Goal: Task Accomplishment & Management: Manage account settings

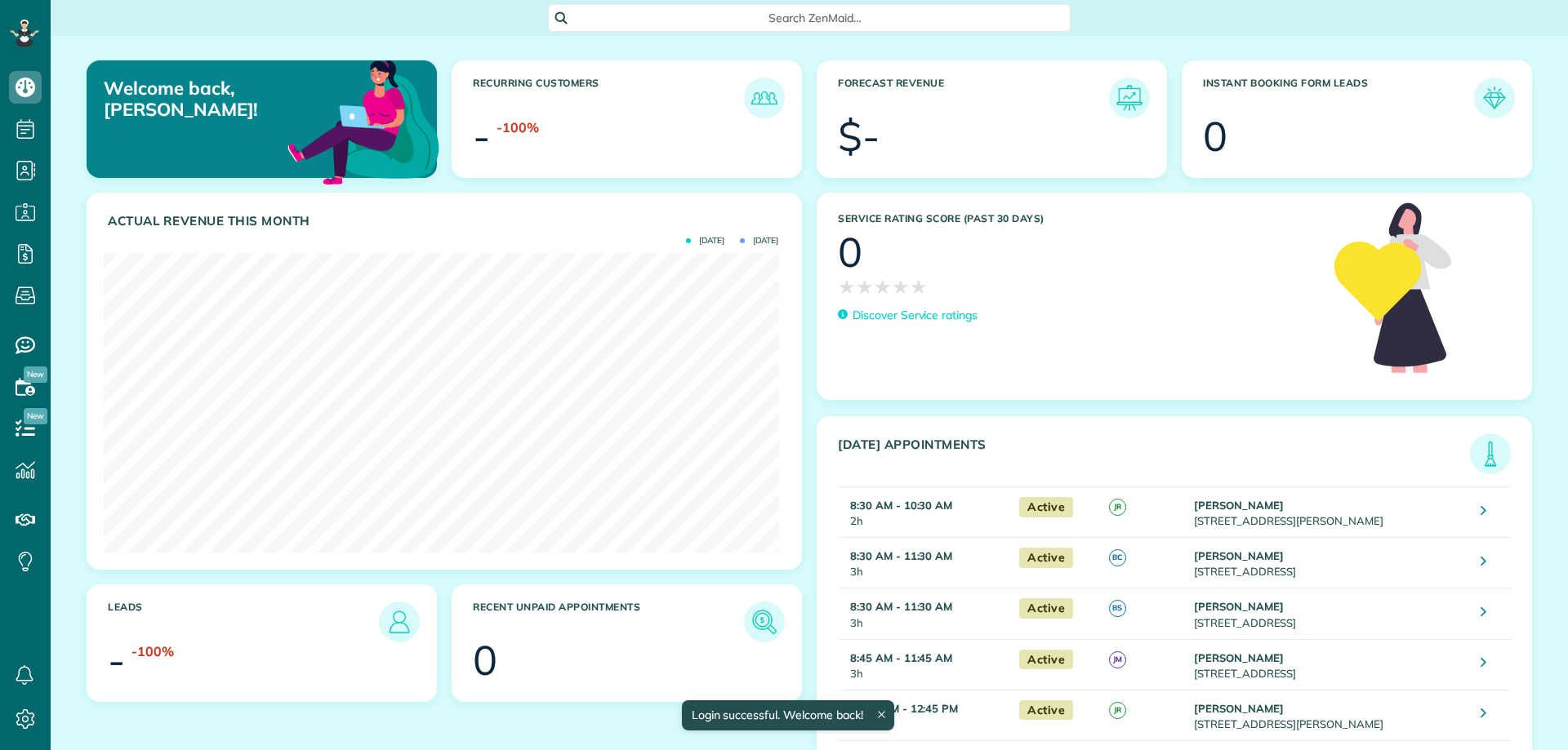
scroll to position [300, 675]
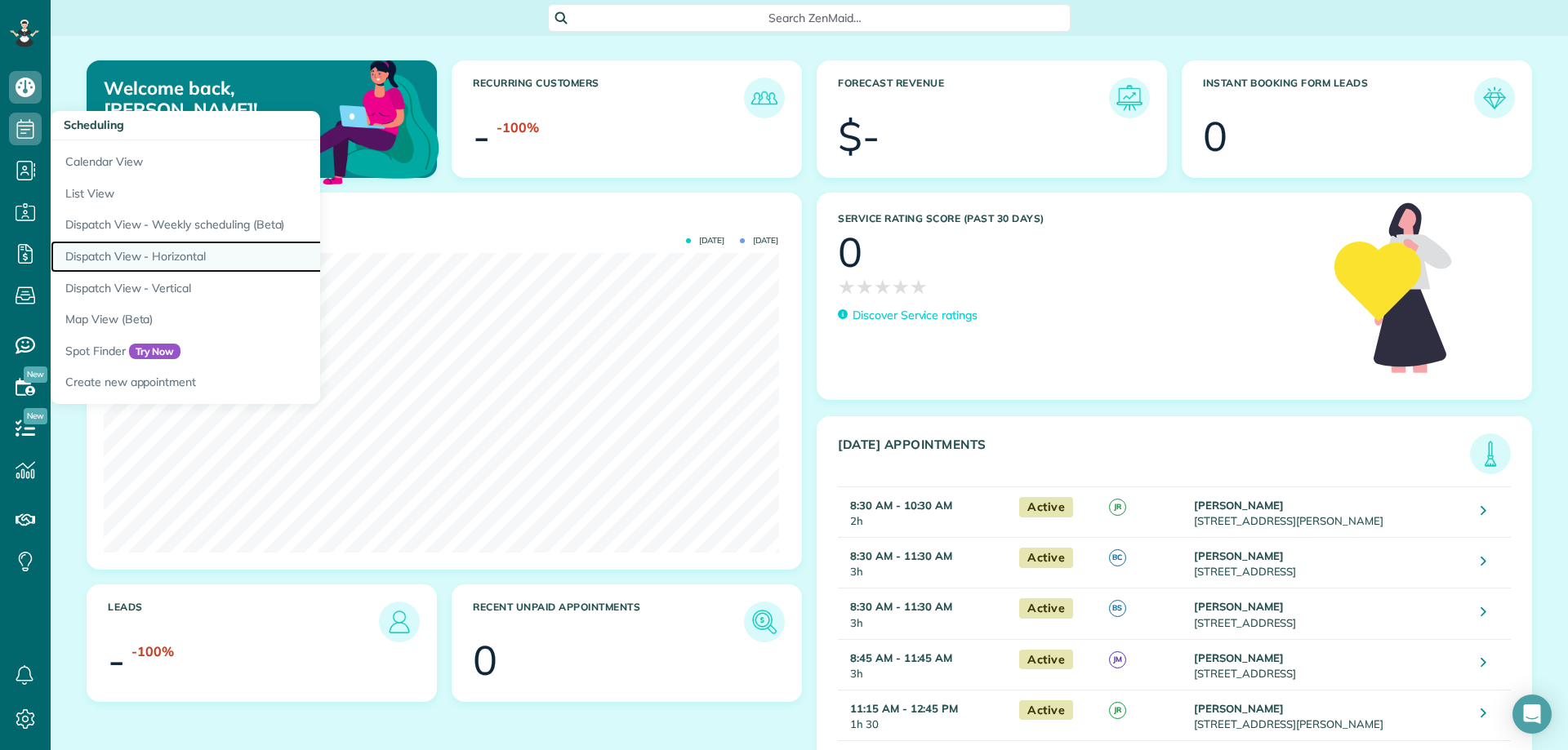
click at [155, 248] on link "Dispatch View - Horizontal" at bounding box center [254, 256] width 408 height 31
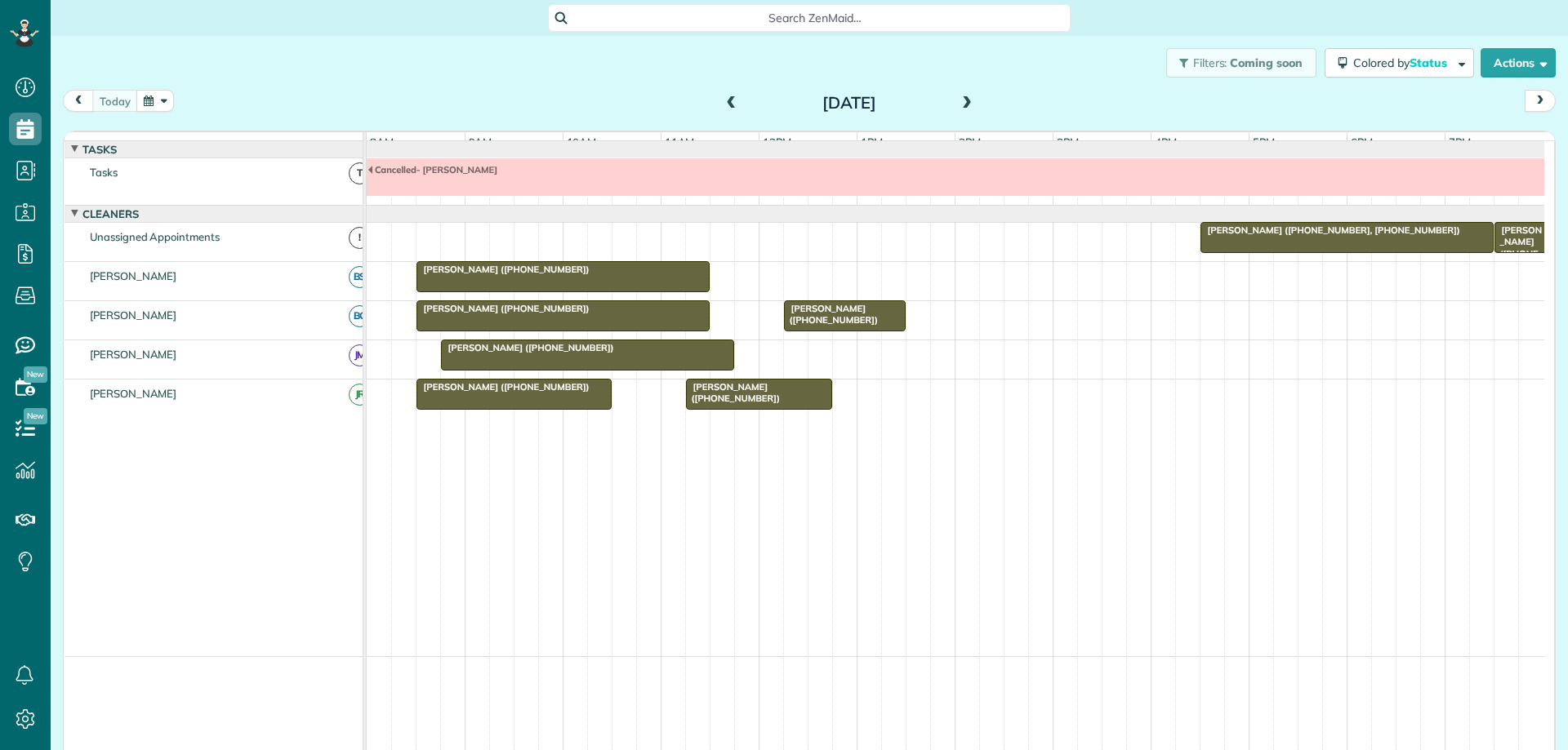
scroll to position [8, 8]
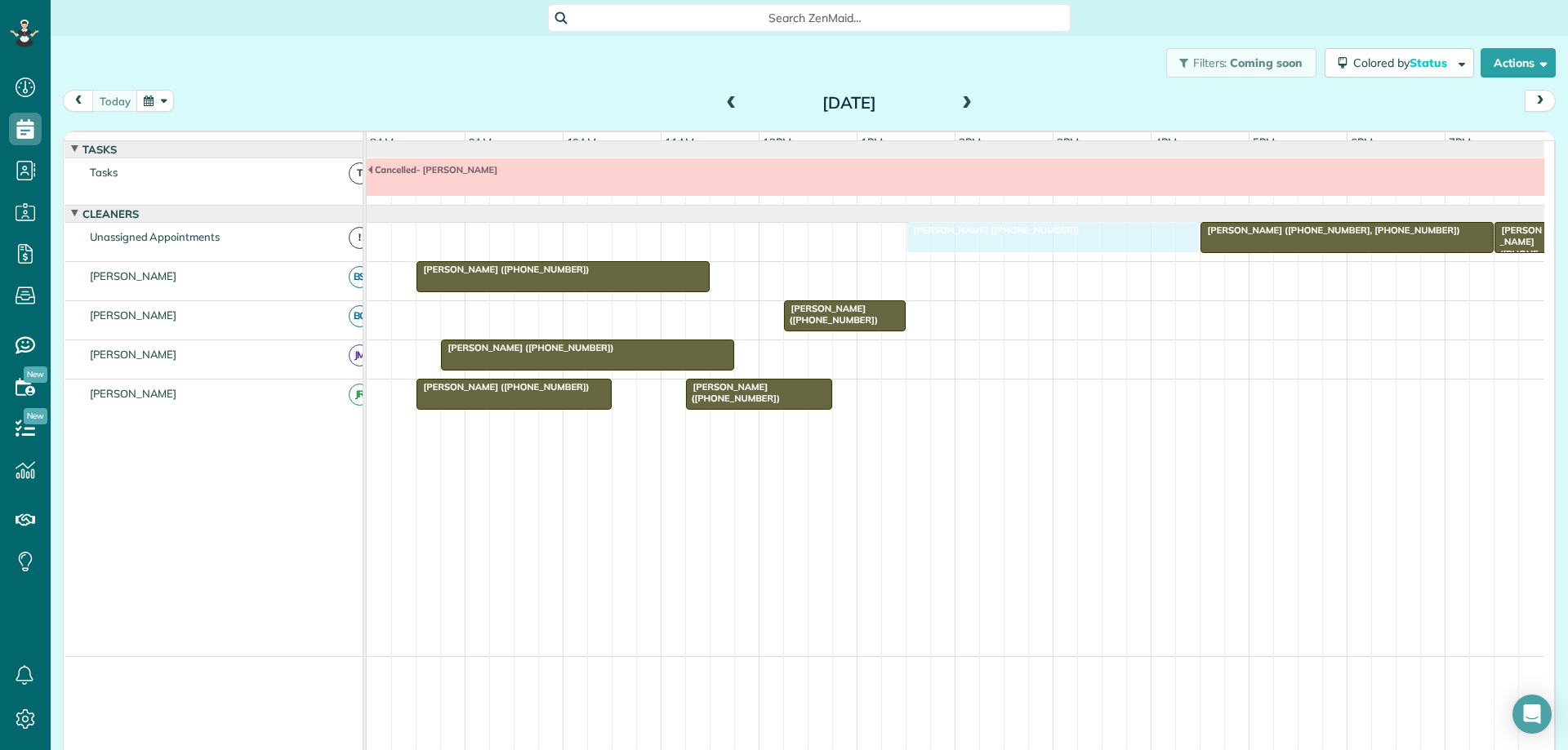
drag, startPoint x: 470, startPoint y: 326, endPoint x: 949, endPoint y: 250, distance: 485.0
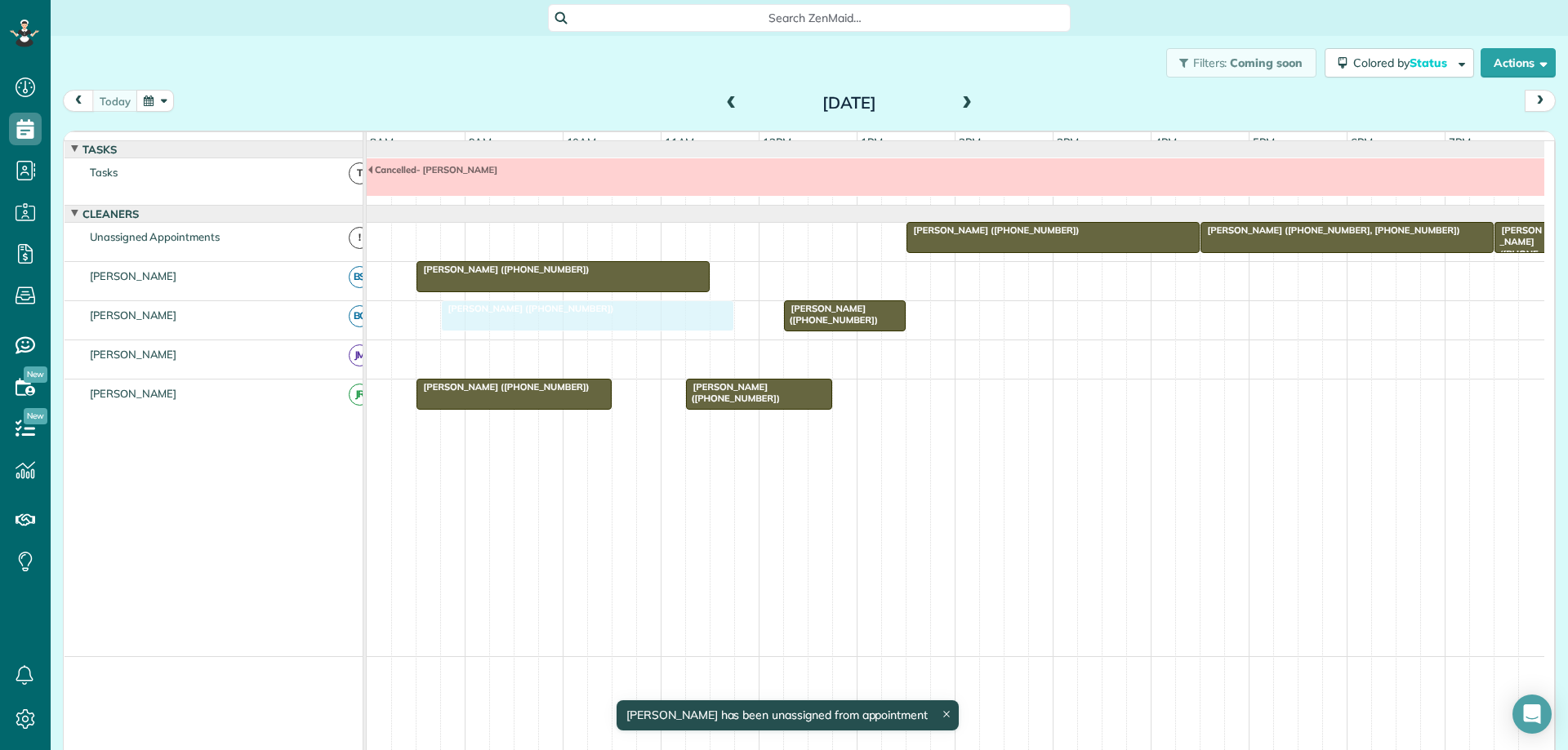
drag, startPoint x: 515, startPoint y: 370, endPoint x: 517, endPoint y: 341, distance: 29.1
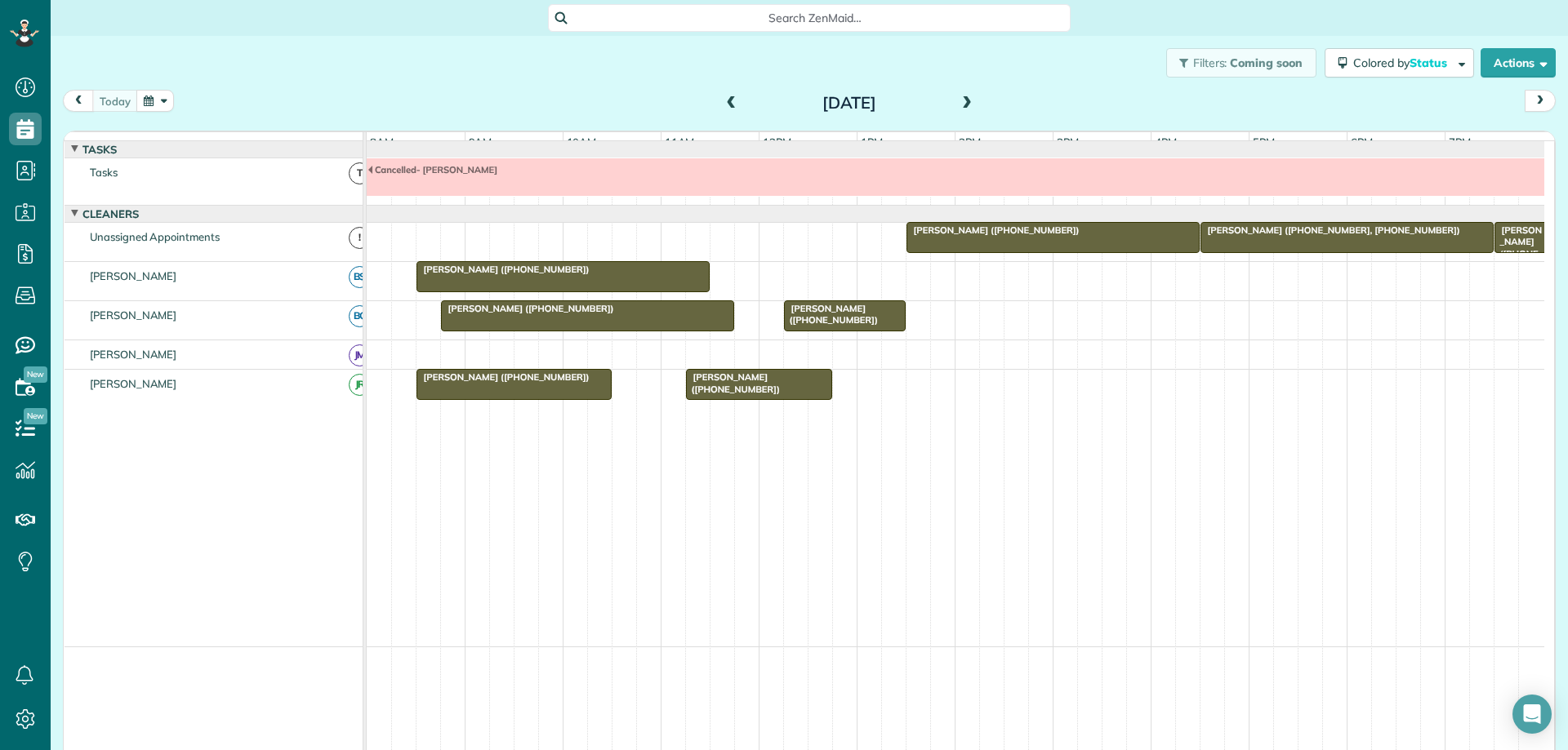
click at [958, 107] on span at bounding box center [966, 103] width 18 height 14
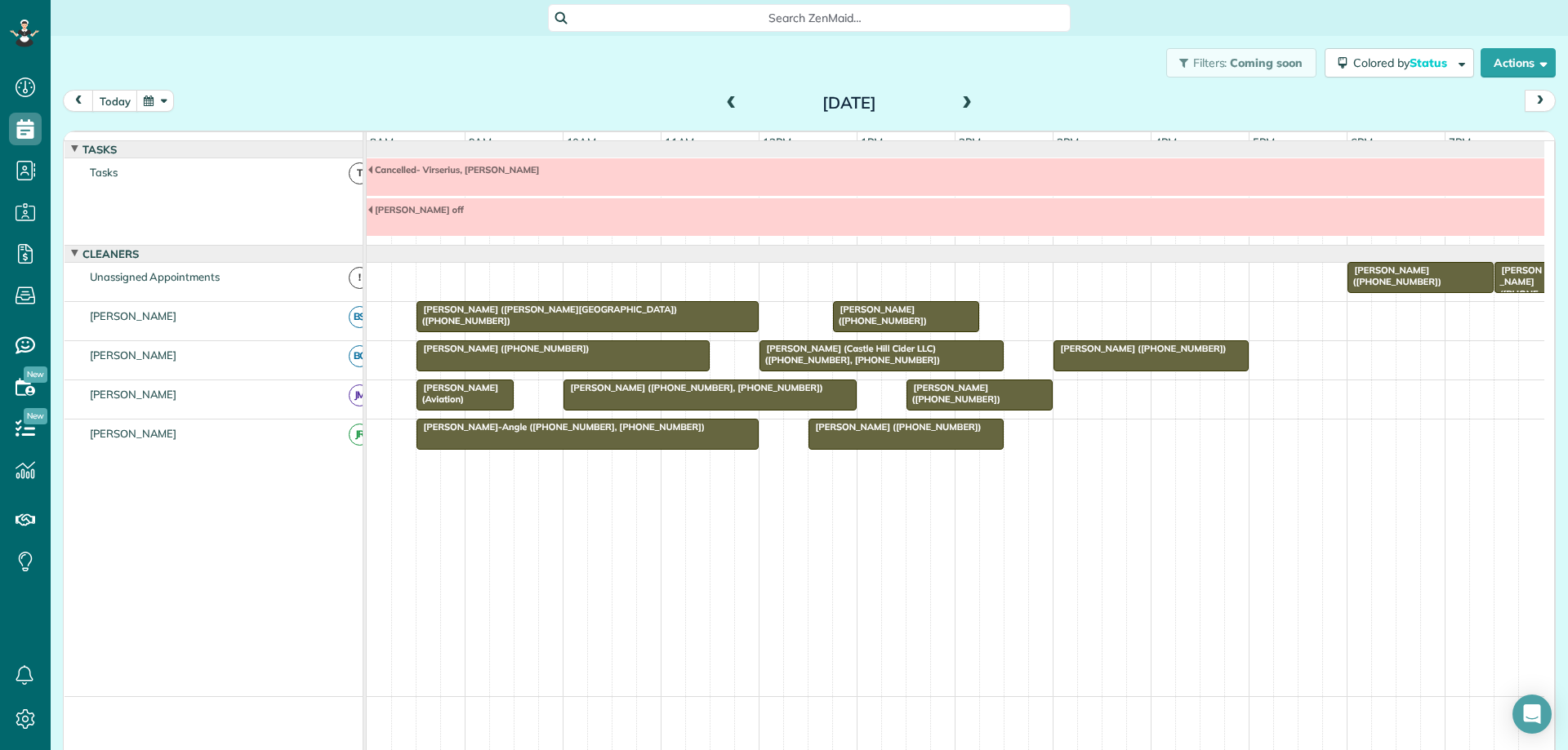
click at [958, 107] on span at bounding box center [966, 103] width 18 height 14
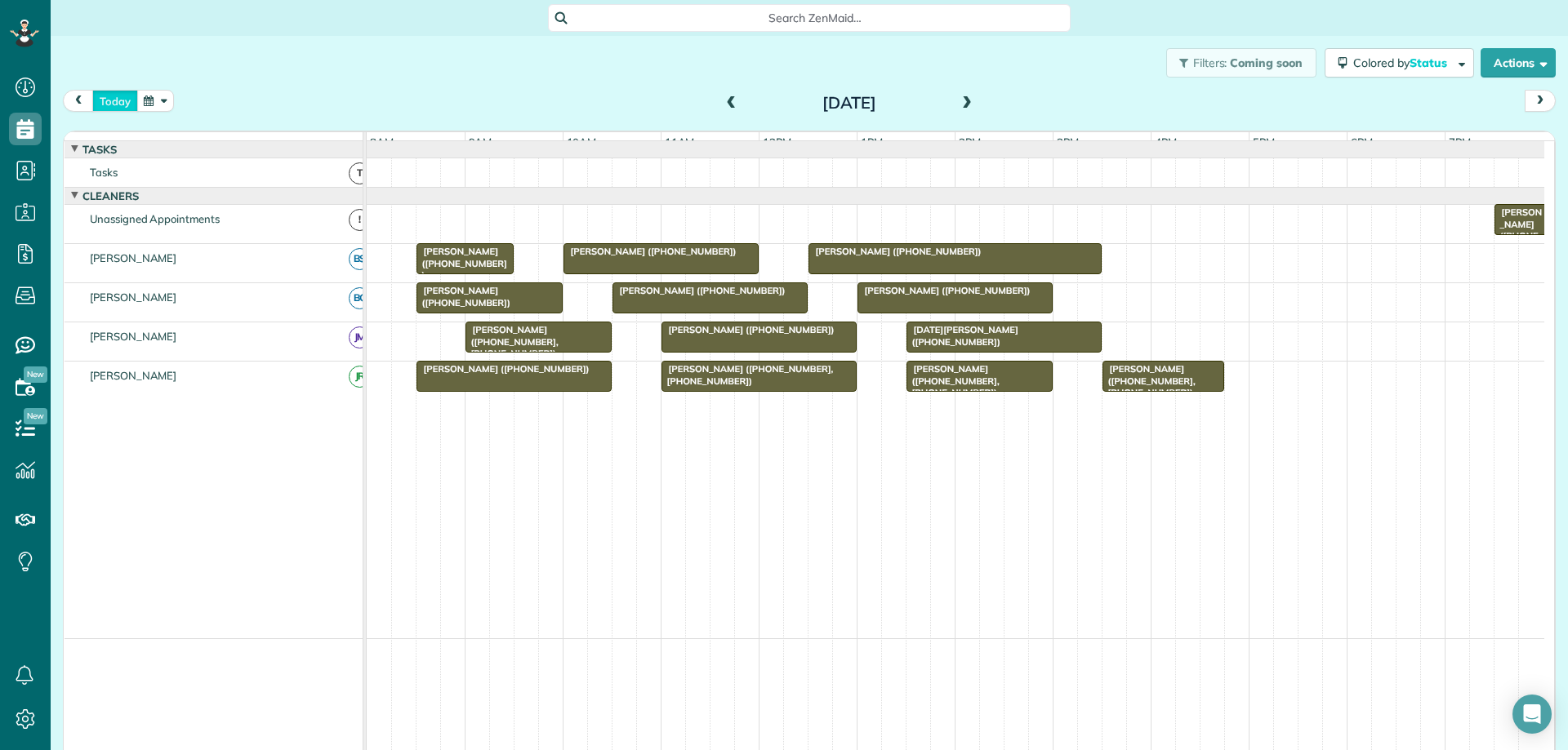
click at [109, 107] on button "today" at bounding box center [115, 100] width 46 height 22
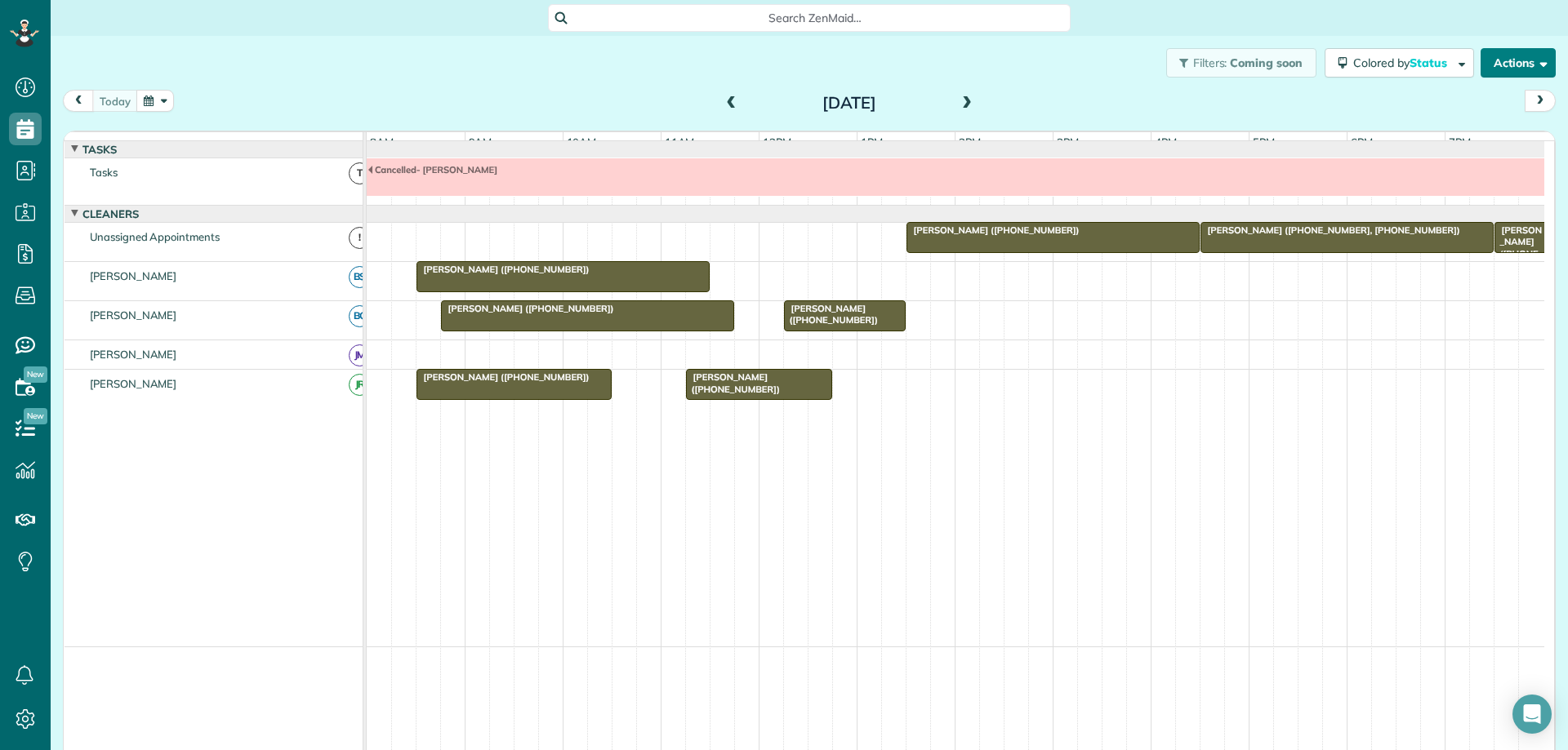
click at [1520, 68] on button "Actions" at bounding box center [1518, 63] width 75 height 30
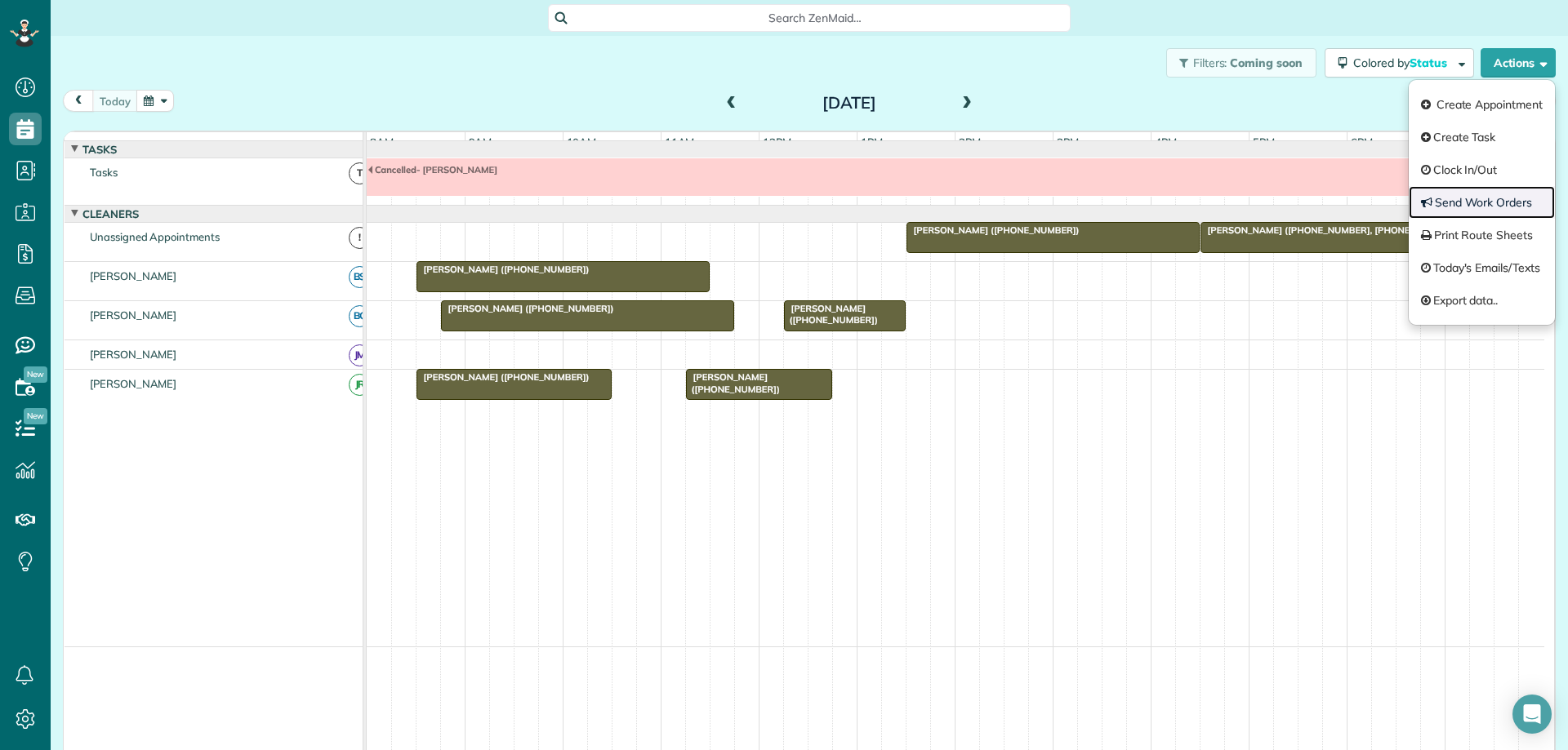
click at [1491, 198] on link "Send Work Orders" at bounding box center [1482, 203] width 147 height 32
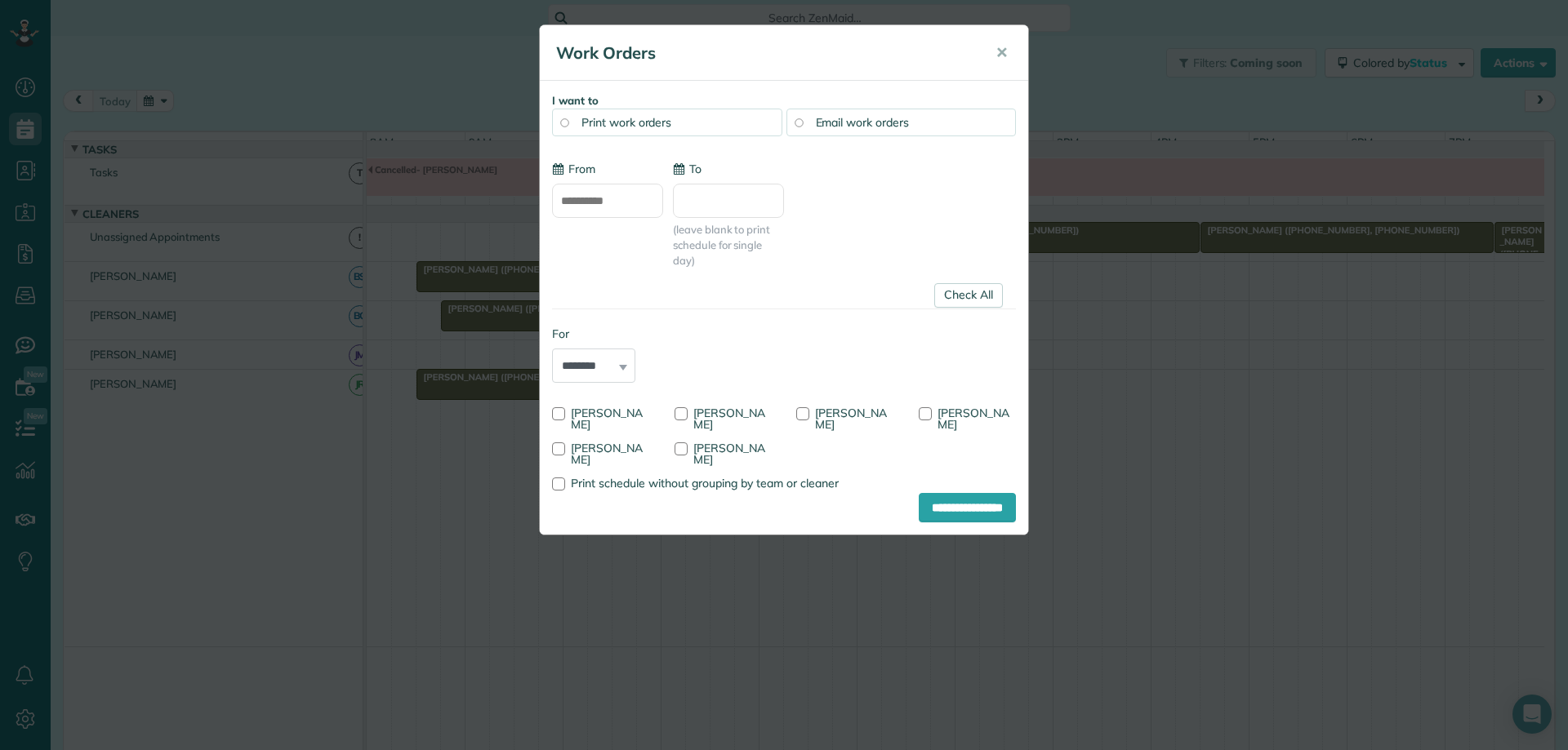
type input "**********"
click at [956, 295] on link "Check All" at bounding box center [968, 296] width 69 height 25
click at [994, 51] on button "✕" at bounding box center [1002, 52] width 37 height 39
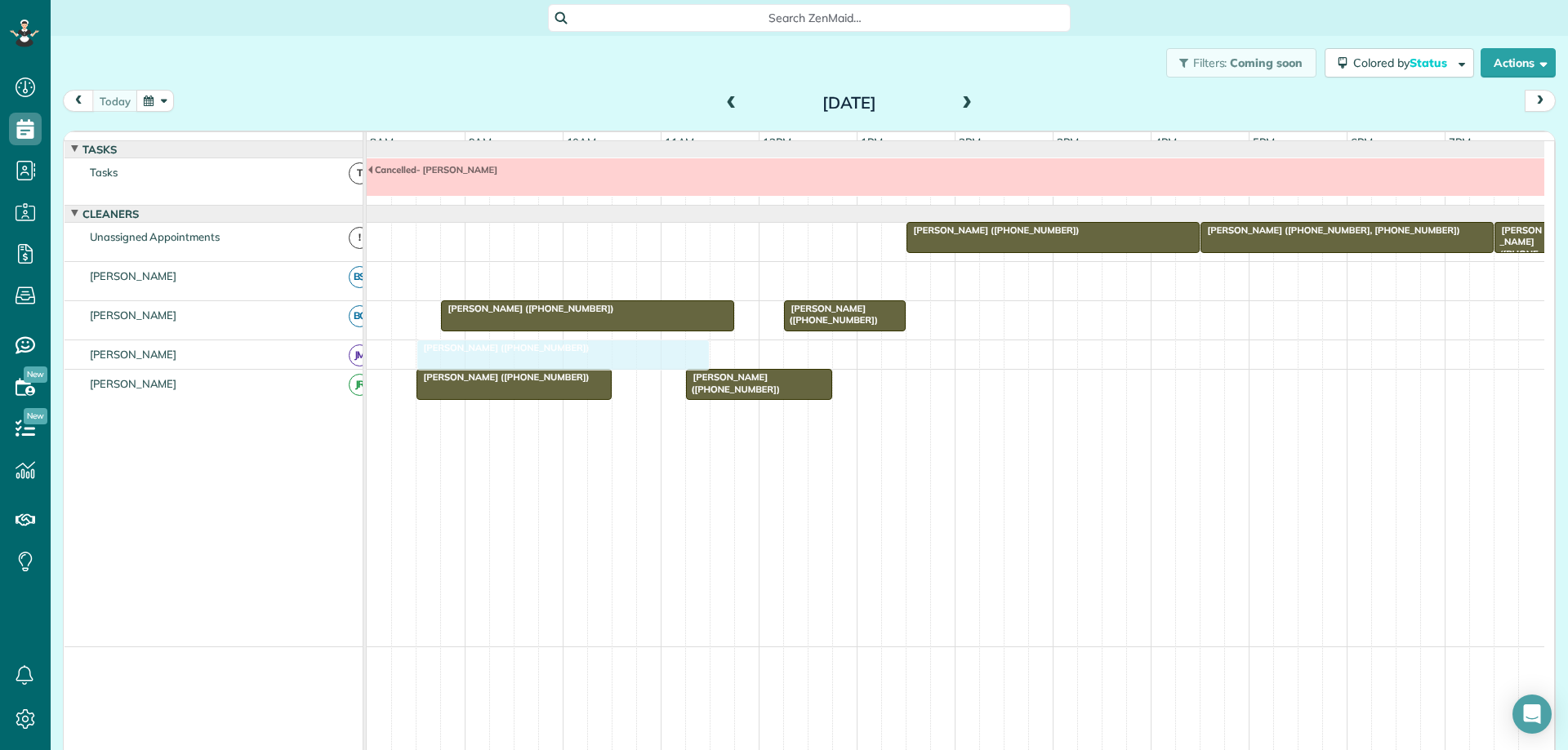
drag, startPoint x: 567, startPoint y: 285, endPoint x: 559, endPoint y: 364, distance: 79.4
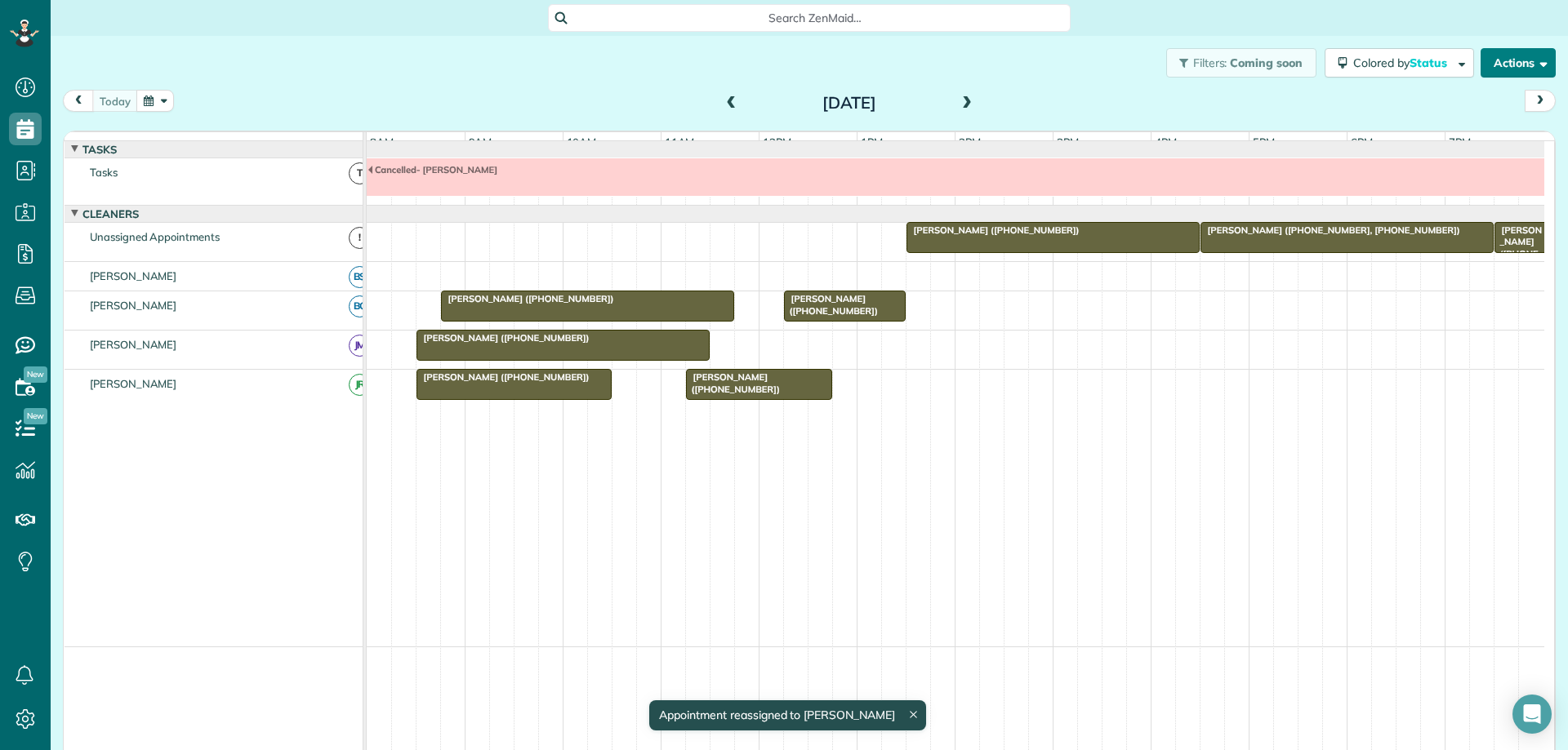
click at [1535, 64] on span "button" at bounding box center [1540, 62] width 12 height 12
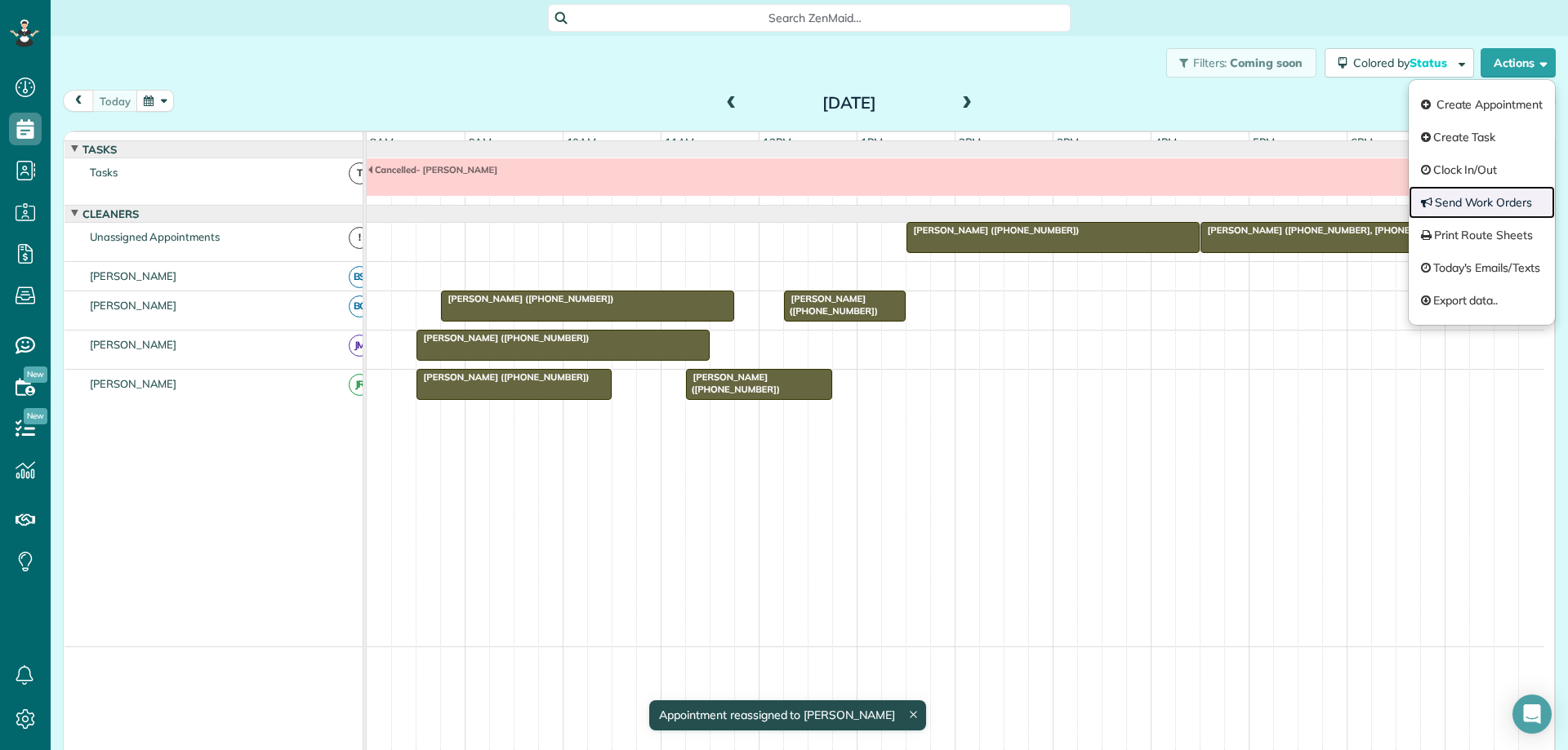
click at [1474, 199] on link "Send Work Orders" at bounding box center [1482, 203] width 147 height 32
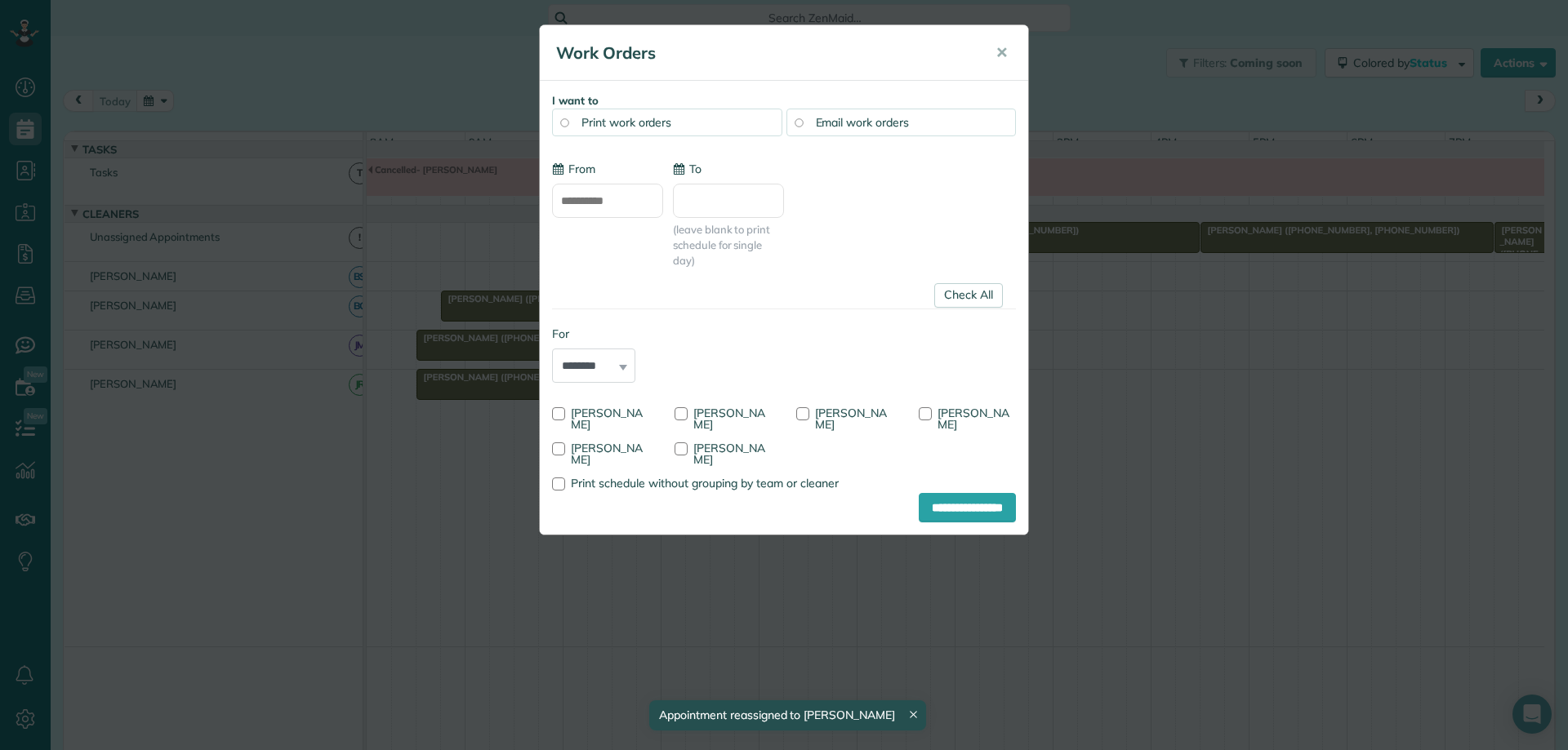
type input "**********"
click at [968, 300] on link "Check All" at bounding box center [968, 296] width 69 height 25
click at [802, 411] on div at bounding box center [803, 414] width 13 height 13
click at [934, 503] on input "**********" at bounding box center [967, 507] width 97 height 30
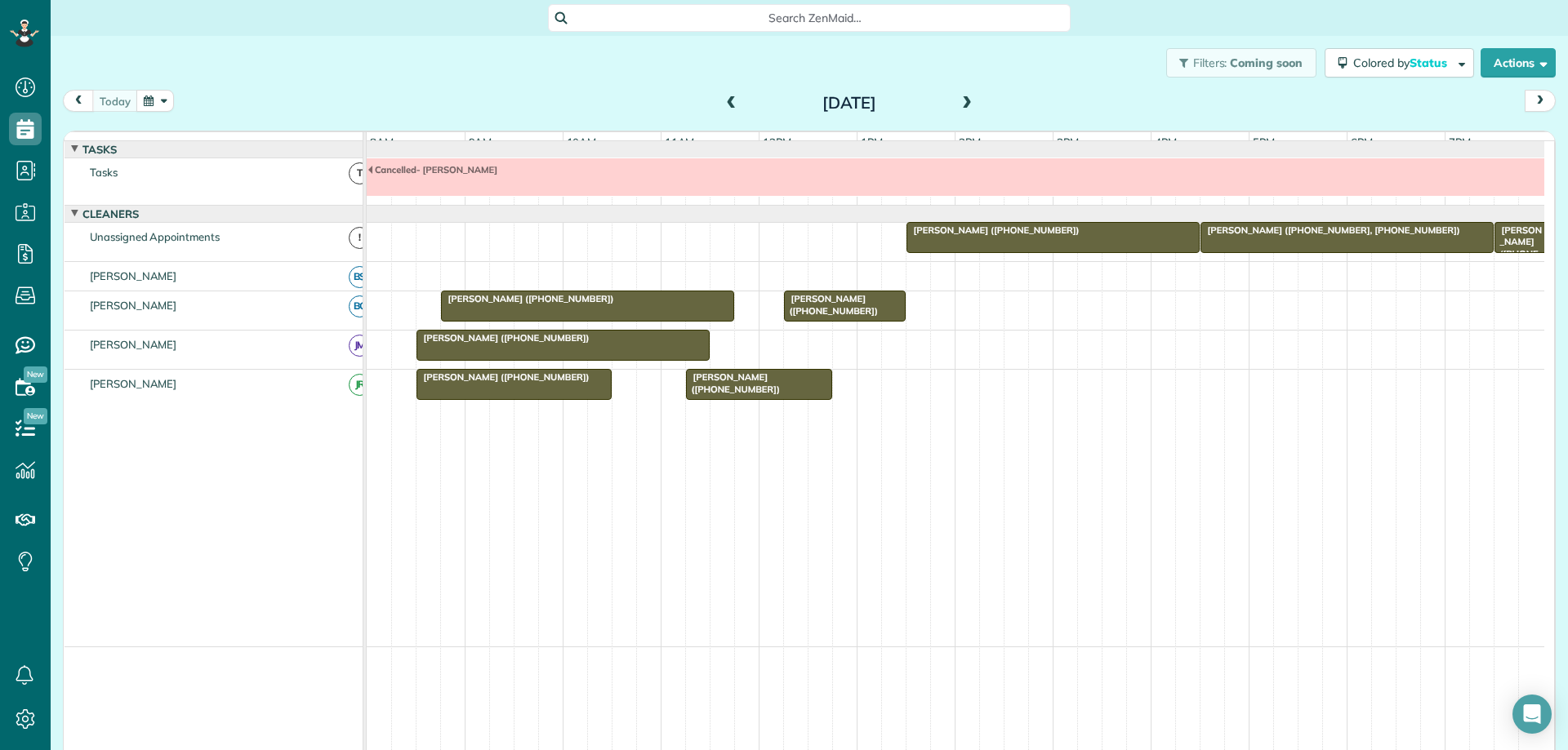
click at [693, 305] on div "[PERSON_NAME] ([PHONE_NUMBER])" at bounding box center [587, 299] width 284 height 11
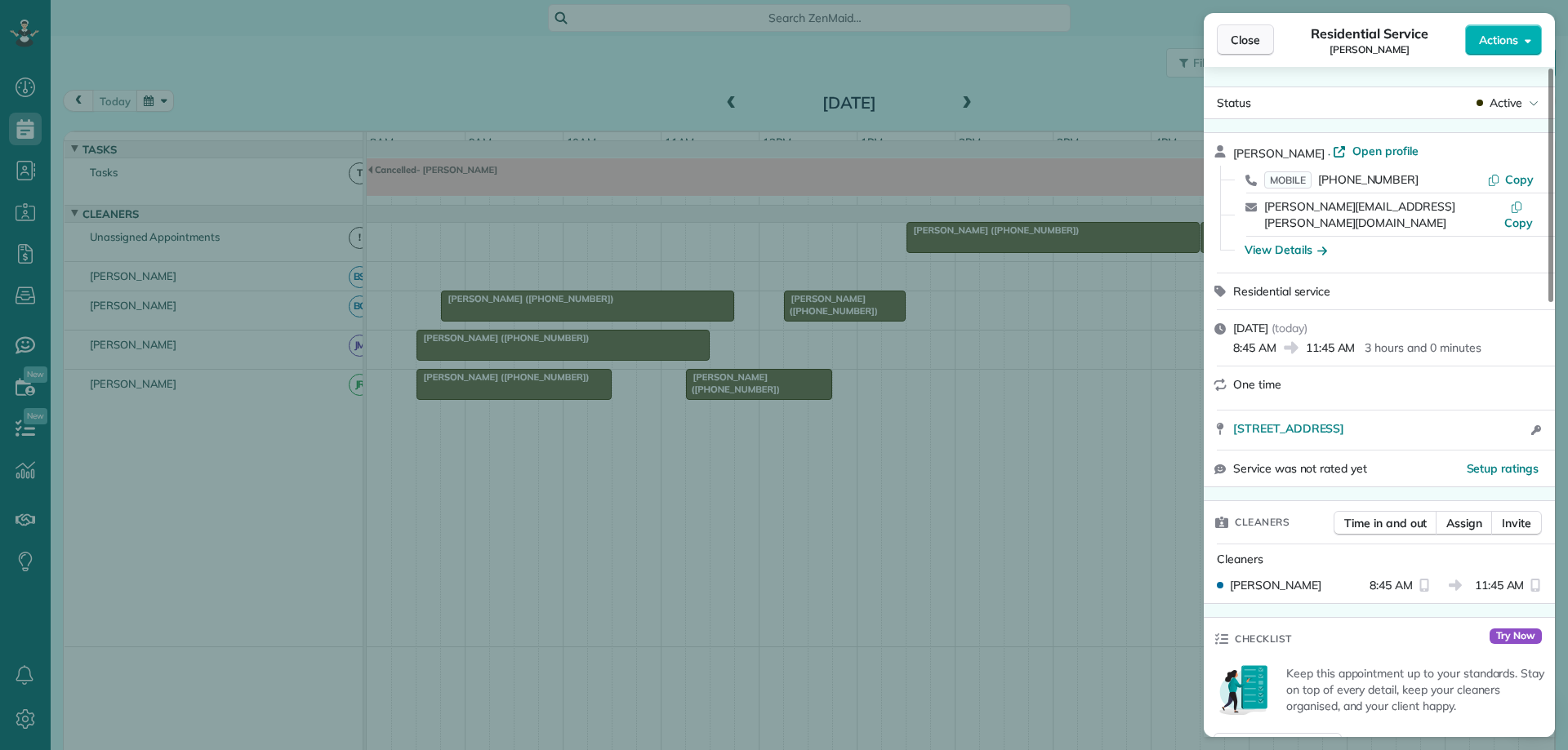
click at [1229, 38] on button "Close" at bounding box center [1245, 40] width 57 height 31
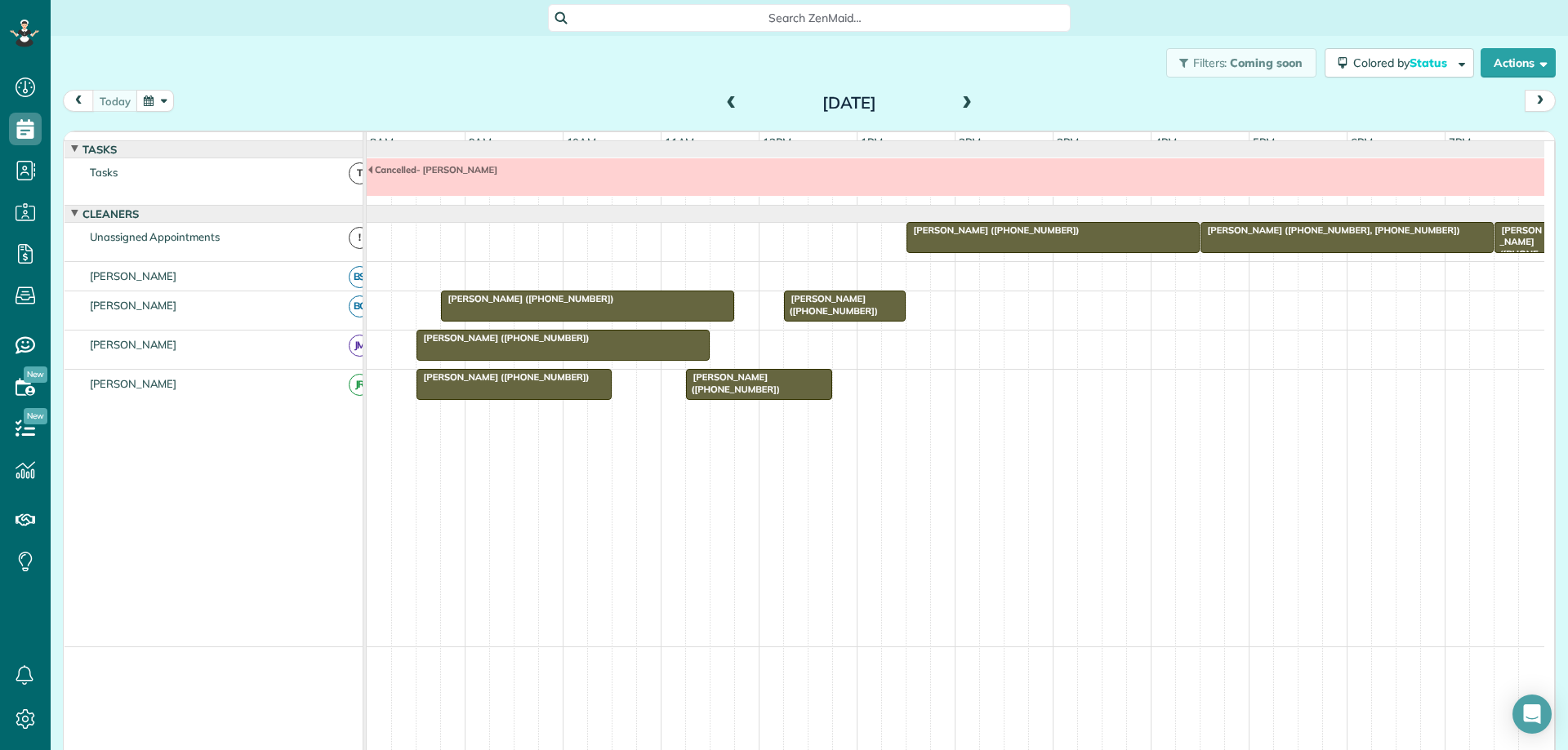
click at [866, 317] on div "[PERSON_NAME] ([PHONE_NUMBER])" at bounding box center [845, 305] width 112 height 24
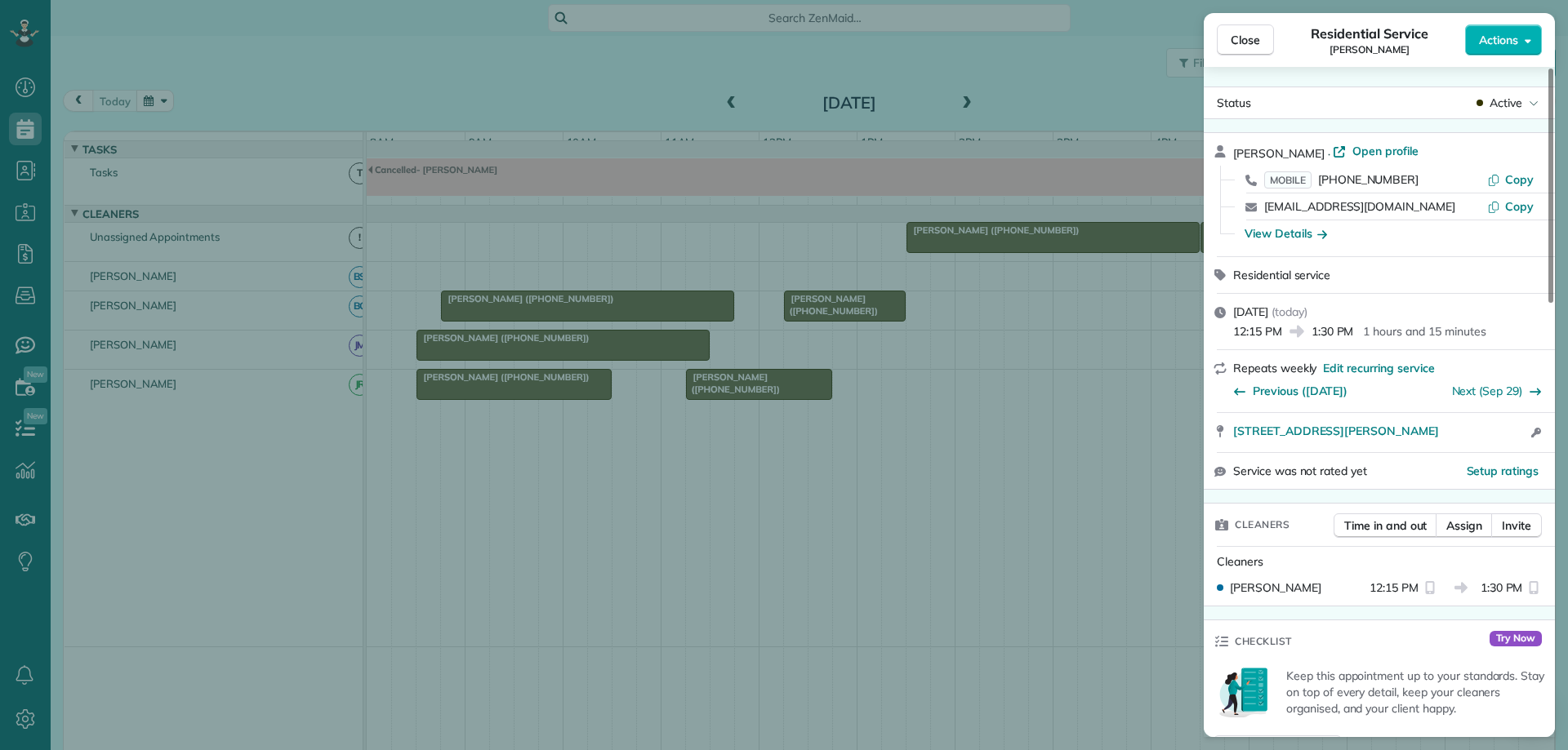
click at [681, 366] on div "Close Residential Service Bill Reeves Actions Status Active Bill Reeves · Open …" at bounding box center [784, 375] width 1568 height 750
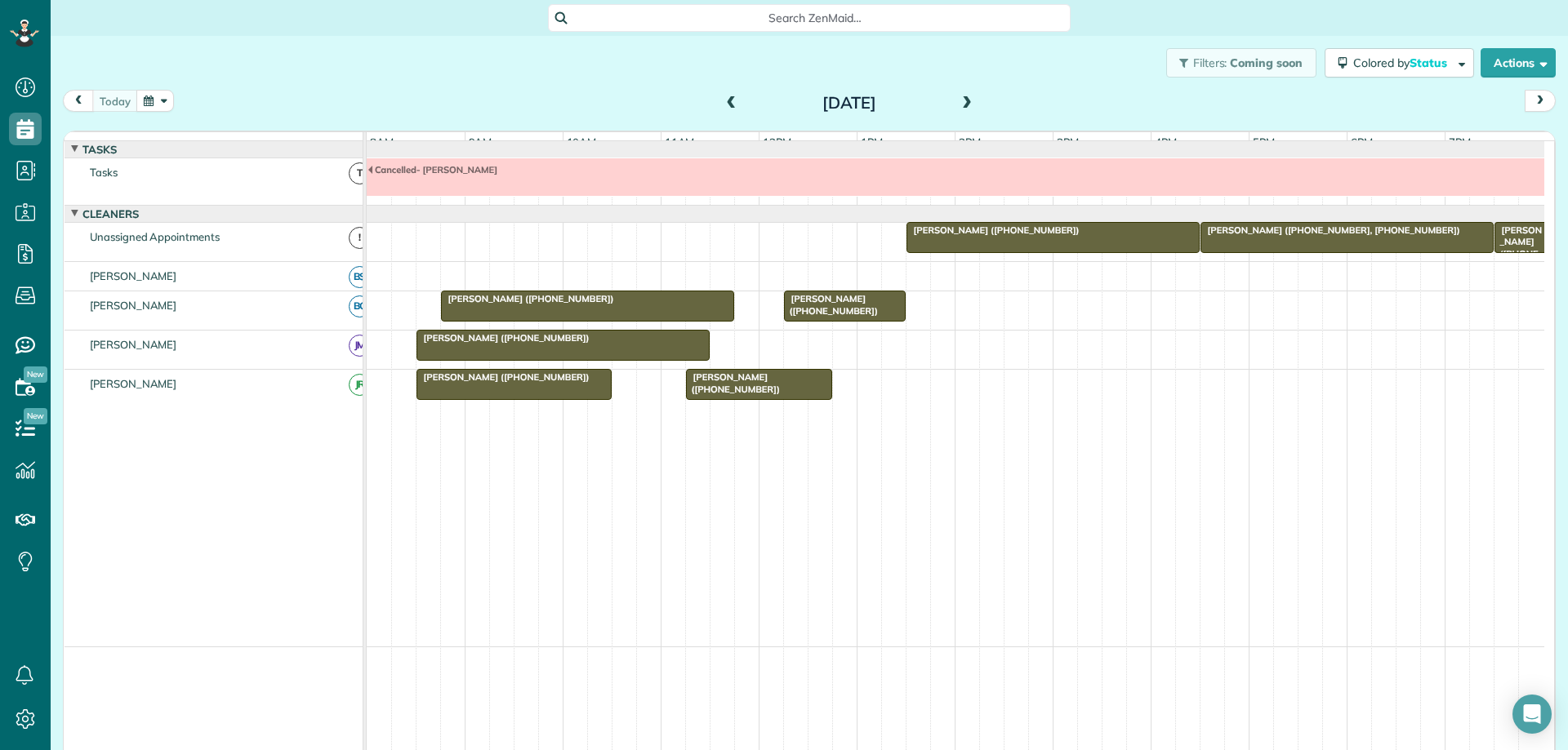
click at [681, 360] on div at bounding box center [563, 345] width 291 height 30
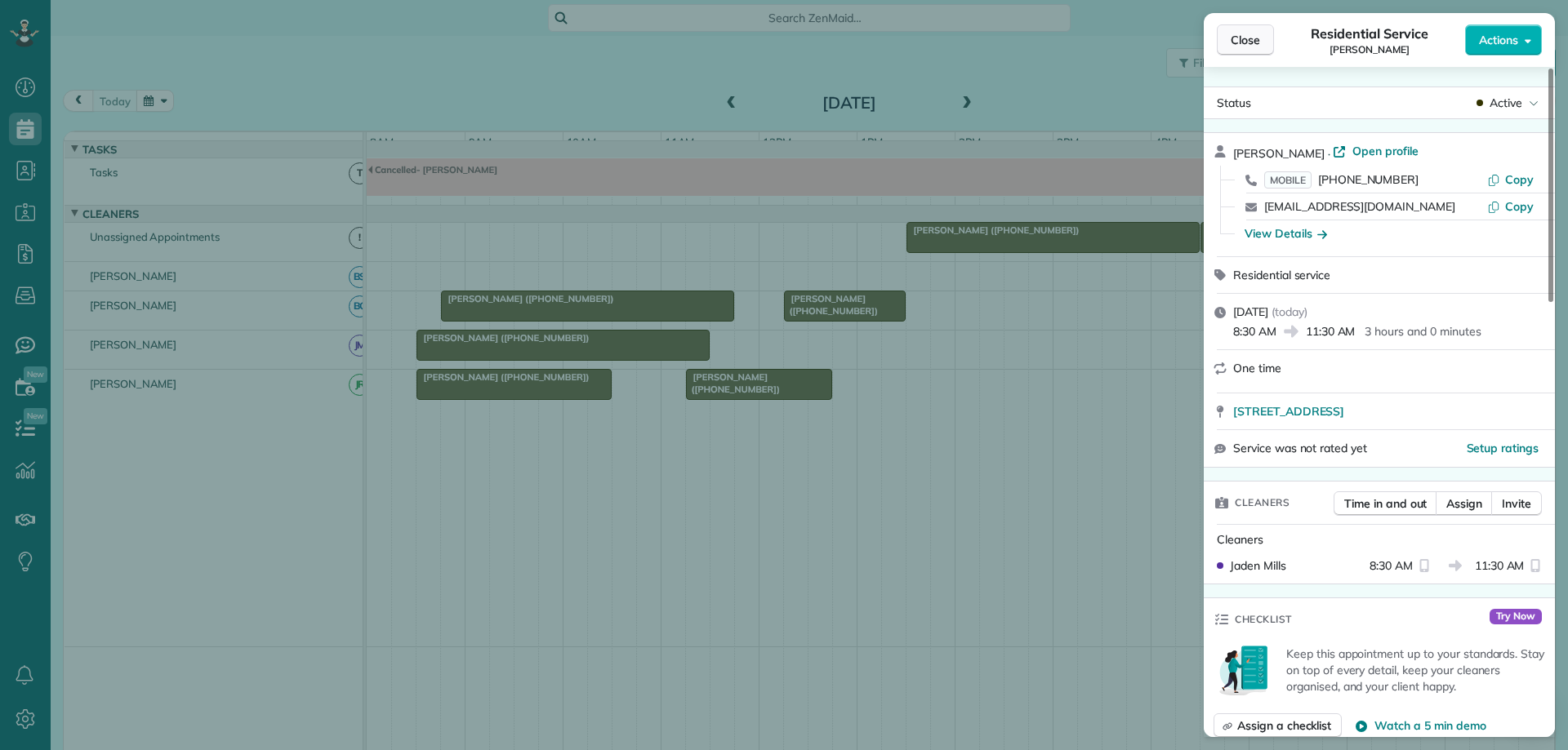
click at [1235, 51] on button "Close" at bounding box center [1245, 40] width 57 height 31
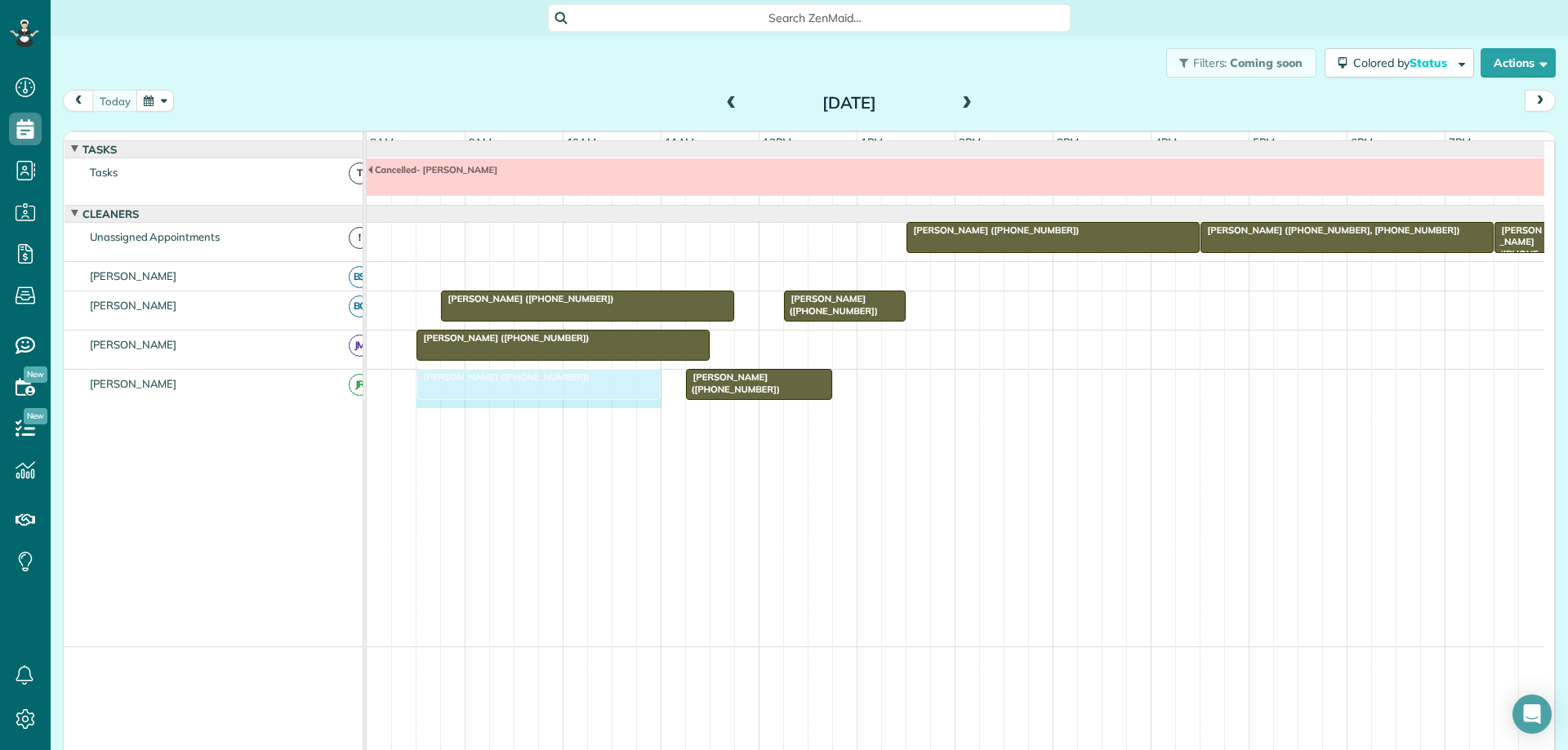
drag, startPoint x: 605, startPoint y: 399, endPoint x: 636, endPoint y: 403, distance: 31.3
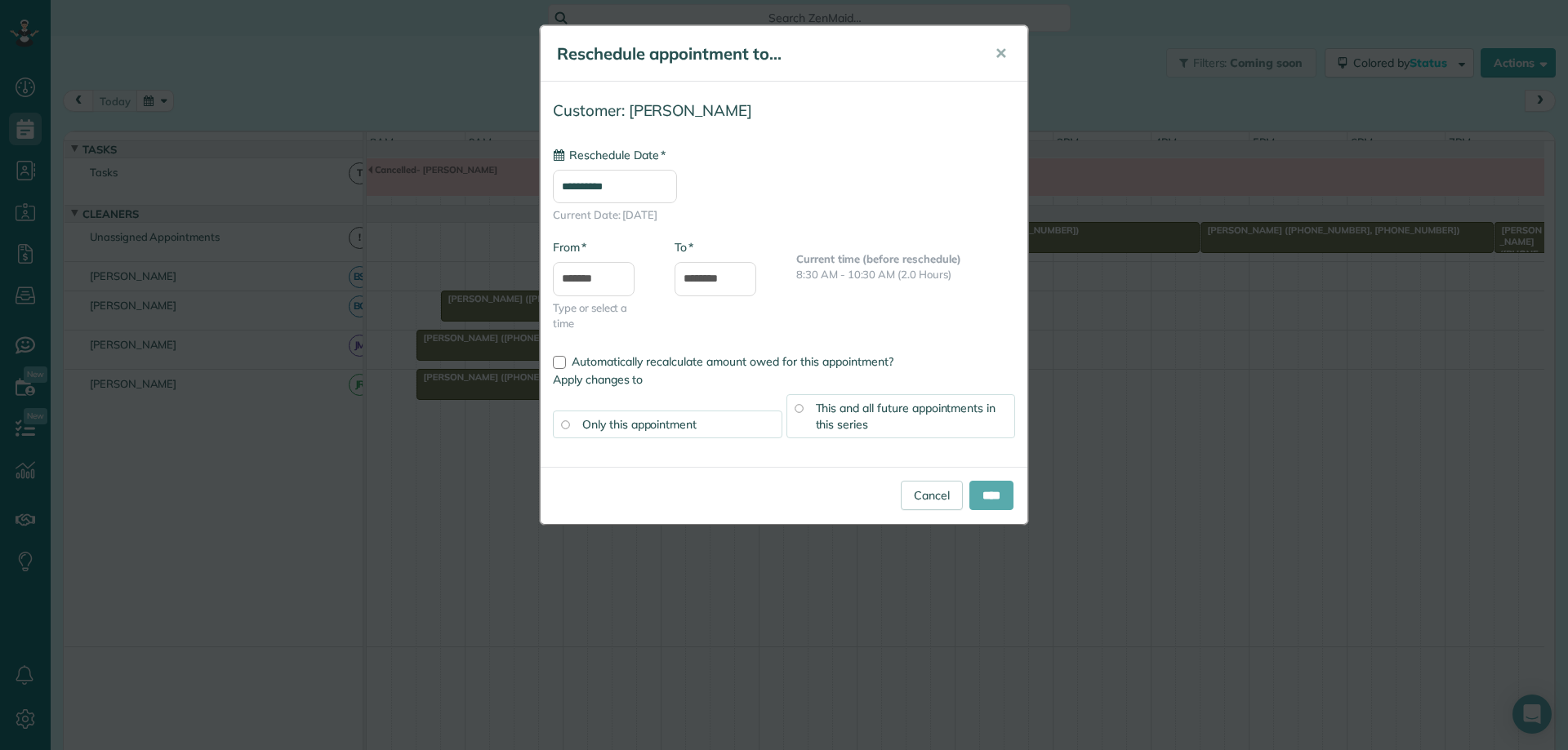
type input "**********"
click at [984, 498] on input "****" at bounding box center [991, 495] width 44 height 30
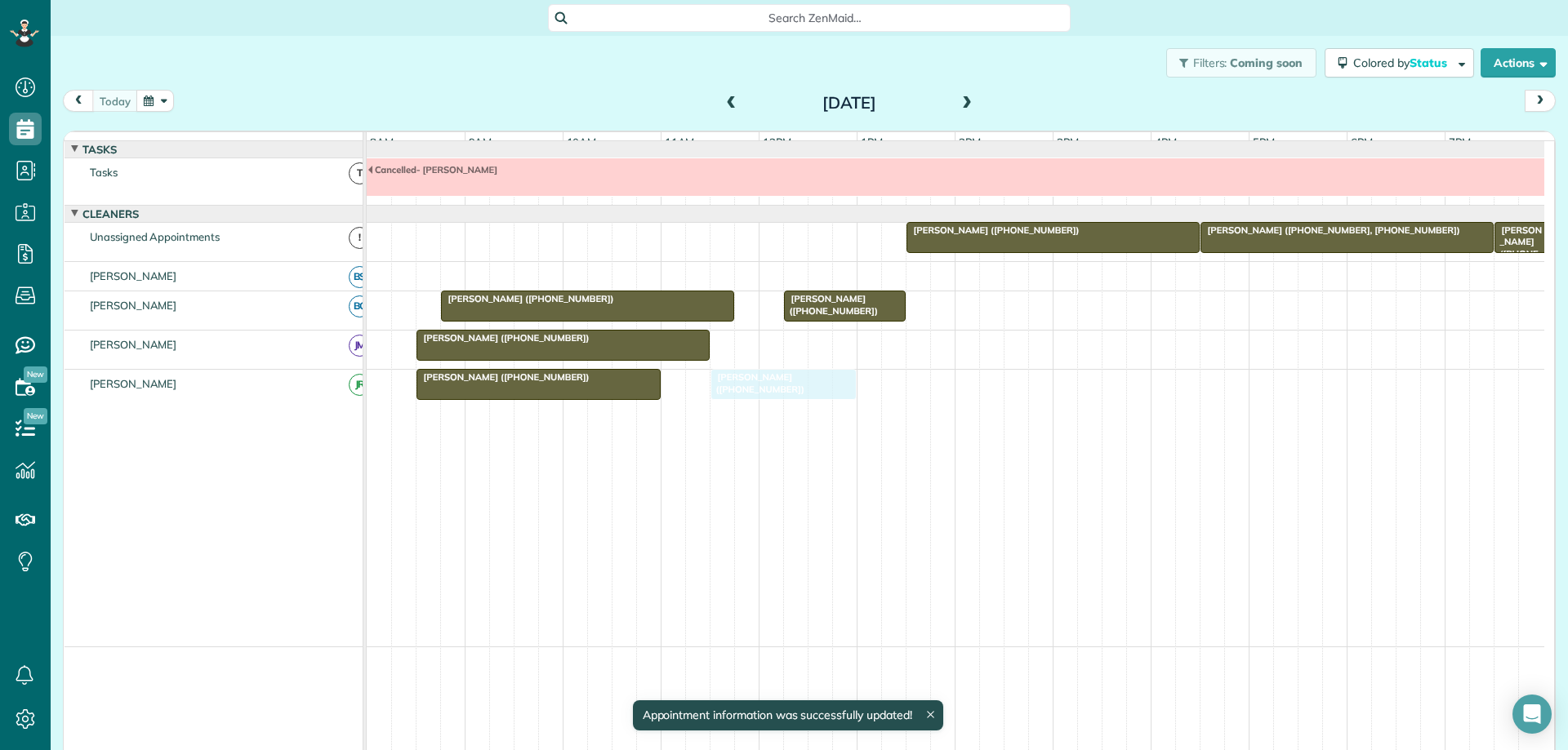
drag, startPoint x: 758, startPoint y: 399, endPoint x: 772, endPoint y: 399, distance: 14.0
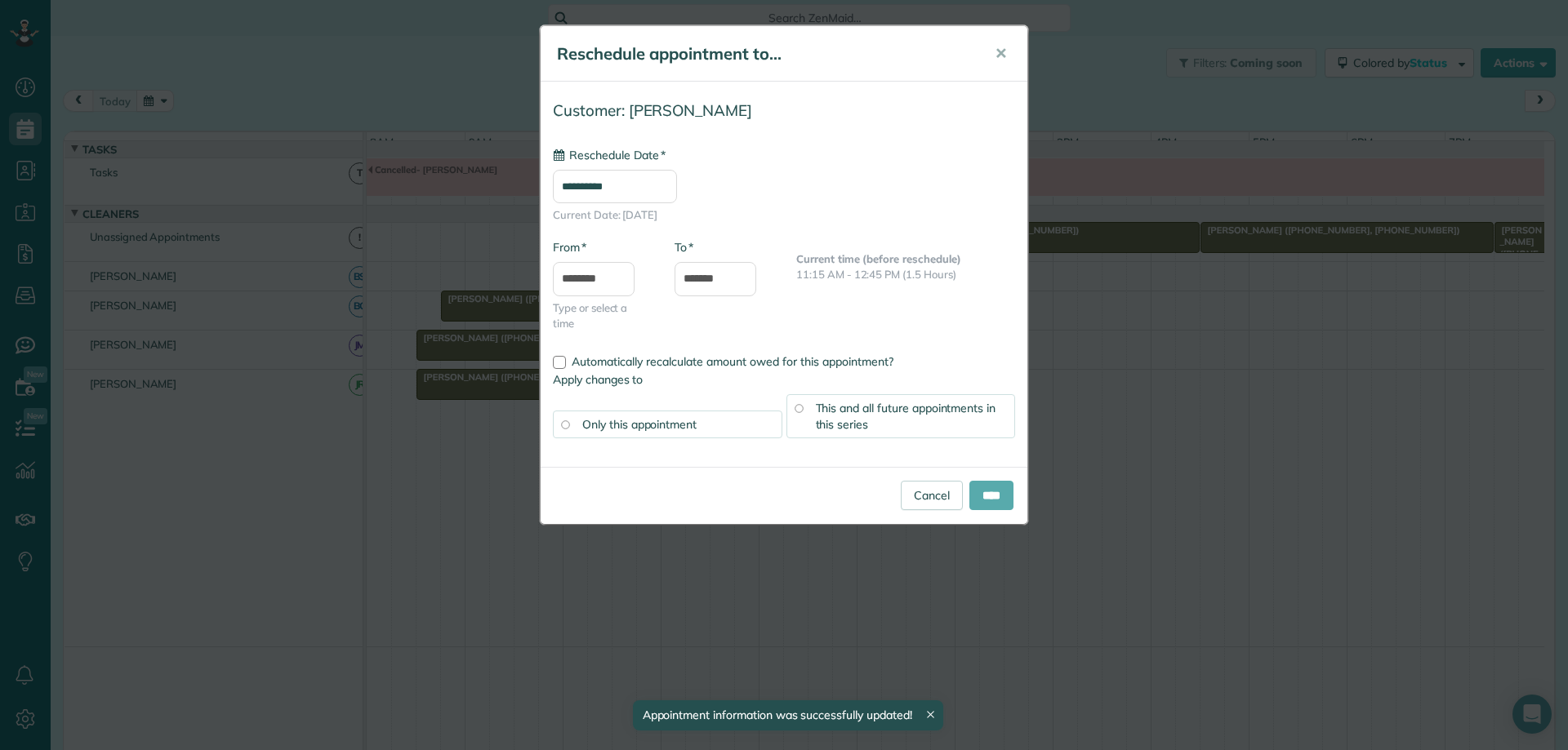
type input "**********"
click at [976, 492] on input "****" at bounding box center [991, 495] width 44 height 30
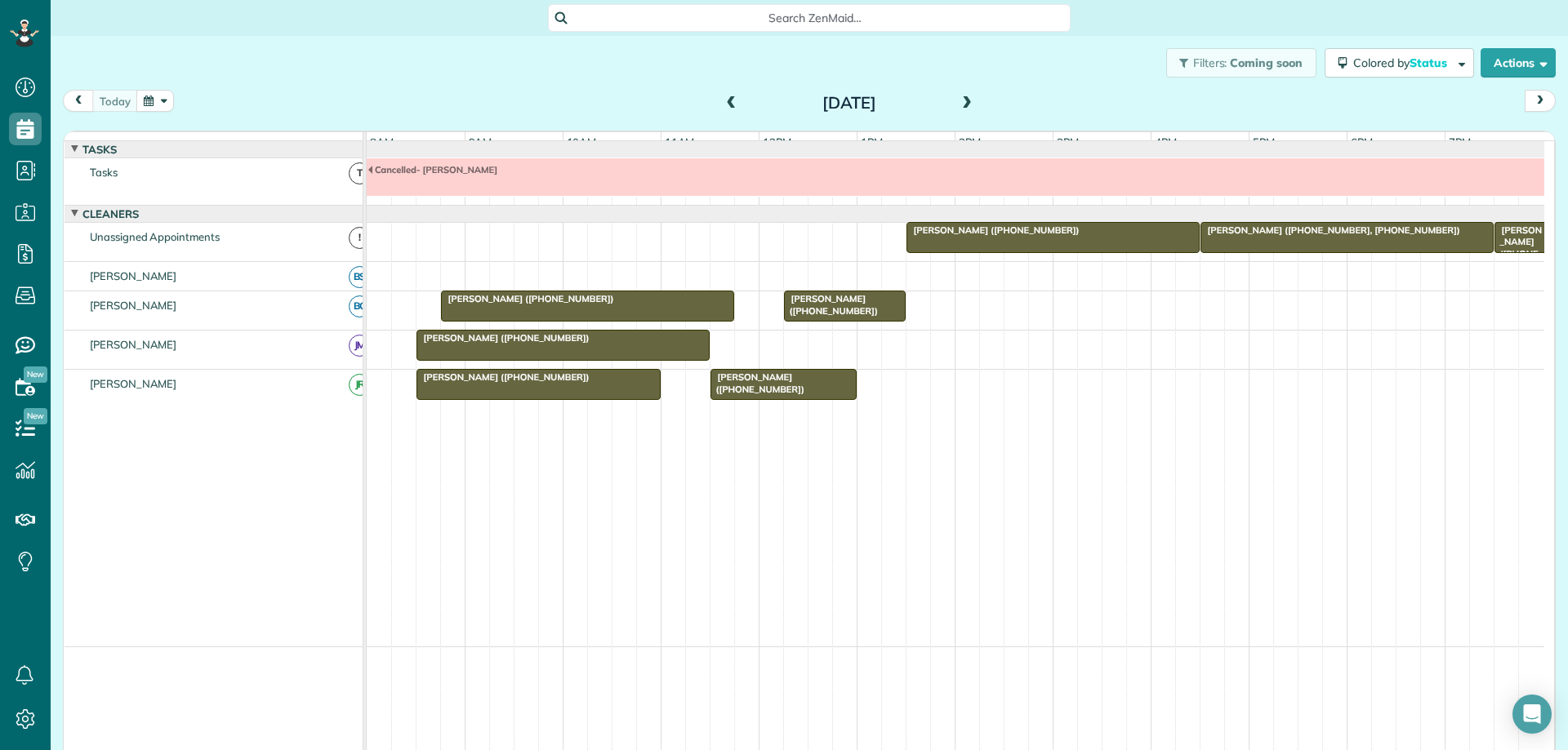
click at [546, 400] on div at bounding box center [538, 385] width 243 height 30
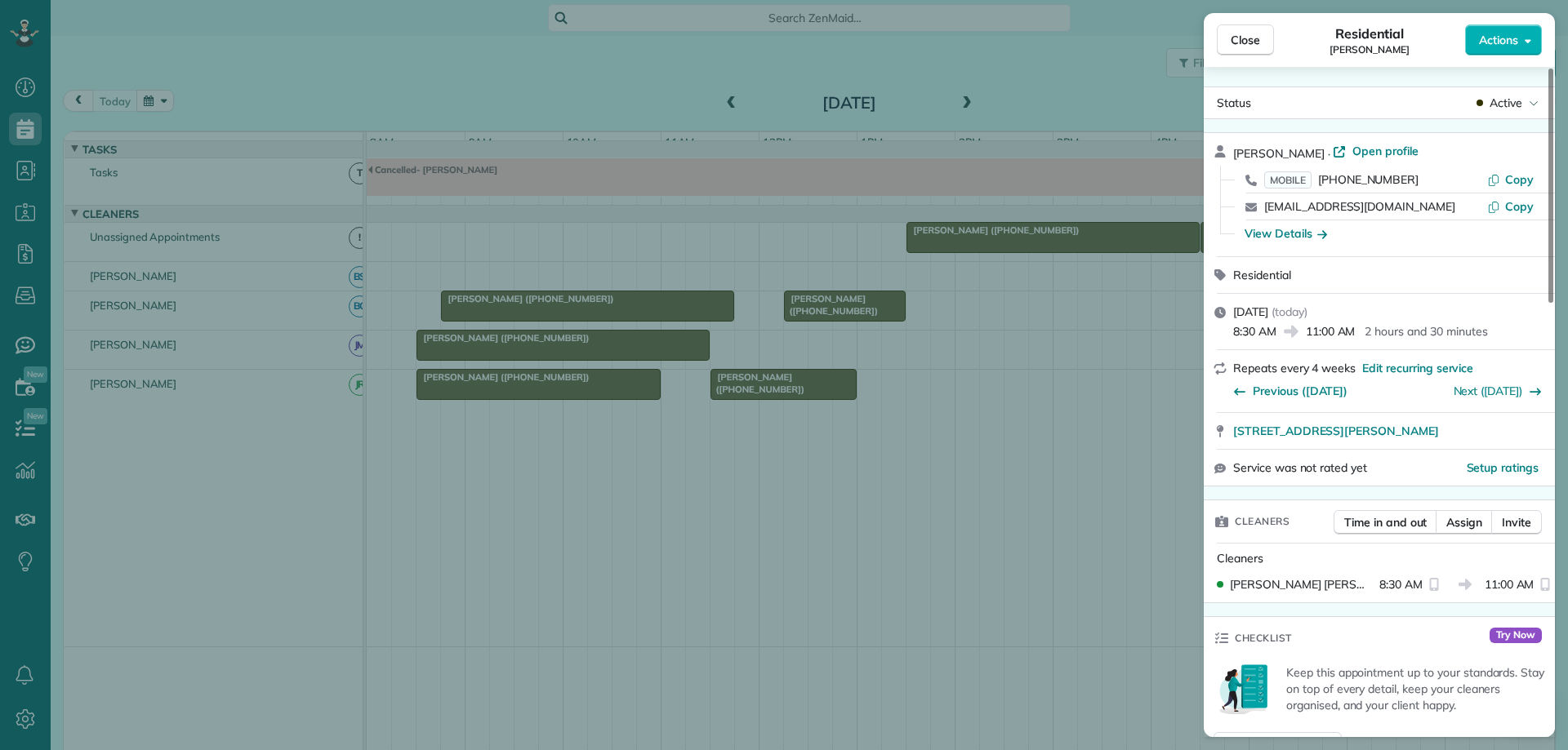
click at [769, 404] on div "Close Residential Mike West Actions Status Active Mike West · Open profile MOBI…" at bounding box center [784, 375] width 1568 height 750
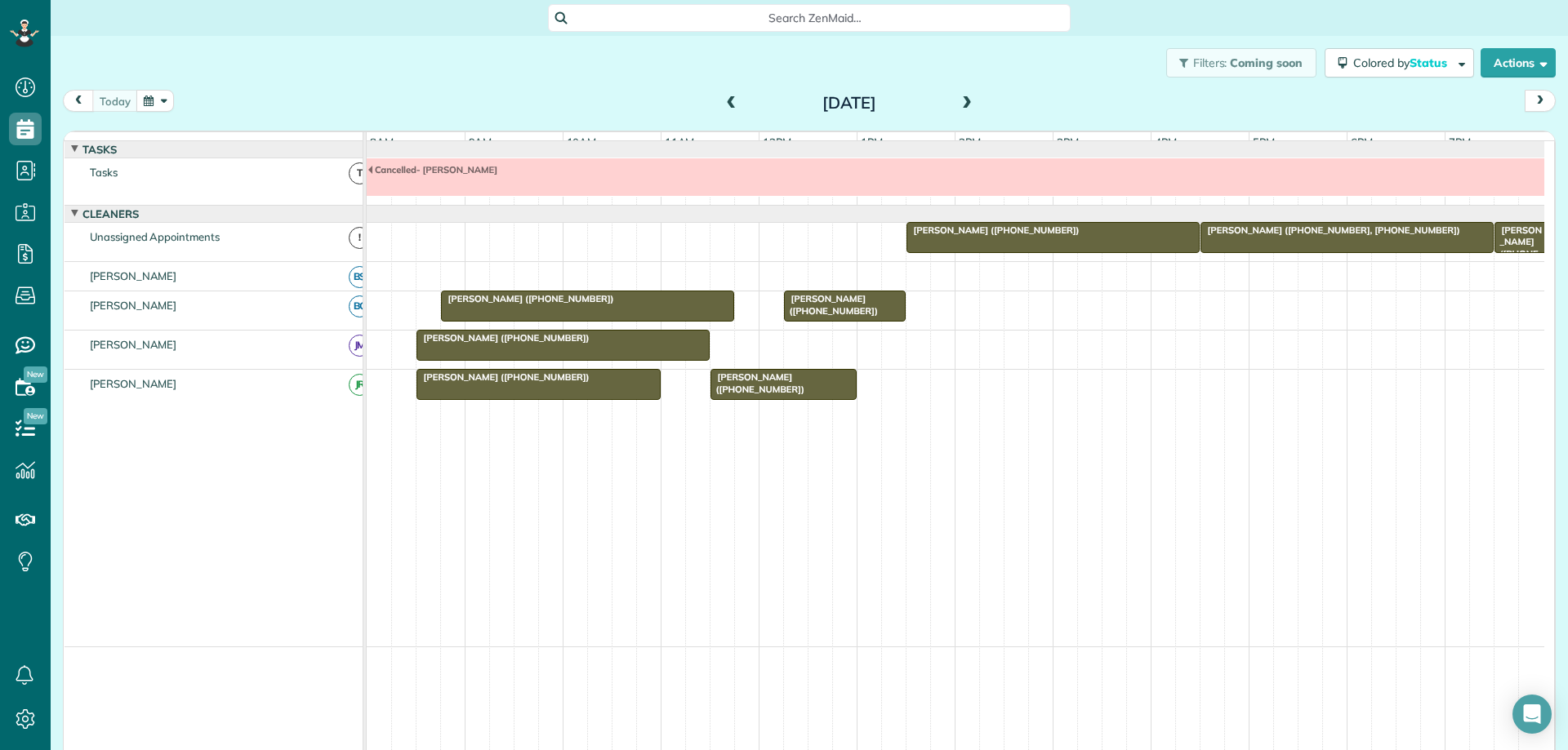
click at [769, 394] on span "[PERSON_NAME] ([PHONE_NUMBER])" at bounding box center [758, 383] width 95 height 23
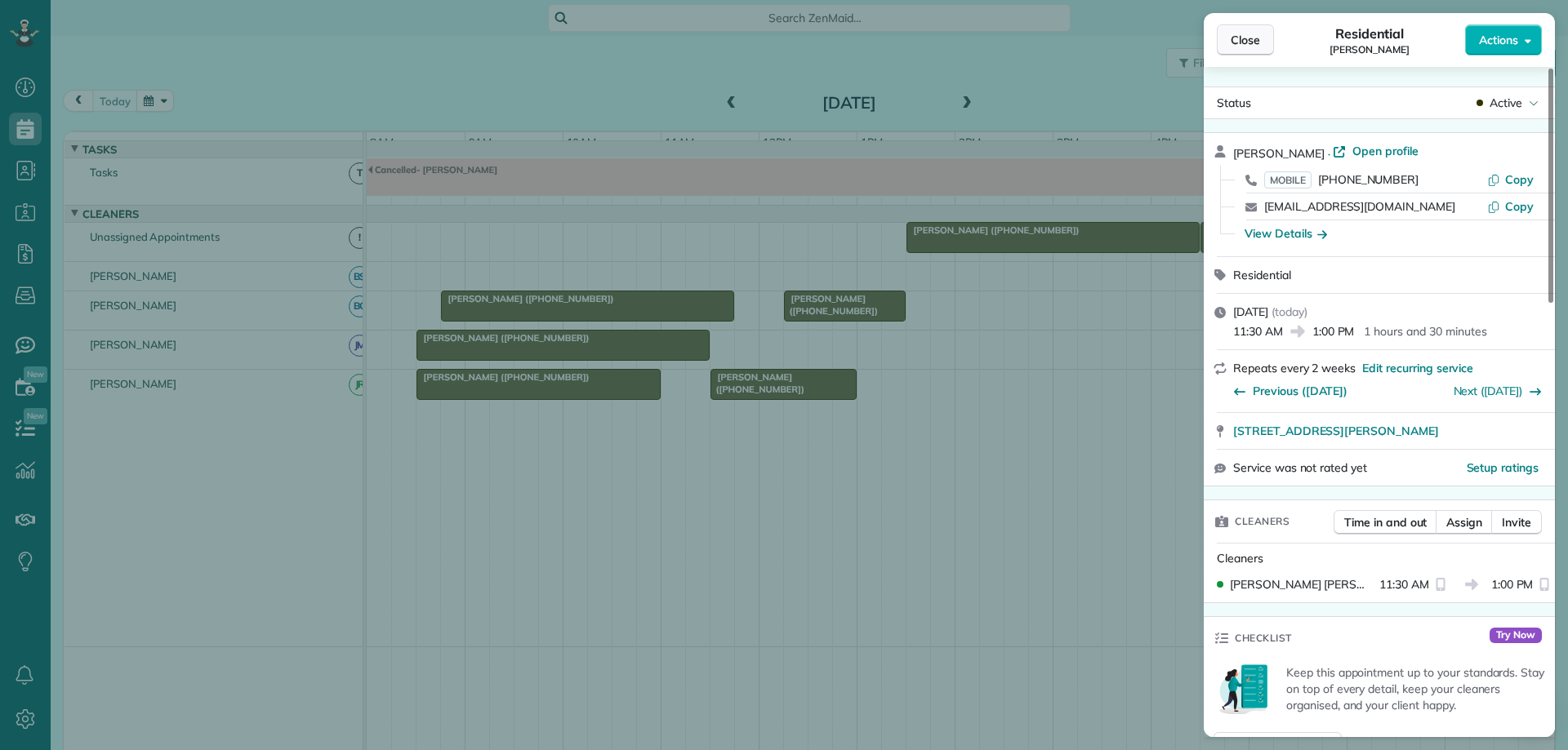
click at [1231, 49] on button "Close" at bounding box center [1245, 40] width 57 height 31
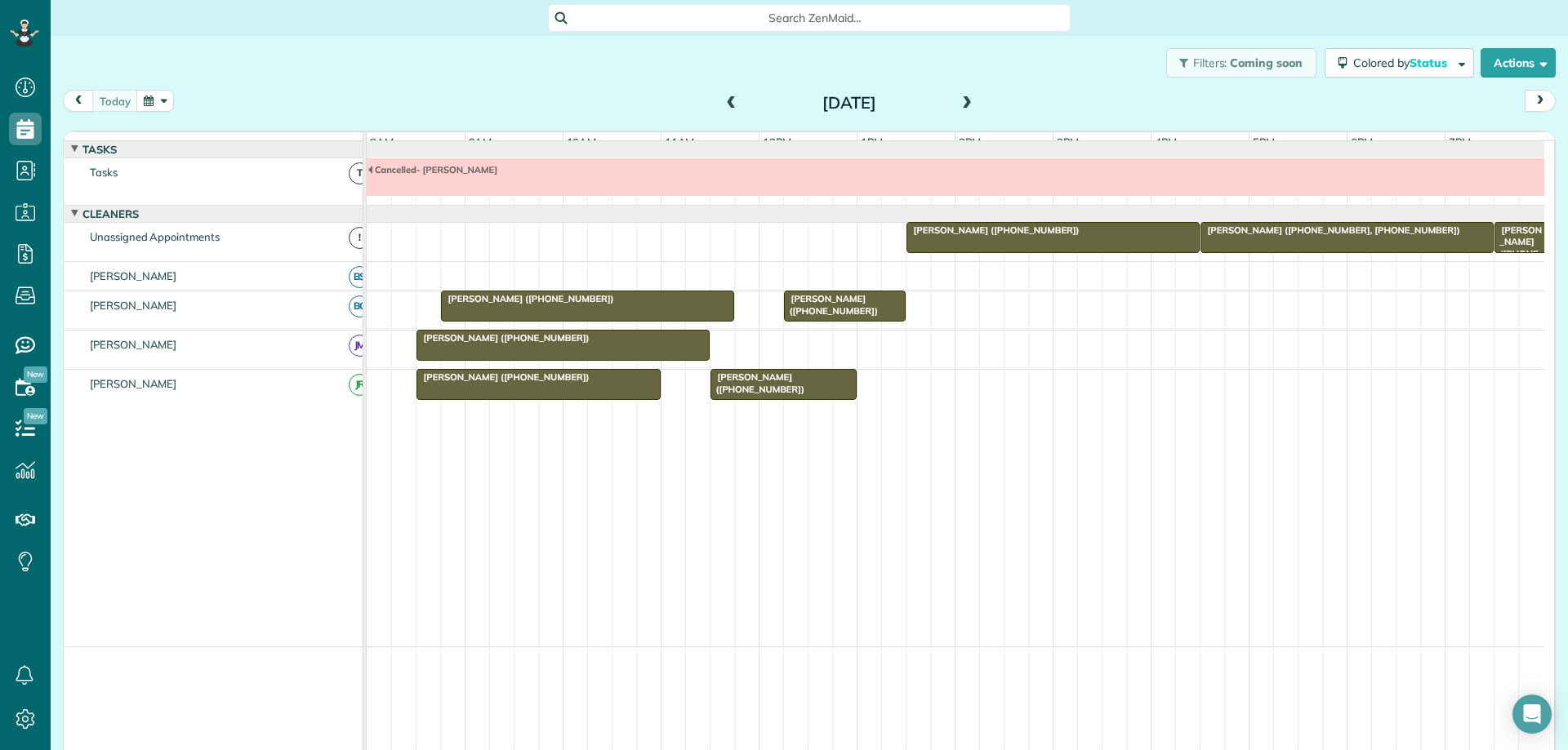
click at [160, 99] on button "button" at bounding box center [154, 100] width 37 height 22
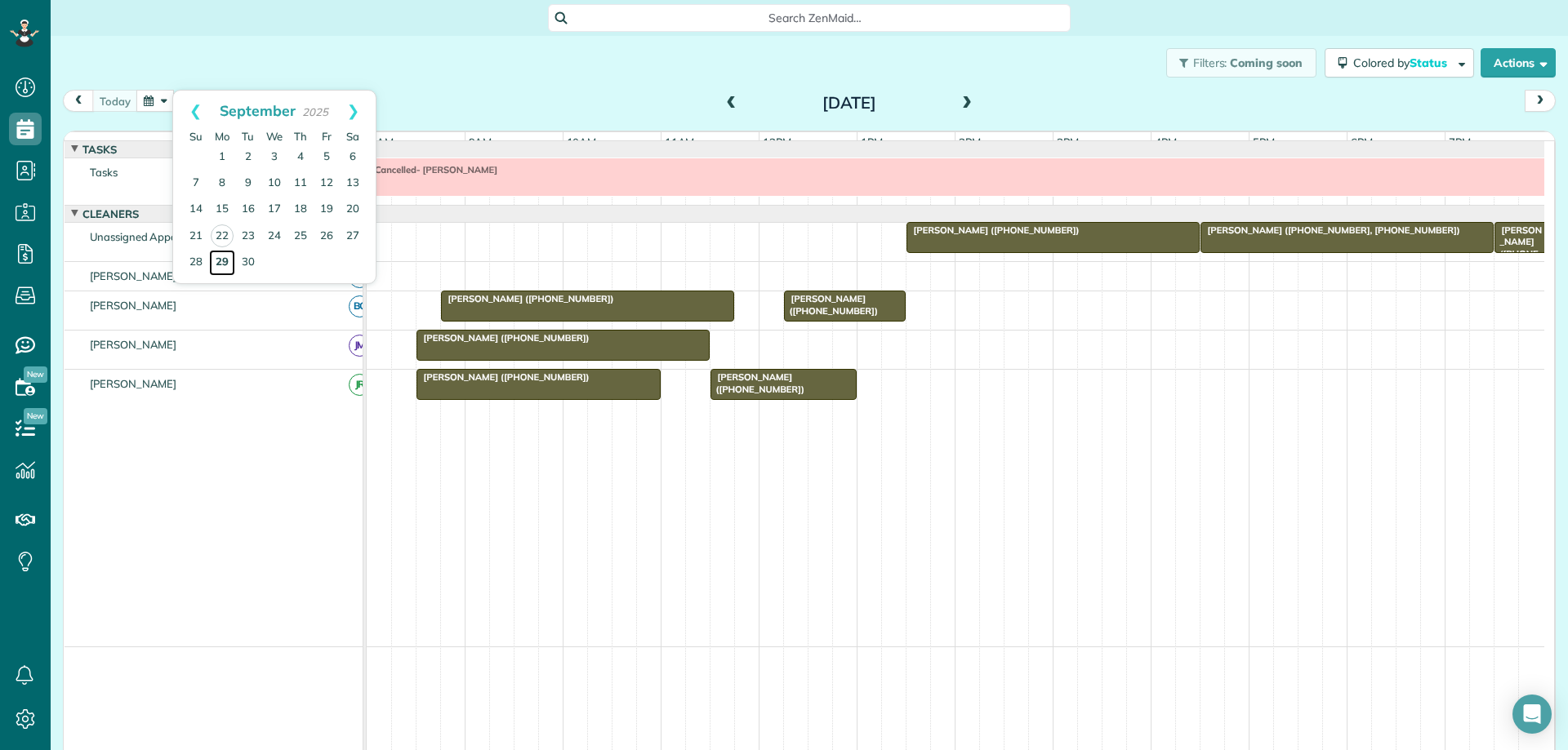
click at [221, 262] on link "29" at bounding box center [222, 263] width 26 height 26
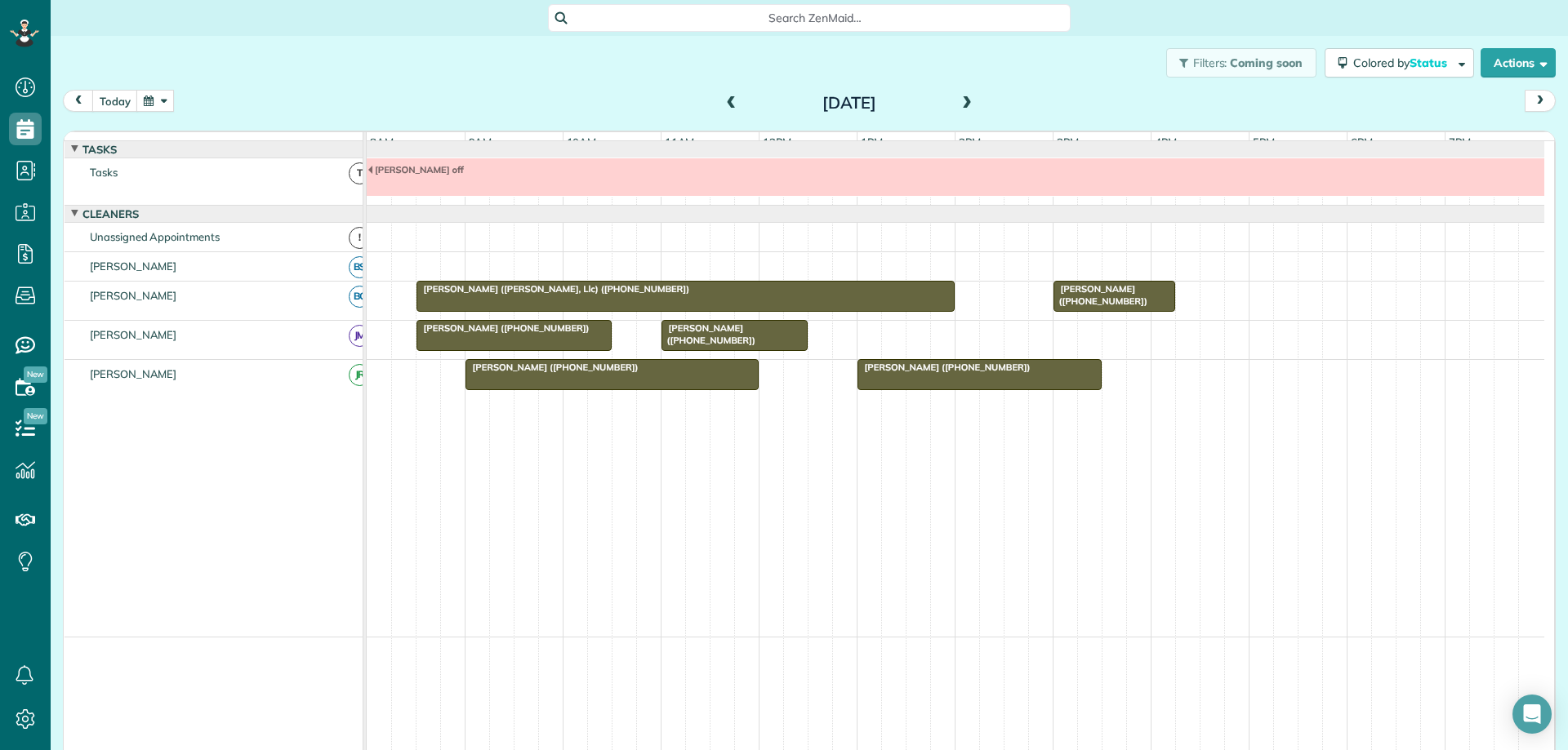
drag, startPoint x: 163, startPoint y: 102, endPoint x: 158, endPoint y: 110, distance: 9.4
click at [158, 111] on button "button" at bounding box center [154, 100] width 37 height 22
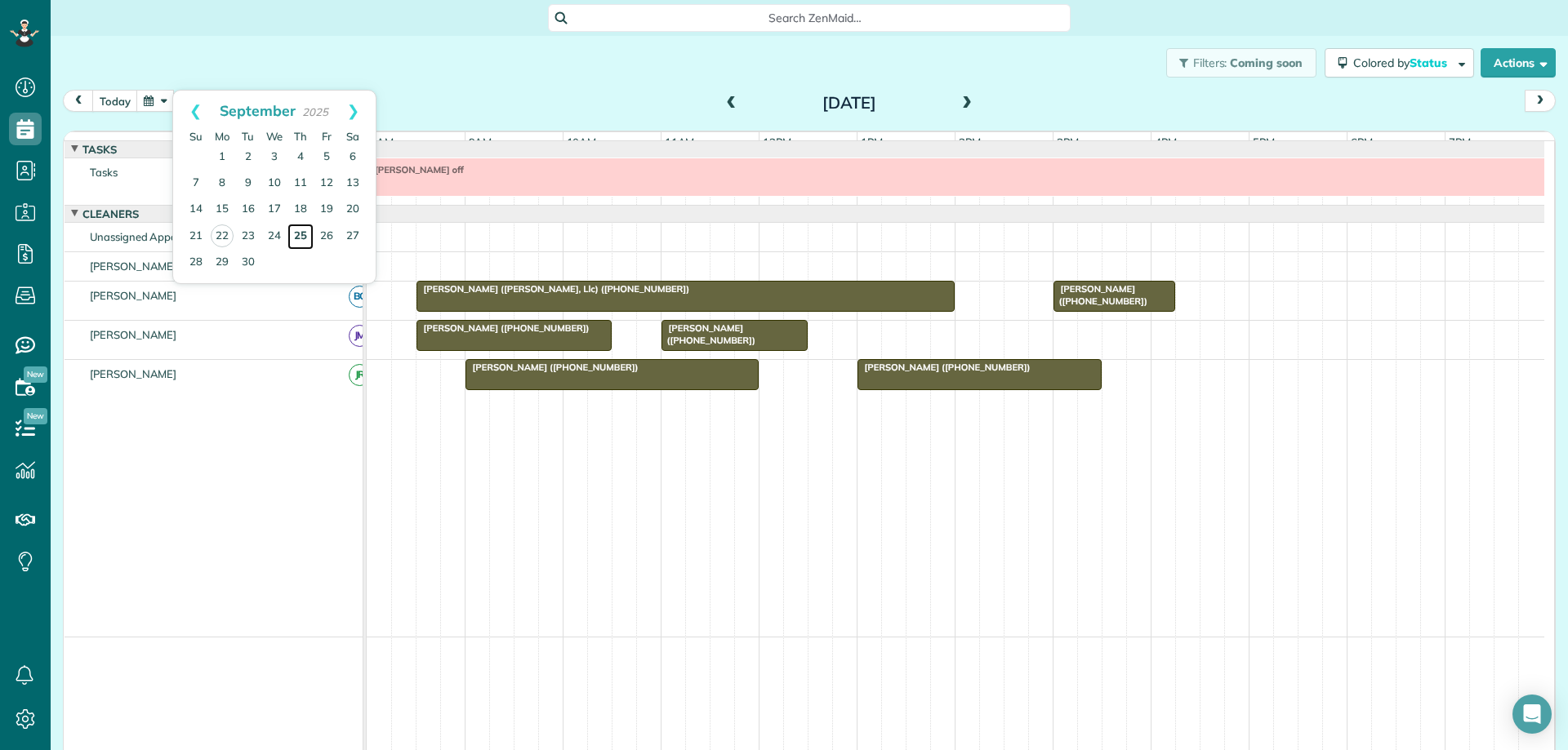
click at [301, 235] on link "25" at bounding box center [300, 236] width 26 height 26
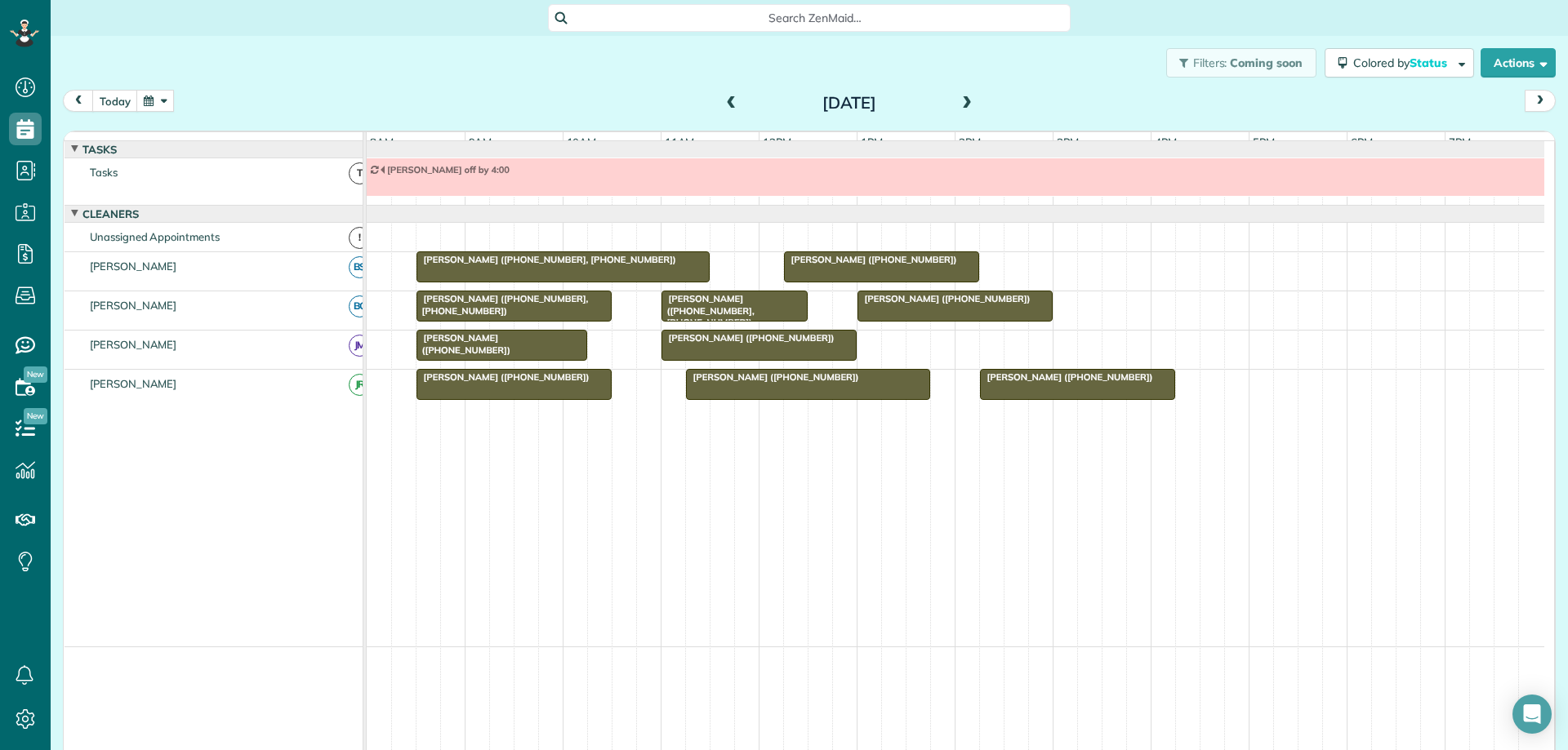
click at [468, 353] on span "Anne Spillers (+14349648341)" at bounding box center [464, 344] width 95 height 23
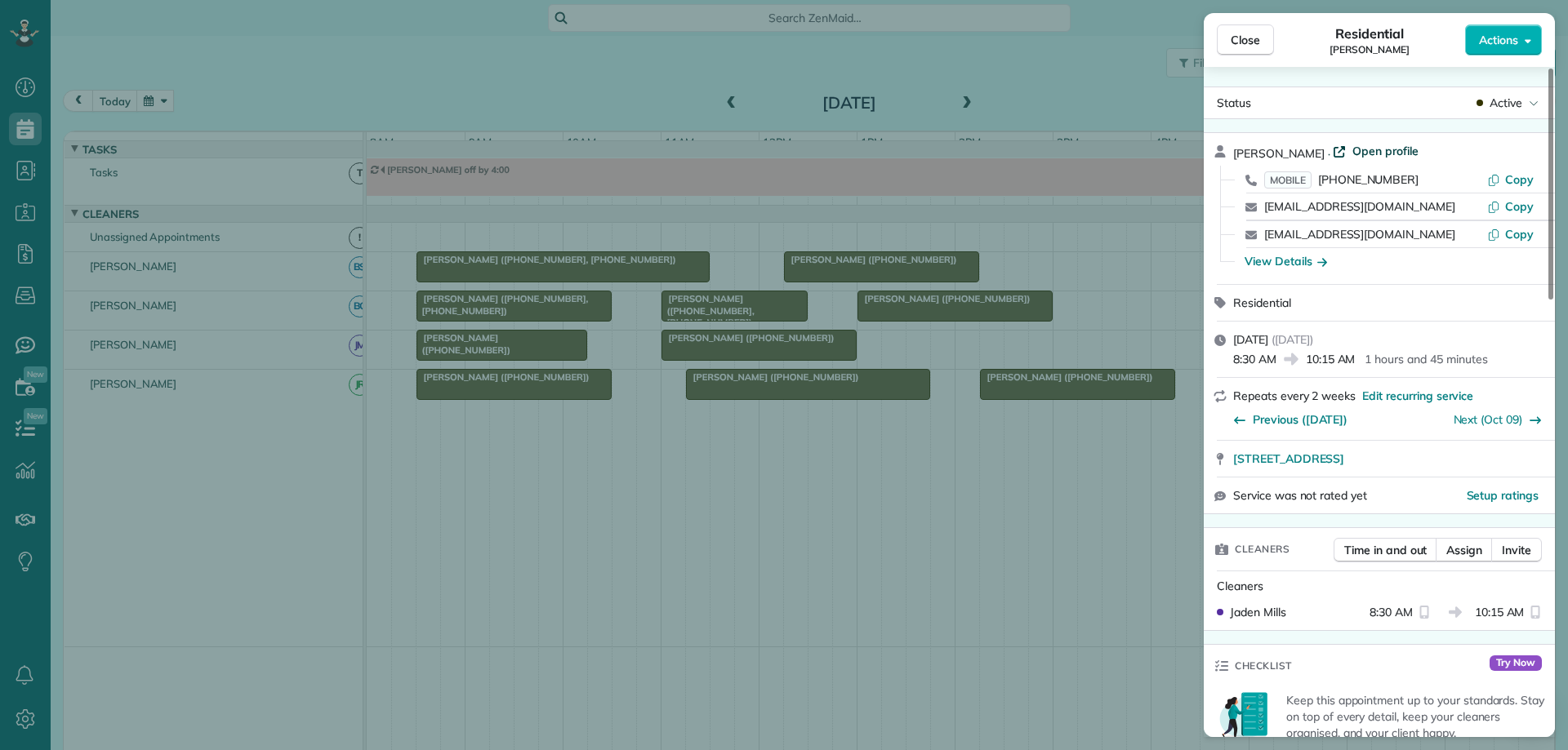
click at [1363, 152] on span "Open profile" at bounding box center [1385, 150] width 66 height 16
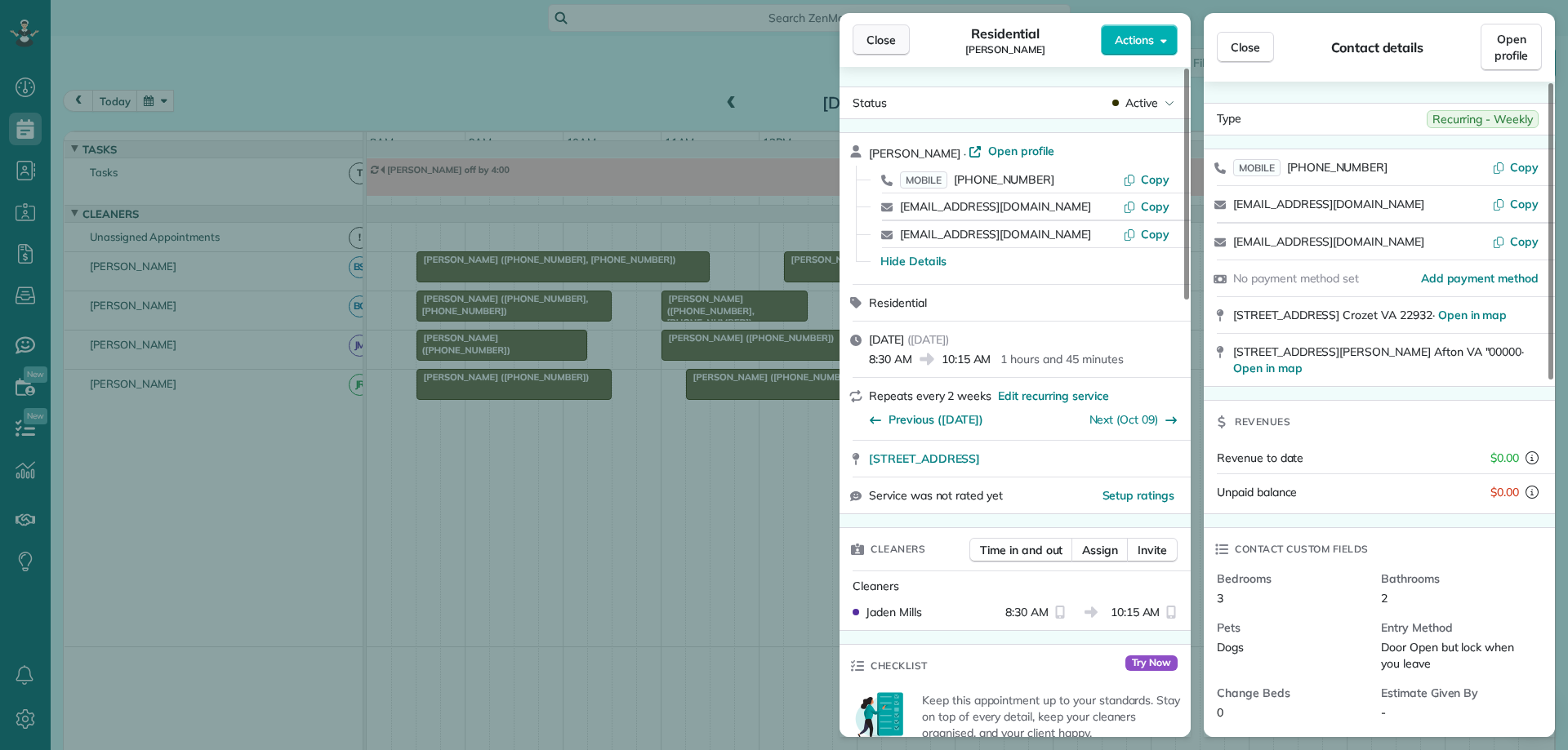
click at [875, 43] on span "Close" at bounding box center [881, 39] width 30 height 16
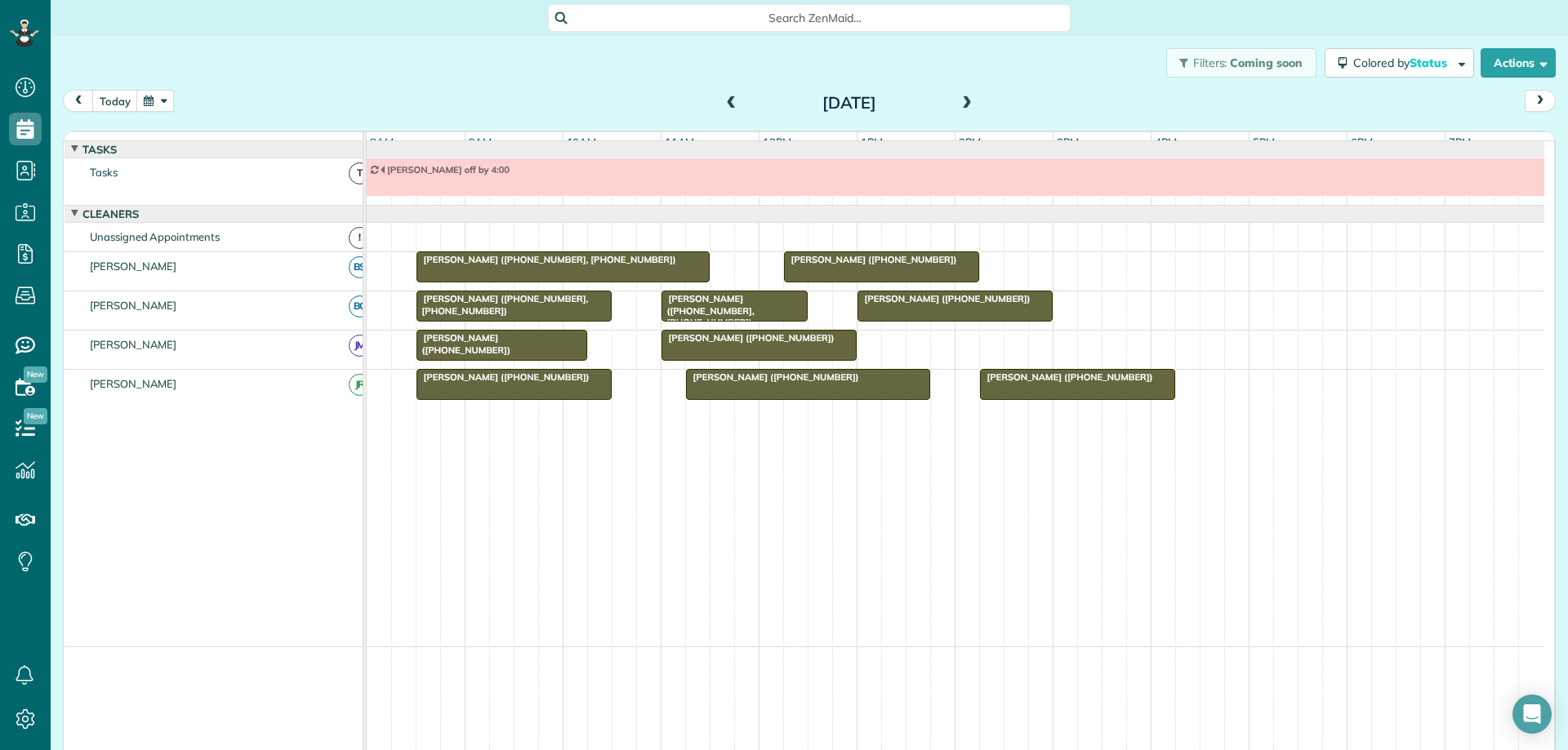
click at [533, 357] on div at bounding box center [502, 345] width 169 height 30
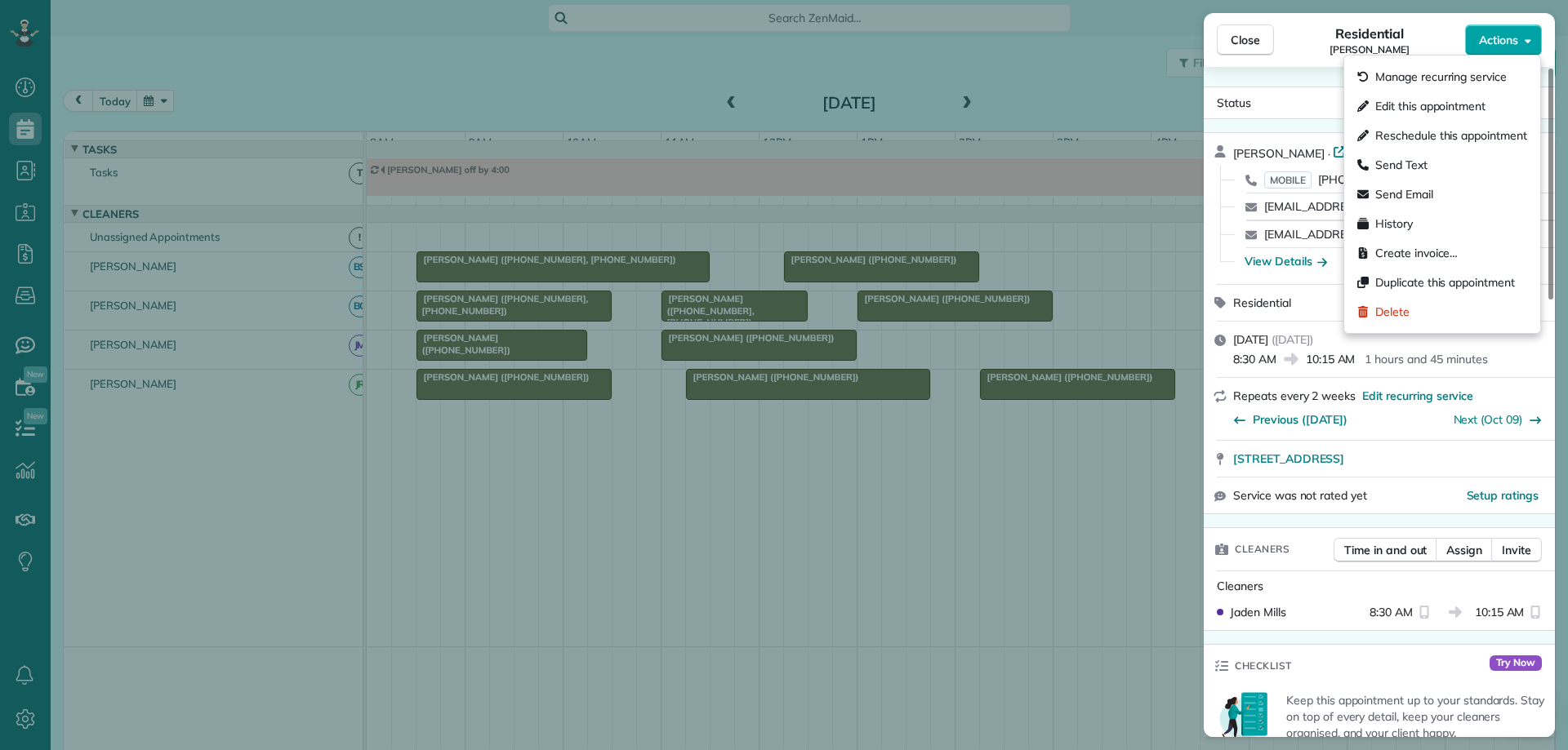
click at [1486, 45] on span "Actions" at bounding box center [1499, 39] width 39 height 16
click at [1452, 81] on span "Manage recurring service" at bounding box center [1441, 76] width 131 height 16
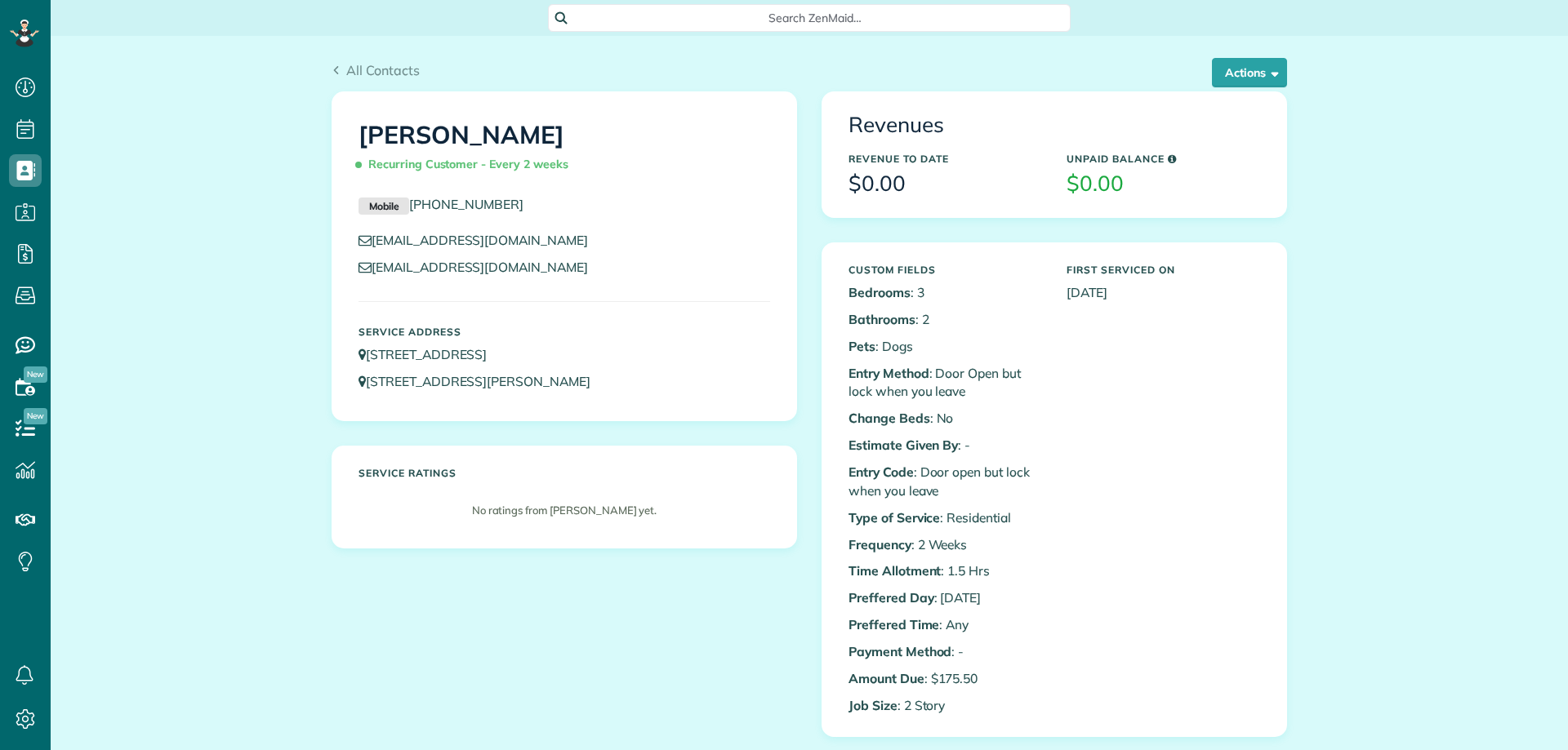
scroll to position [8, 8]
click at [1242, 80] on button "Actions" at bounding box center [1249, 72] width 75 height 30
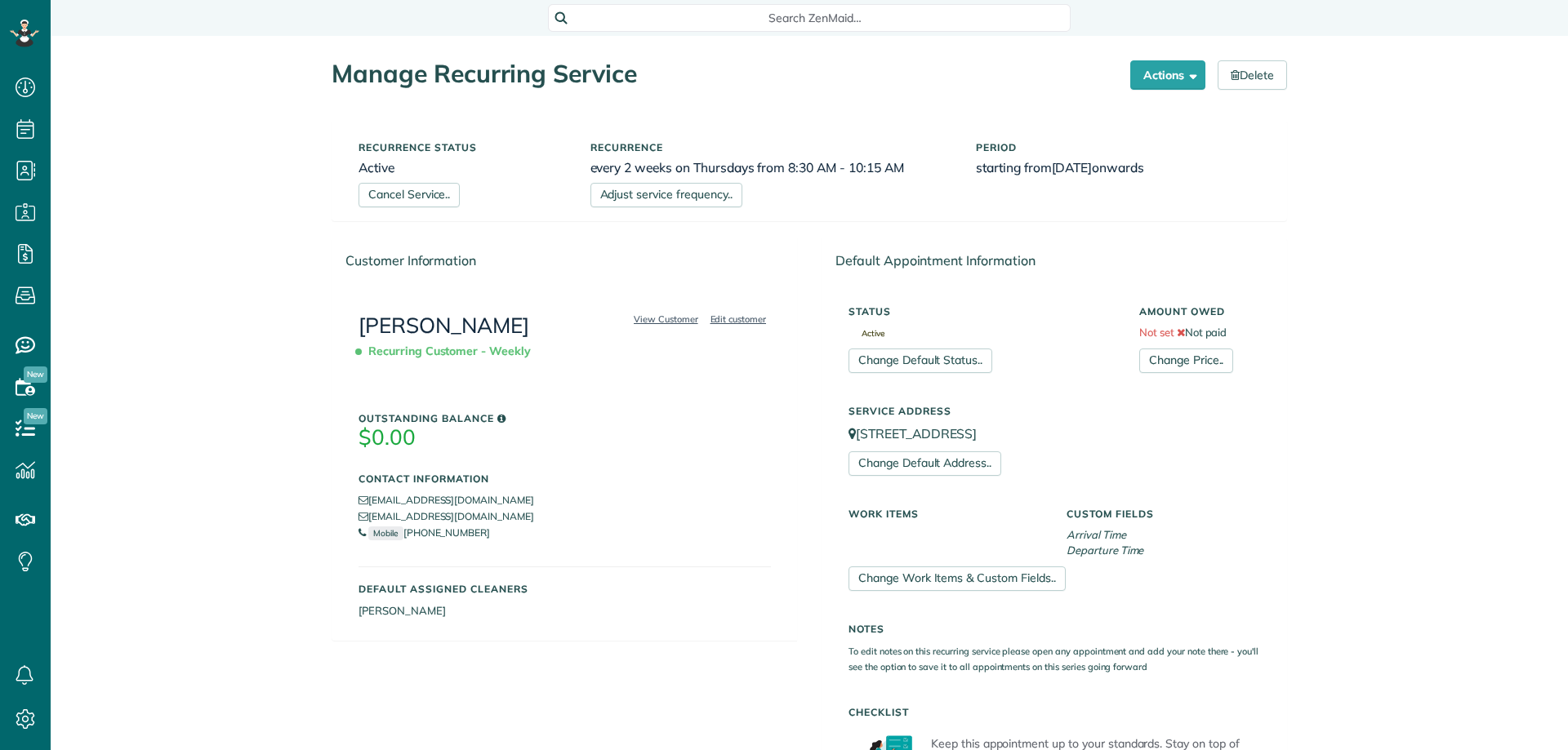
scroll to position [8, 8]
click at [409, 197] on link "Cancel Service.." at bounding box center [409, 195] width 101 height 25
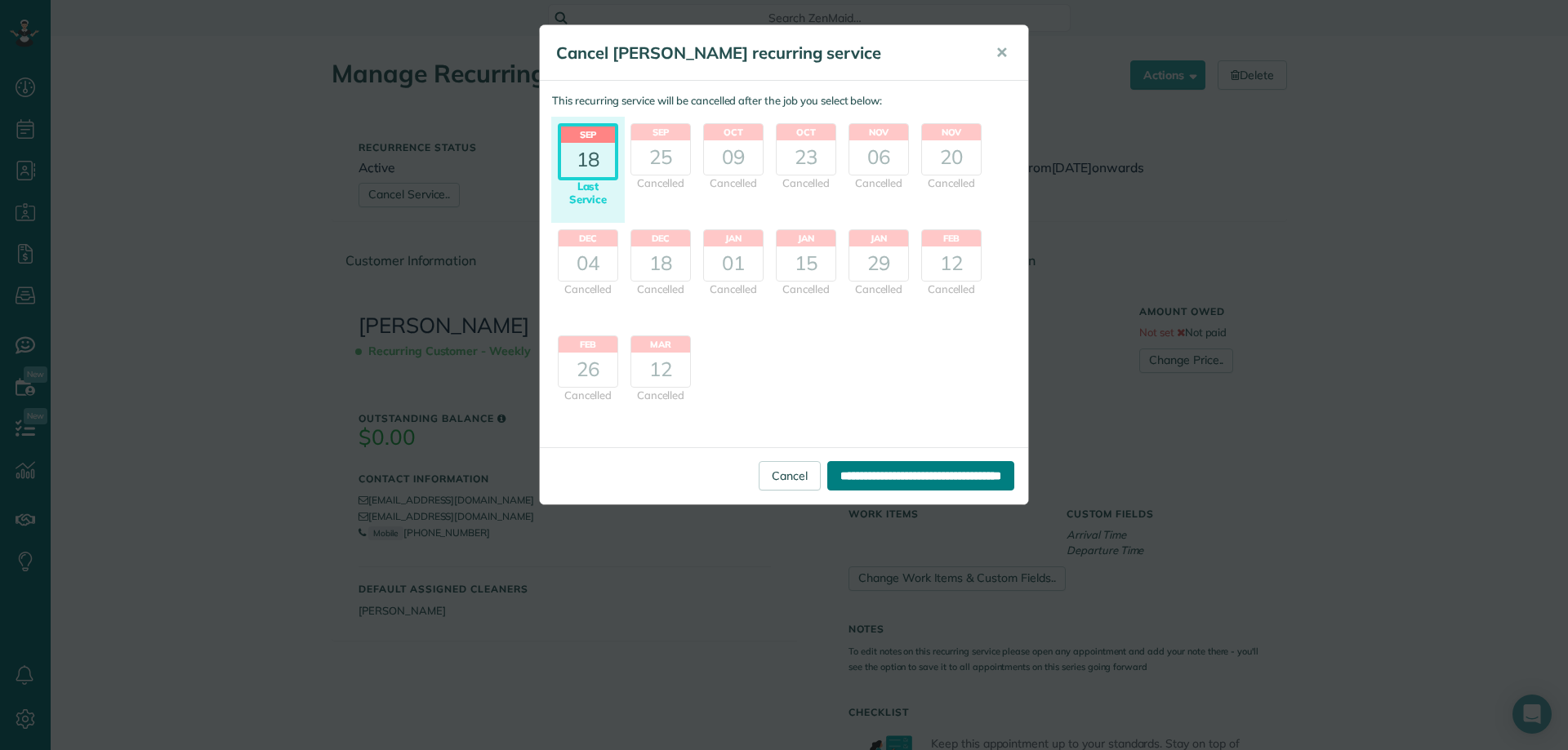
click at [868, 470] on input "**********" at bounding box center [921, 476] width 187 height 30
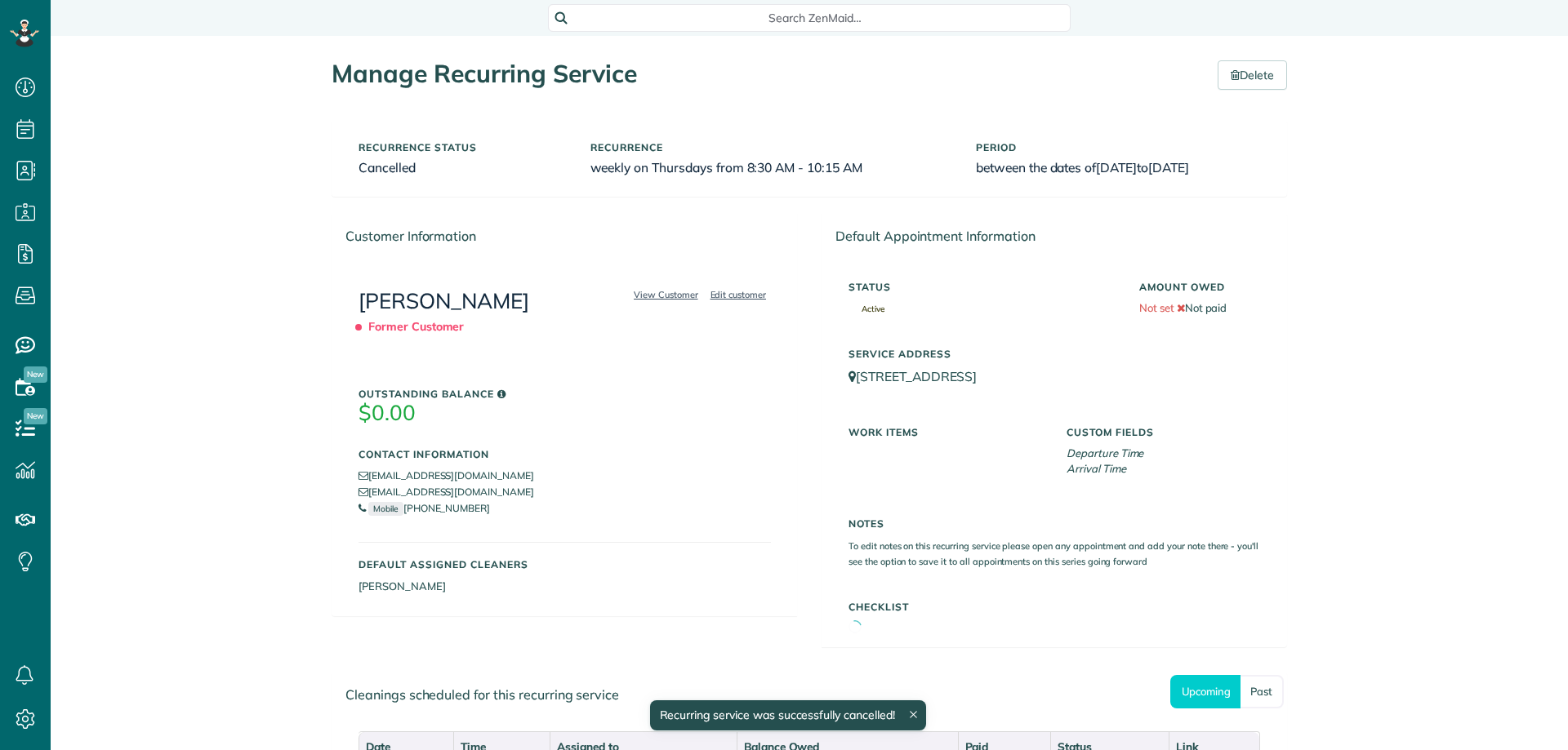
scroll to position [8, 8]
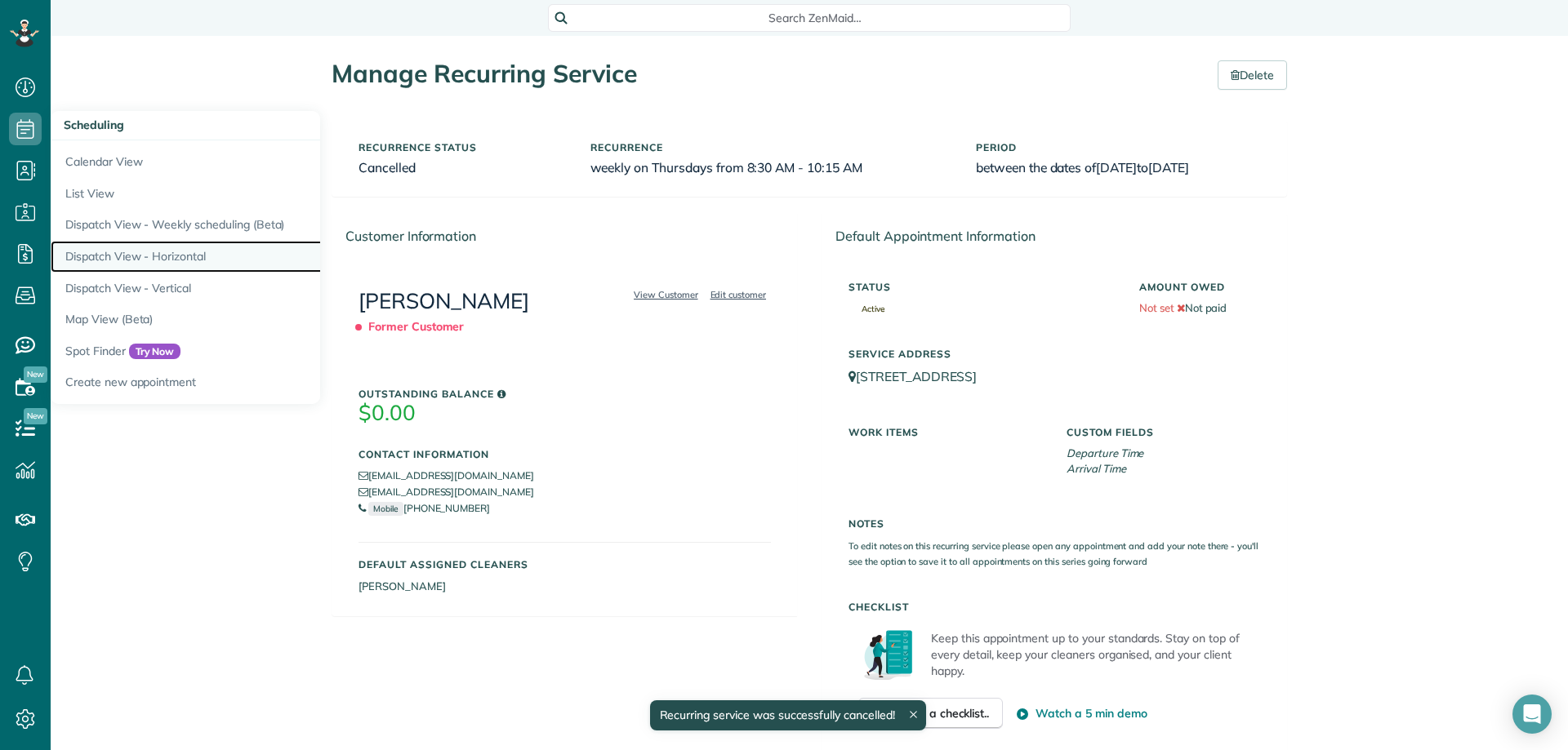
click at [181, 262] on link "Dispatch View - Horizontal" at bounding box center [254, 256] width 408 height 31
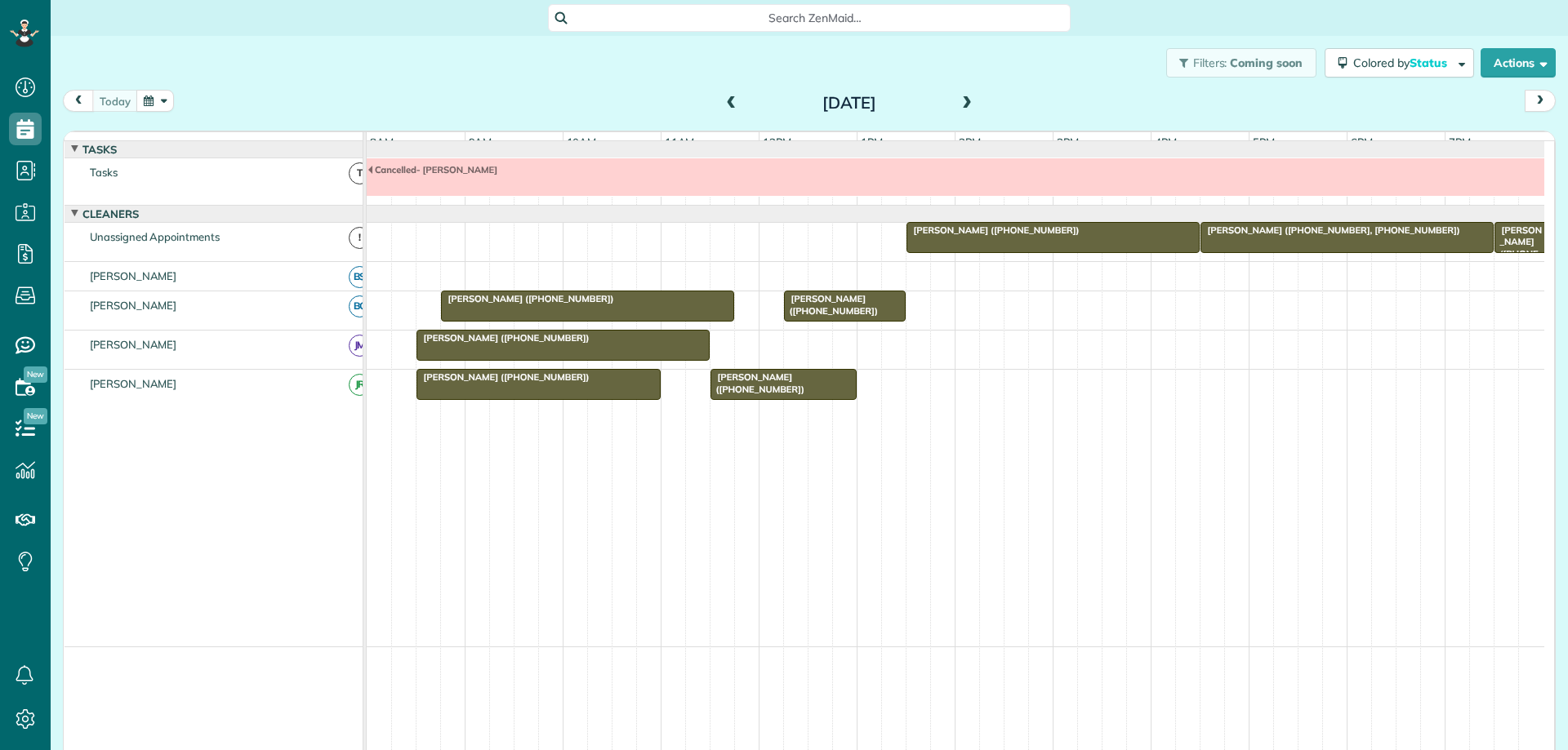
scroll to position [8, 8]
click at [169, 101] on button "button" at bounding box center [154, 100] width 37 height 22
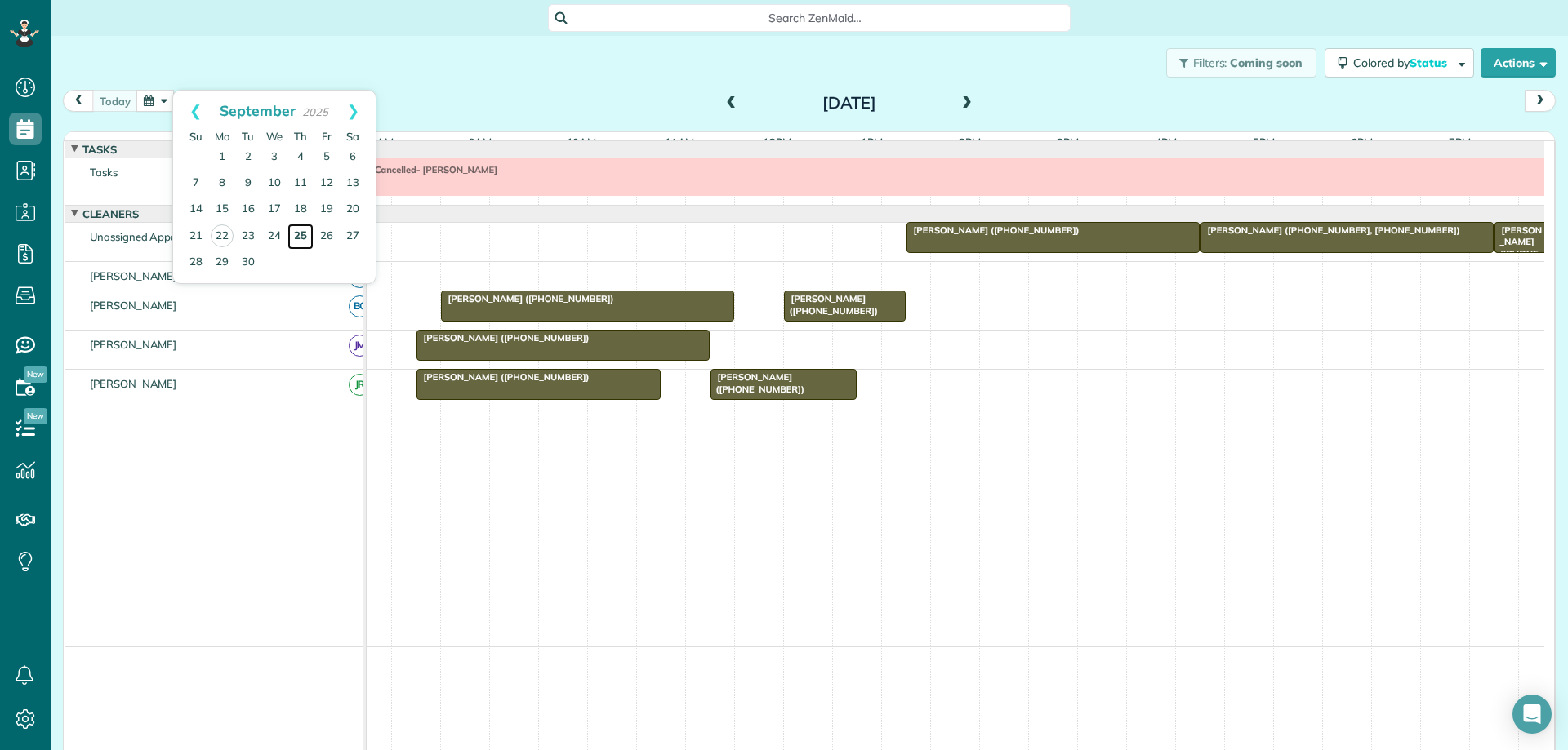
click at [299, 233] on link "25" at bounding box center [300, 236] width 26 height 26
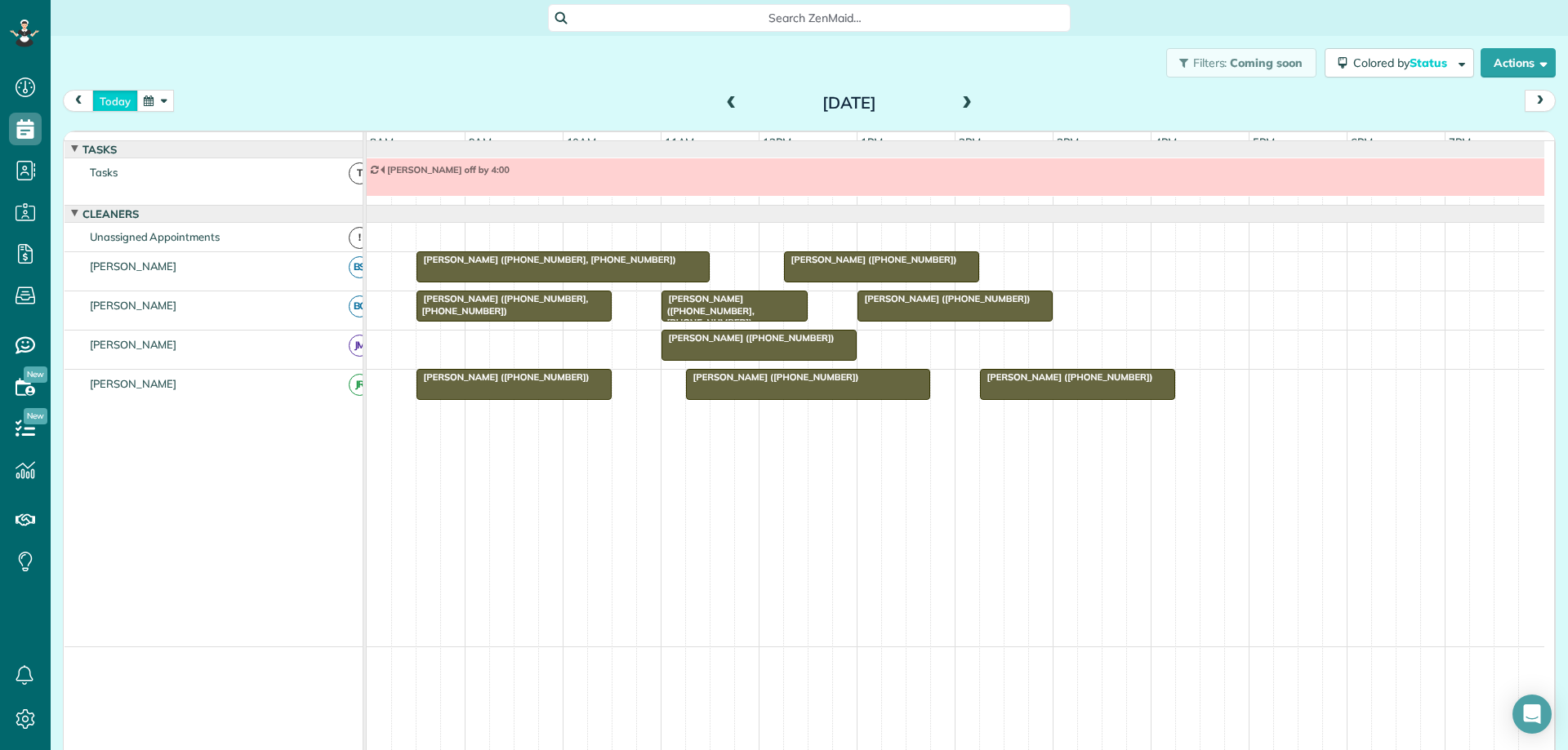
click at [127, 107] on button "today" at bounding box center [115, 100] width 46 height 22
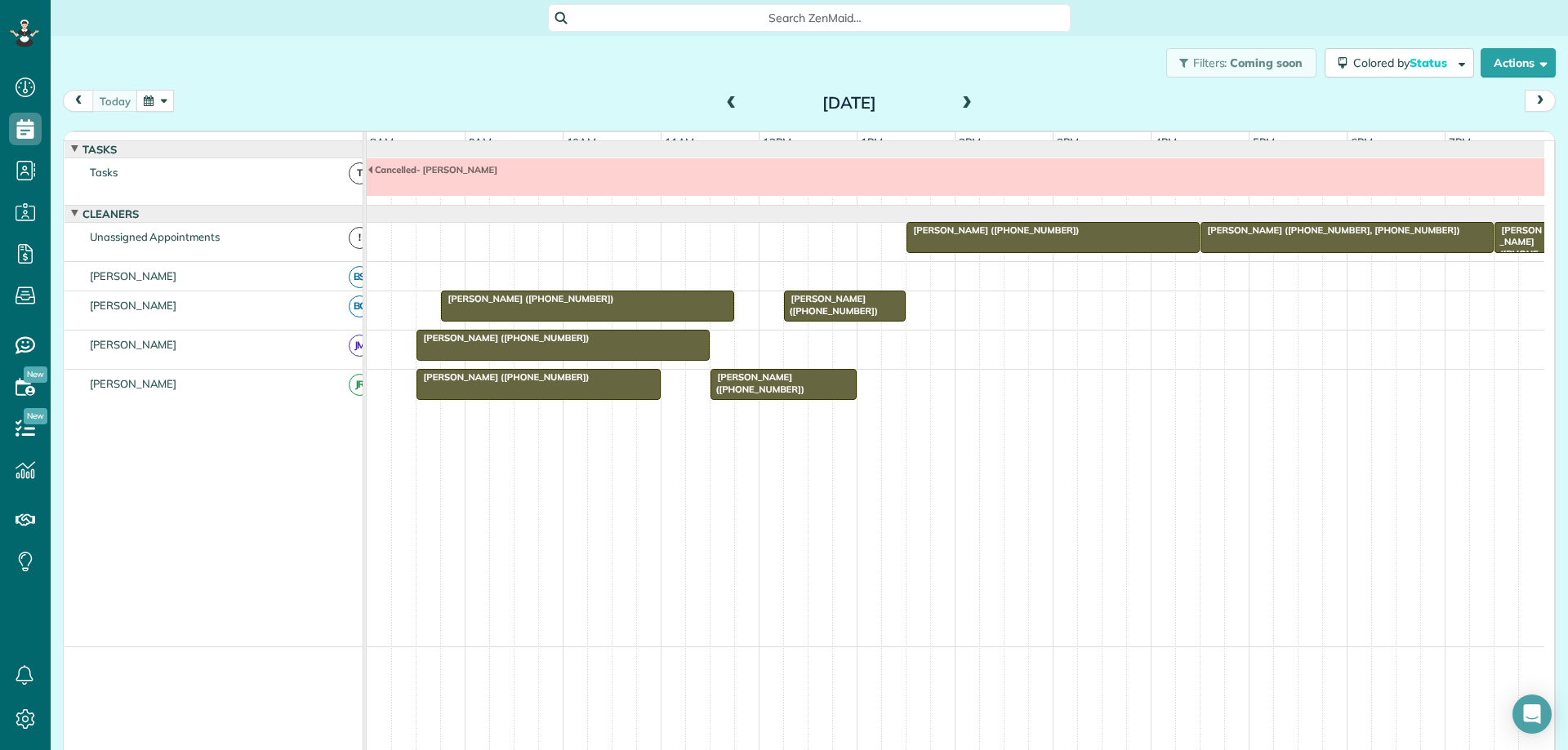
click at [169, 118] on div "[DATE] [DATE]" at bounding box center [809, 105] width 1493 height 30
click at [162, 101] on button "button" at bounding box center [154, 100] width 37 height 22
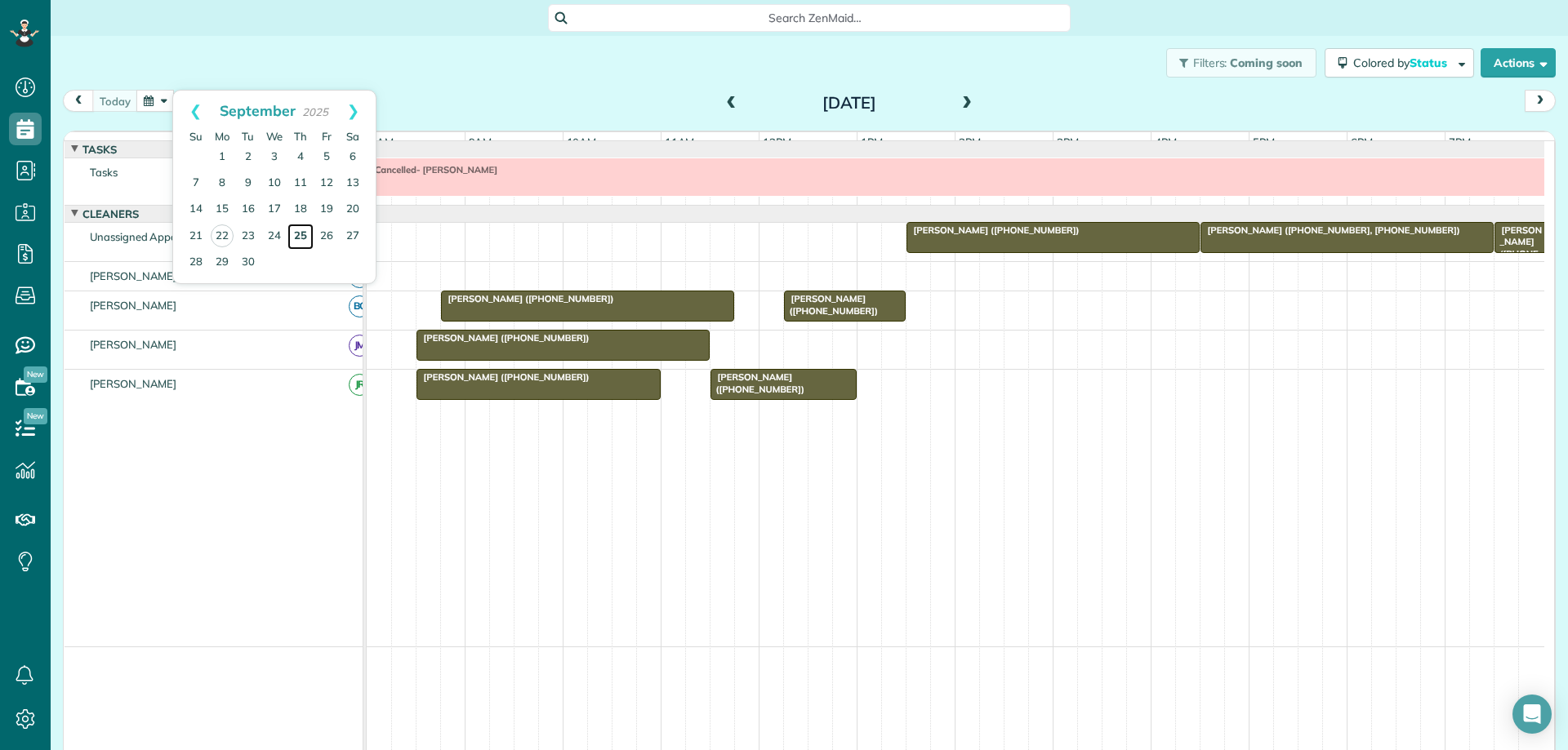
click at [296, 235] on link "25" at bounding box center [300, 236] width 26 height 26
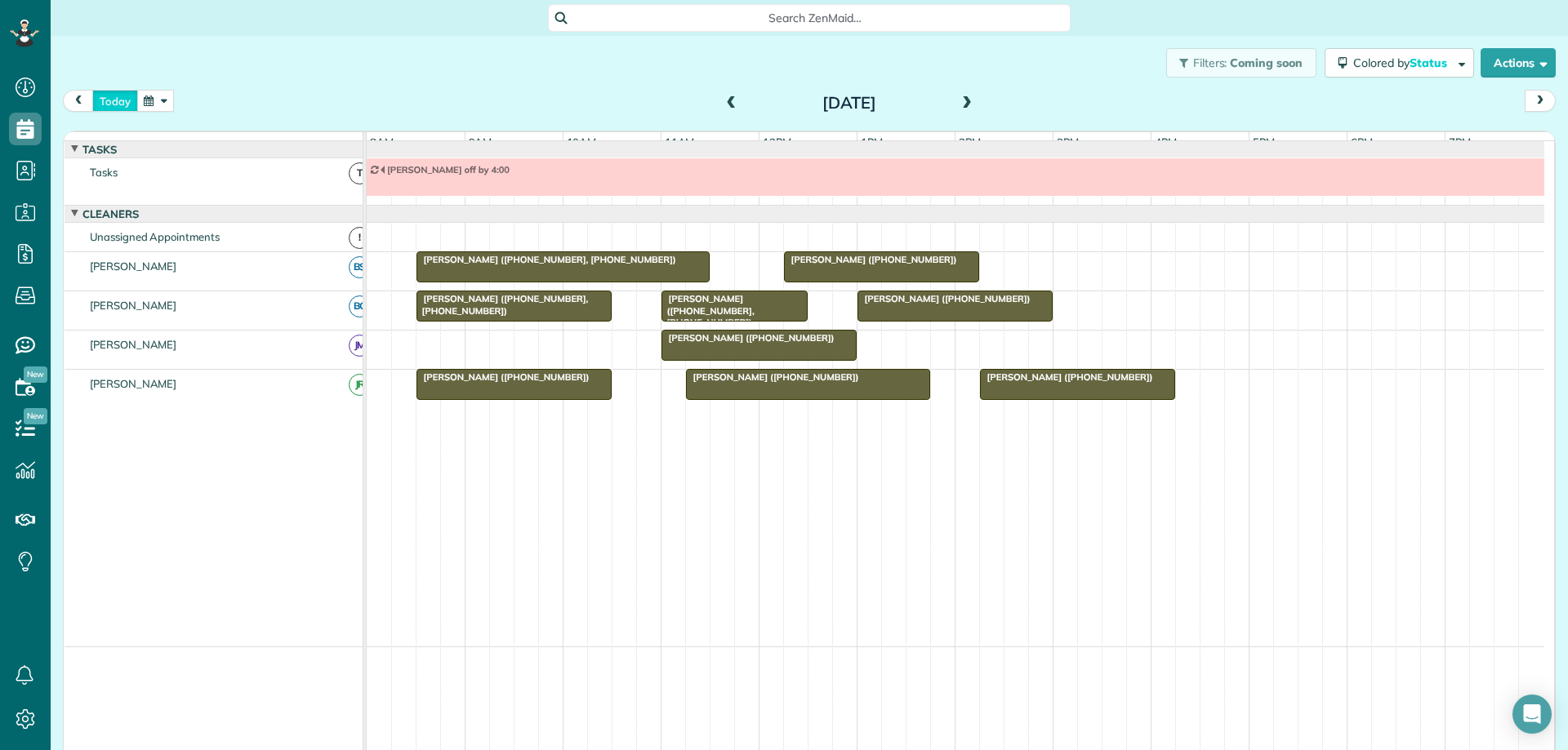
click at [116, 98] on button "today" at bounding box center [115, 100] width 46 height 22
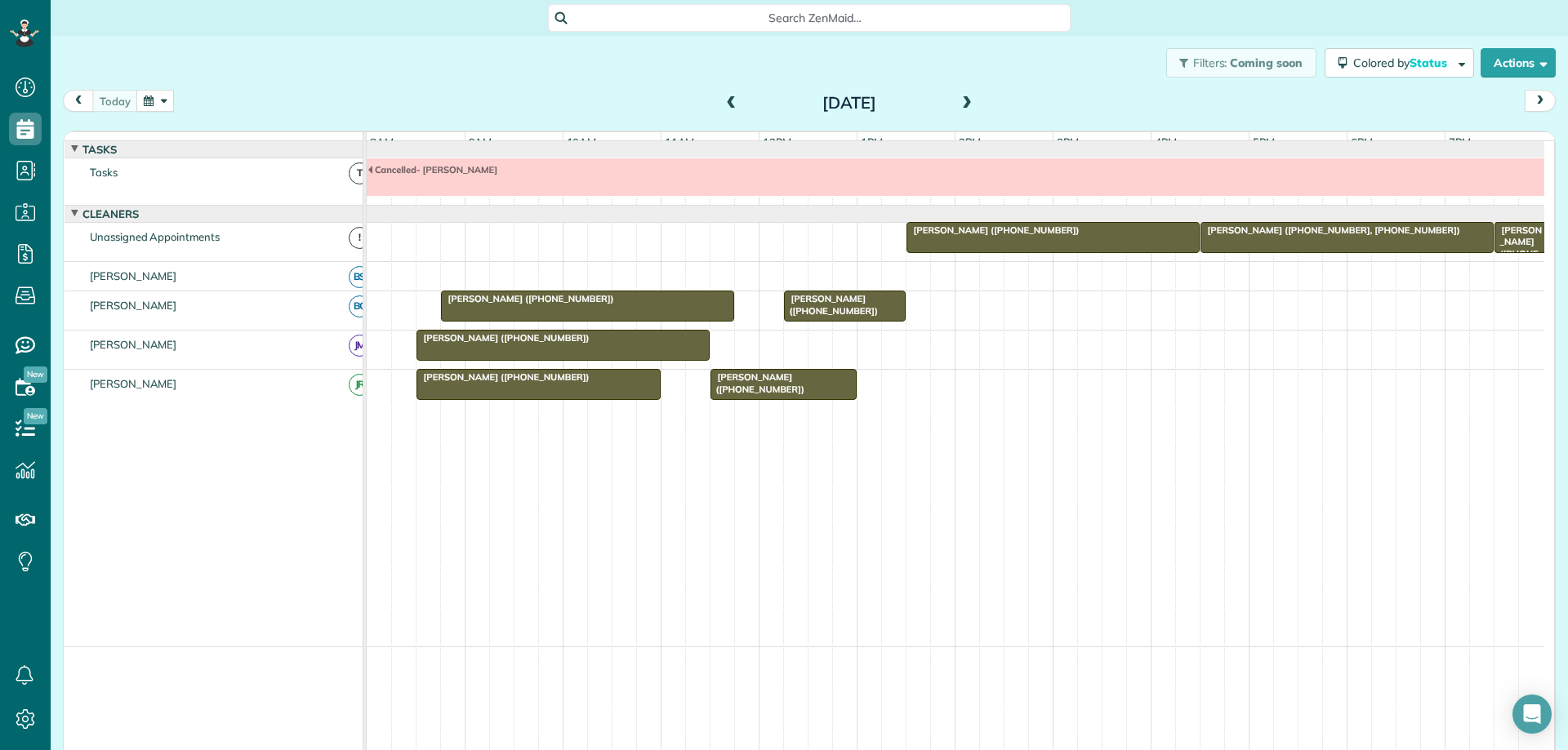
click at [958, 98] on span at bounding box center [966, 103] width 18 height 14
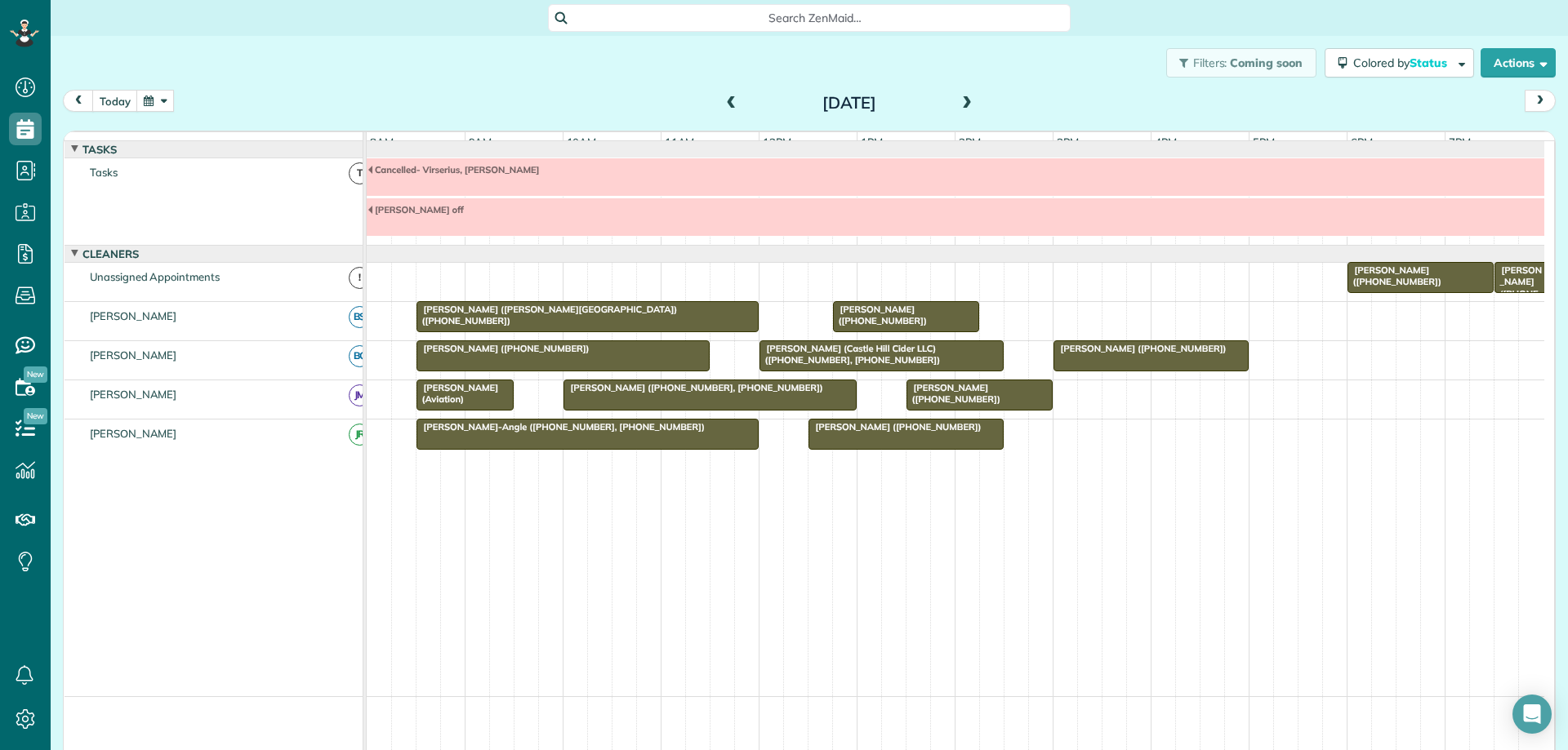
click at [543, 433] on span "[PERSON_NAME]-Angle ([PHONE_NUMBER], [PHONE_NUMBER])" at bounding box center [561, 427] width 290 height 11
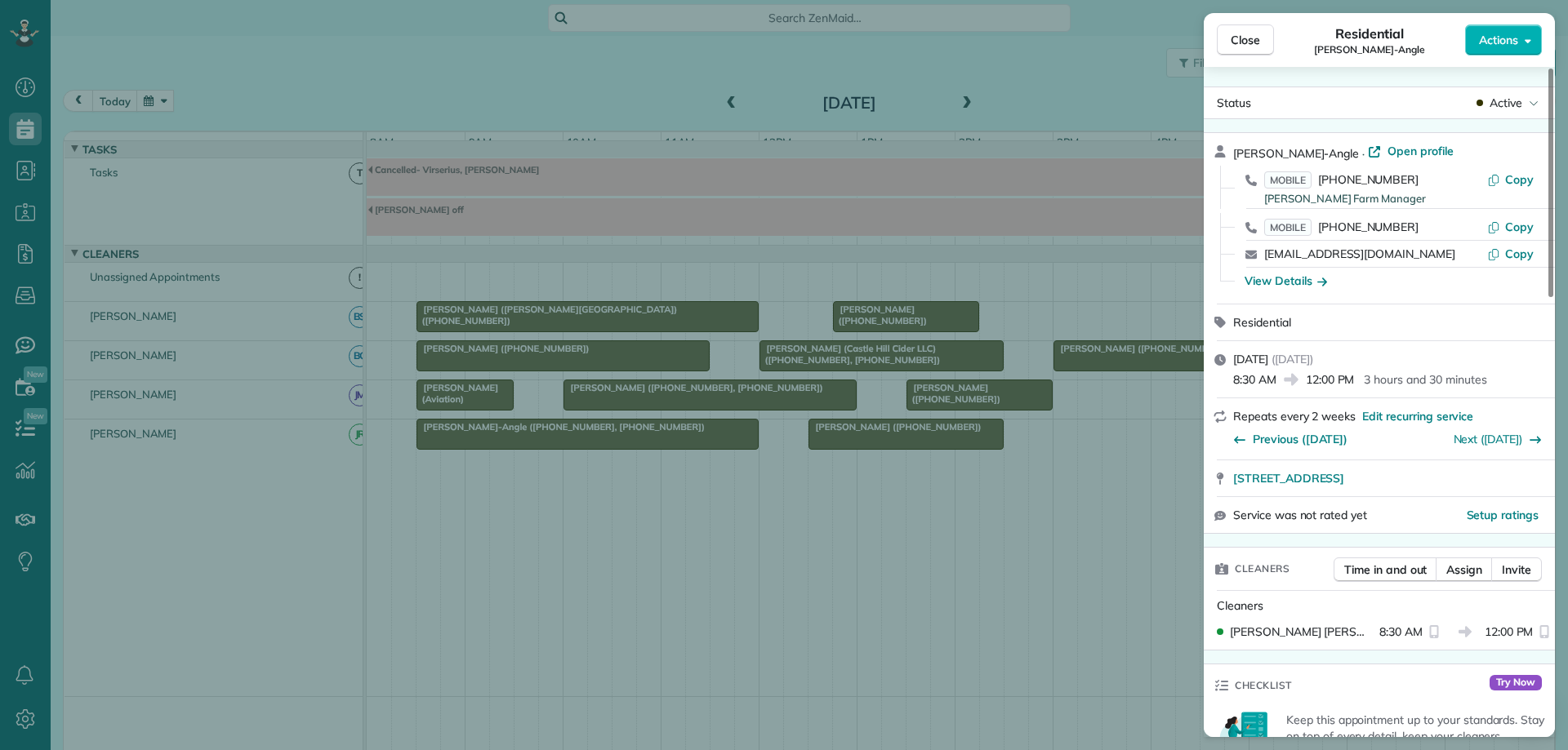
click at [1250, 60] on div "Close Residential [PERSON_NAME]-Angle Actions" at bounding box center [1379, 40] width 351 height 54
click at [1250, 44] on span "Close" at bounding box center [1245, 39] width 30 height 16
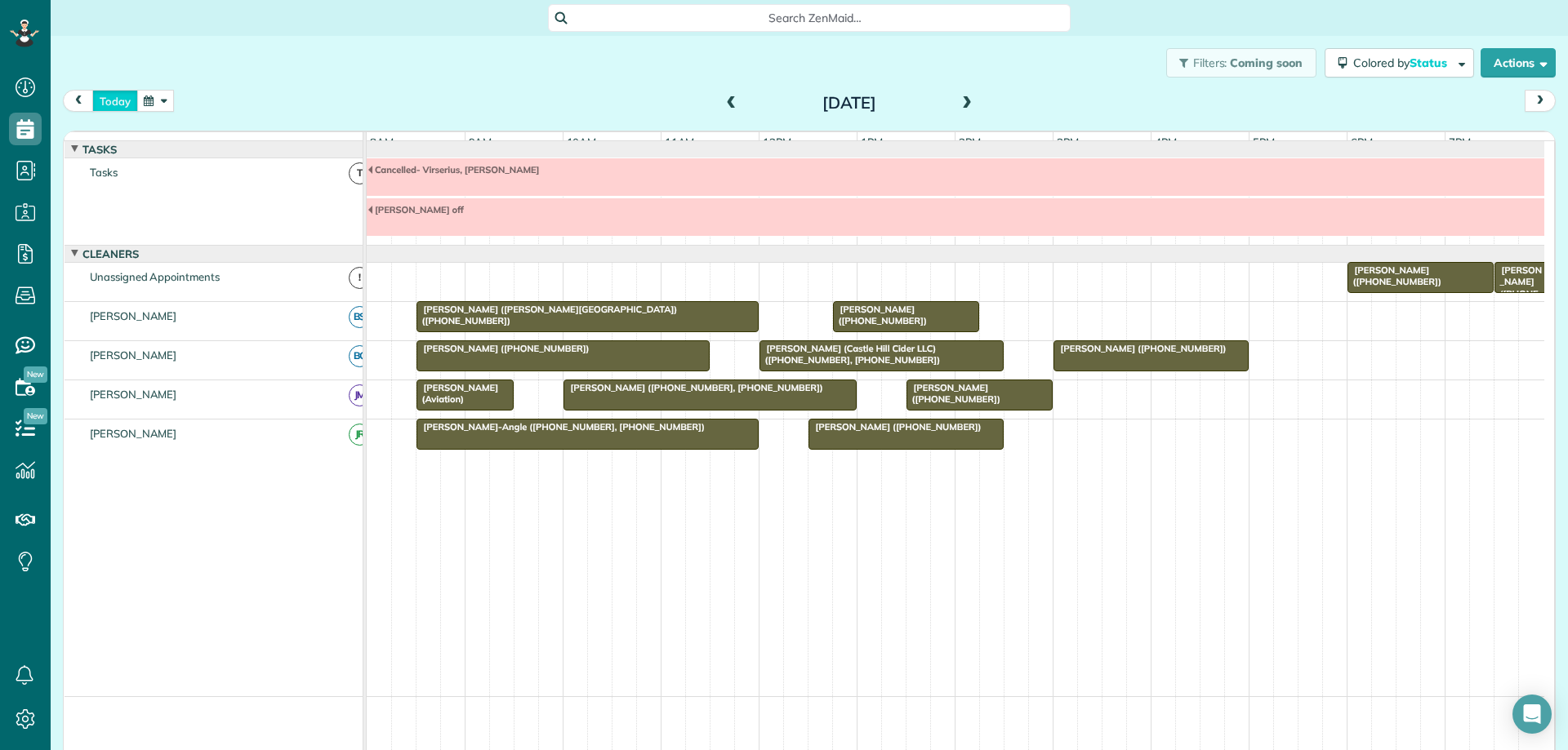
click at [110, 107] on button "today" at bounding box center [115, 100] width 46 height 22
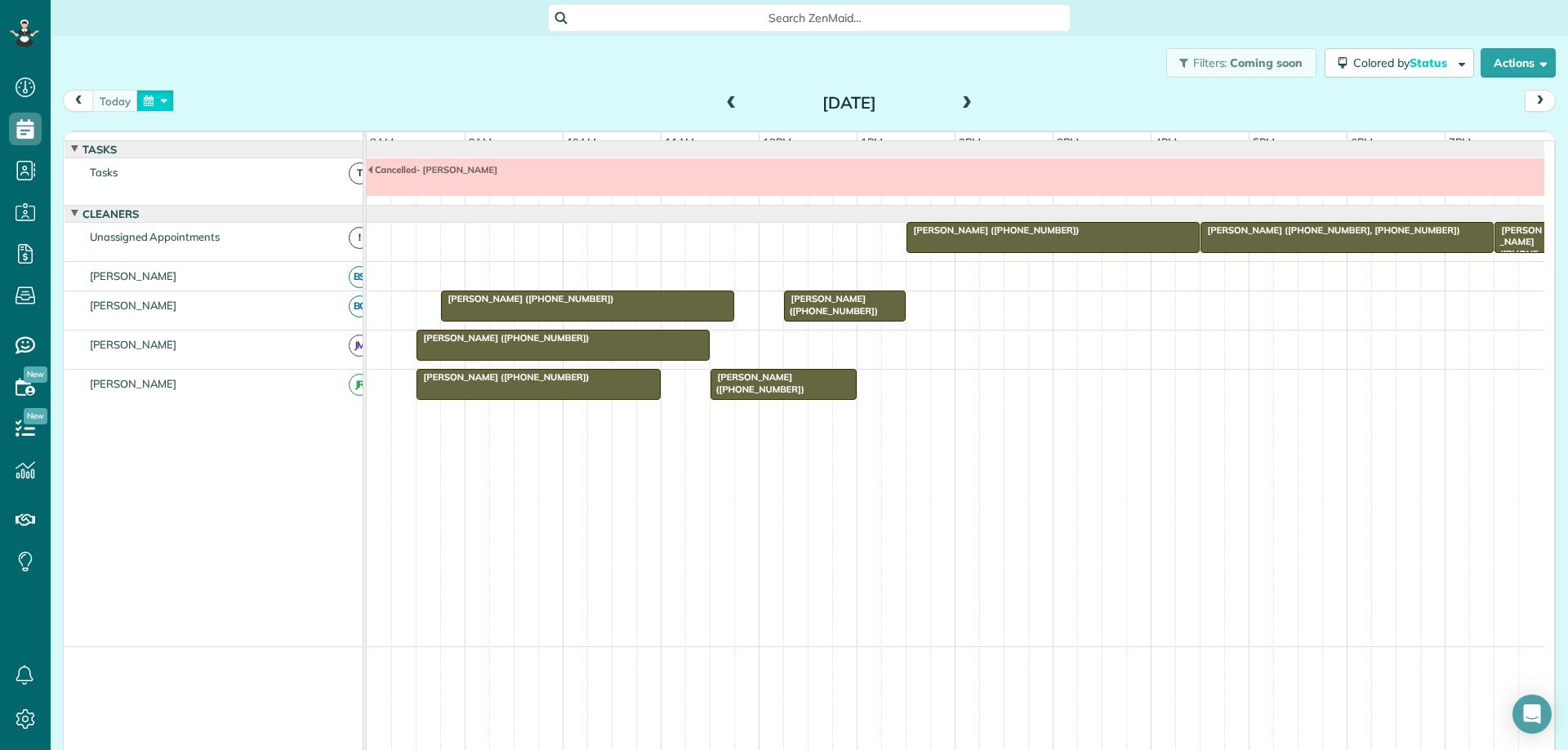
click at [153, 99] on button "button" at bounding box center [154, 100] width 37 height 22
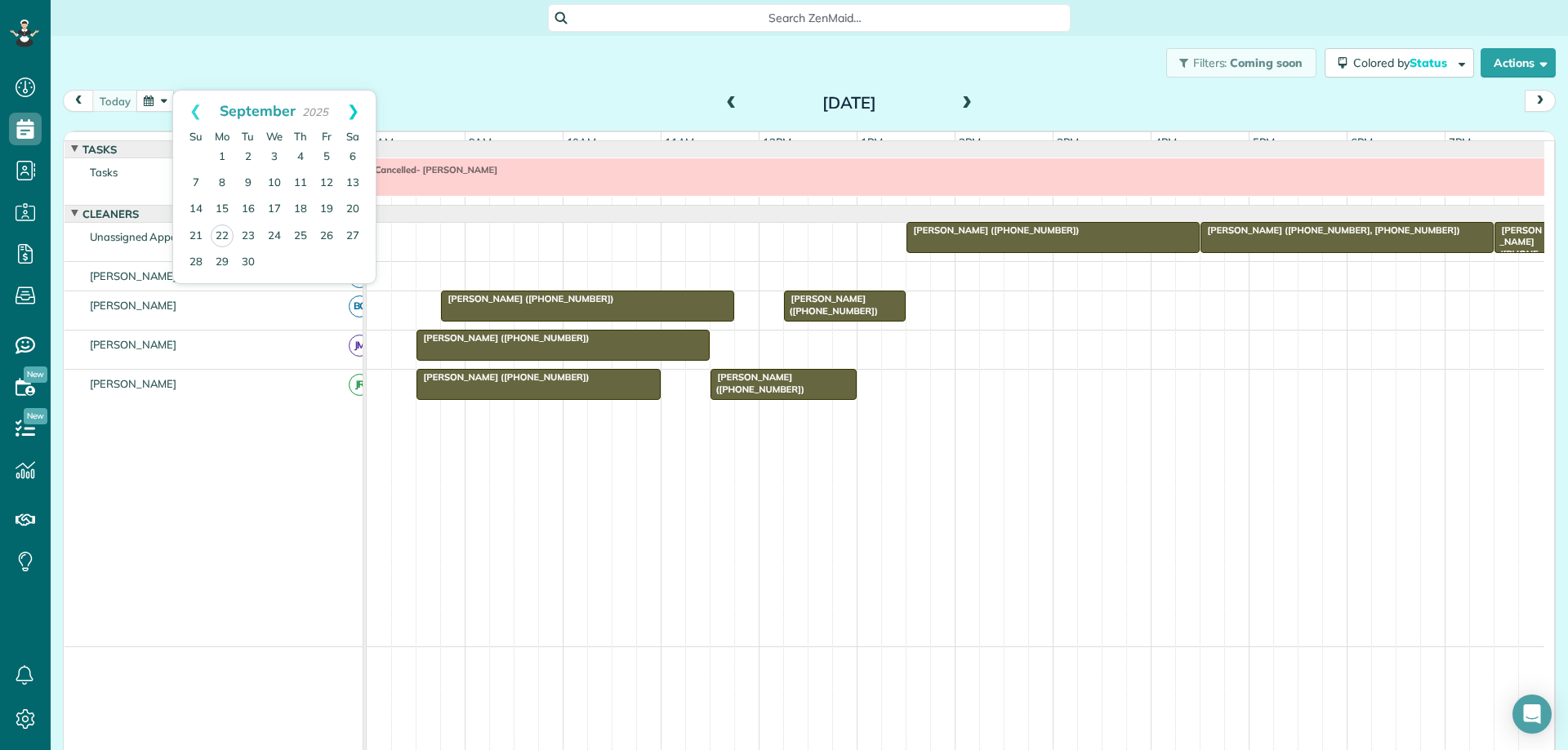
click at [350, 109] on link "Next" at bounding box center [352, 110] width 45 height 41
click at [300, 206] on link "16" at bounding box center [300, 209] width 26 height 26
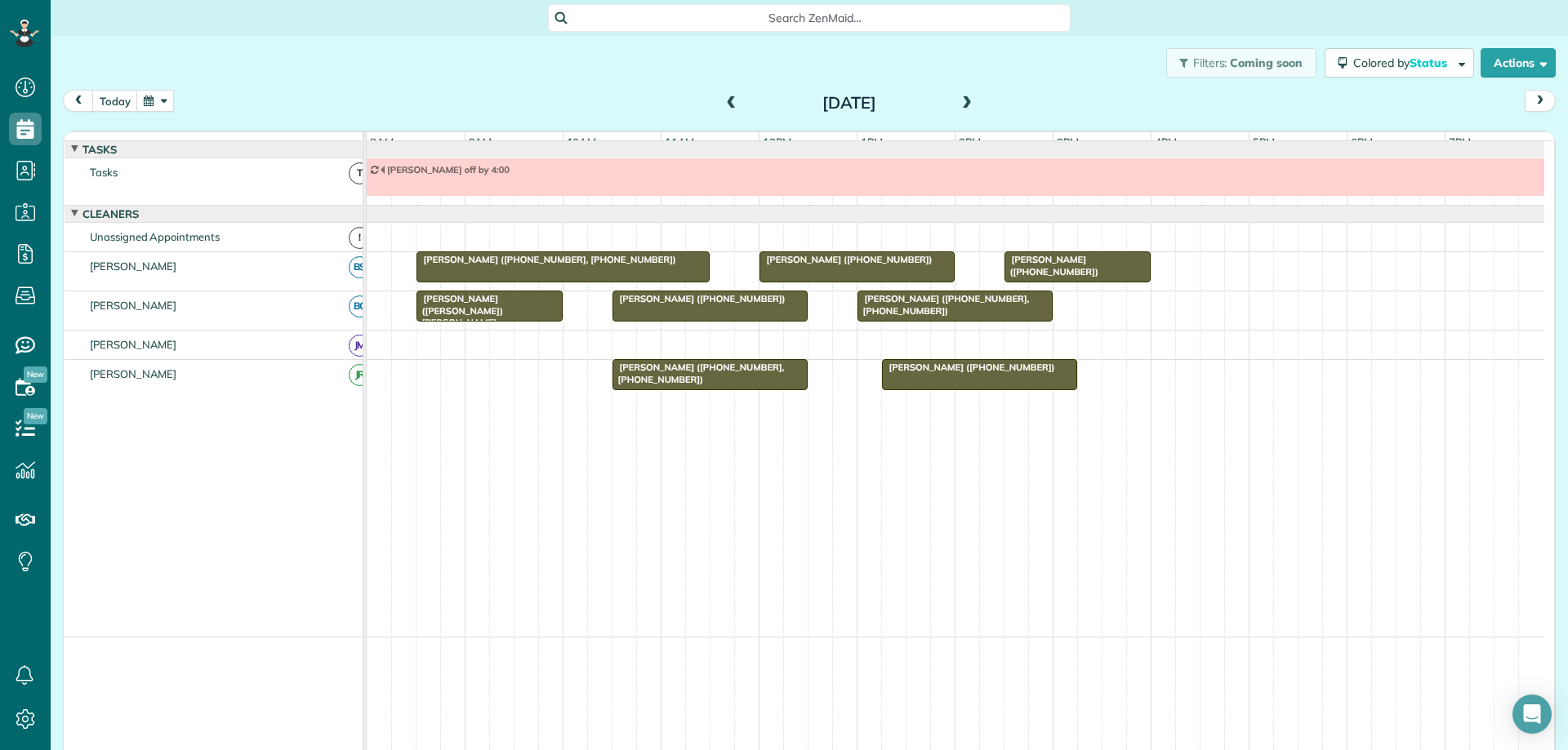
click at [958, 105] on span at bounding box center [966, 103] width 18 height 14
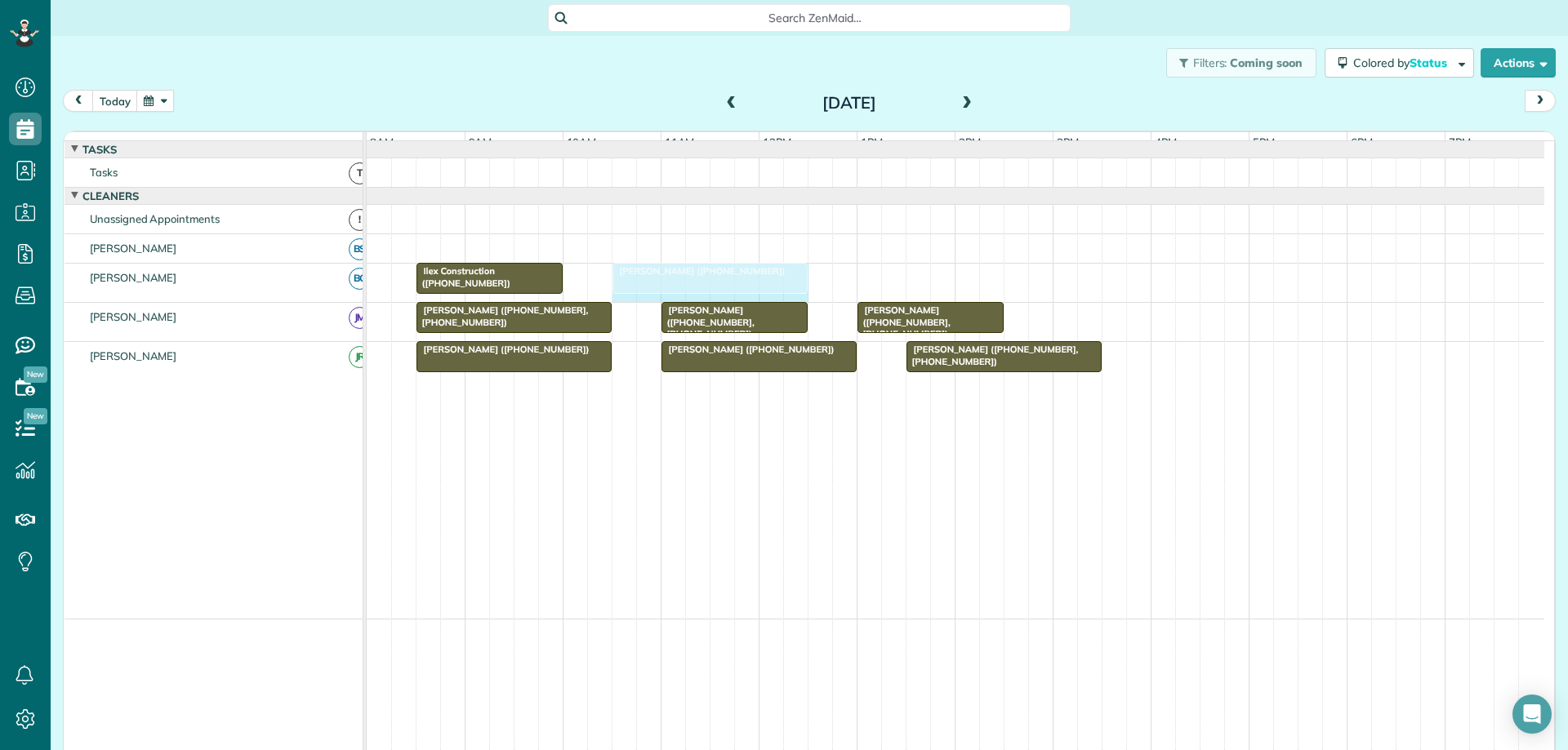
drag, startPoint x: 900, startPoint y: 290, endPoint x: 804, endPoint y: 299, distance: 96.4
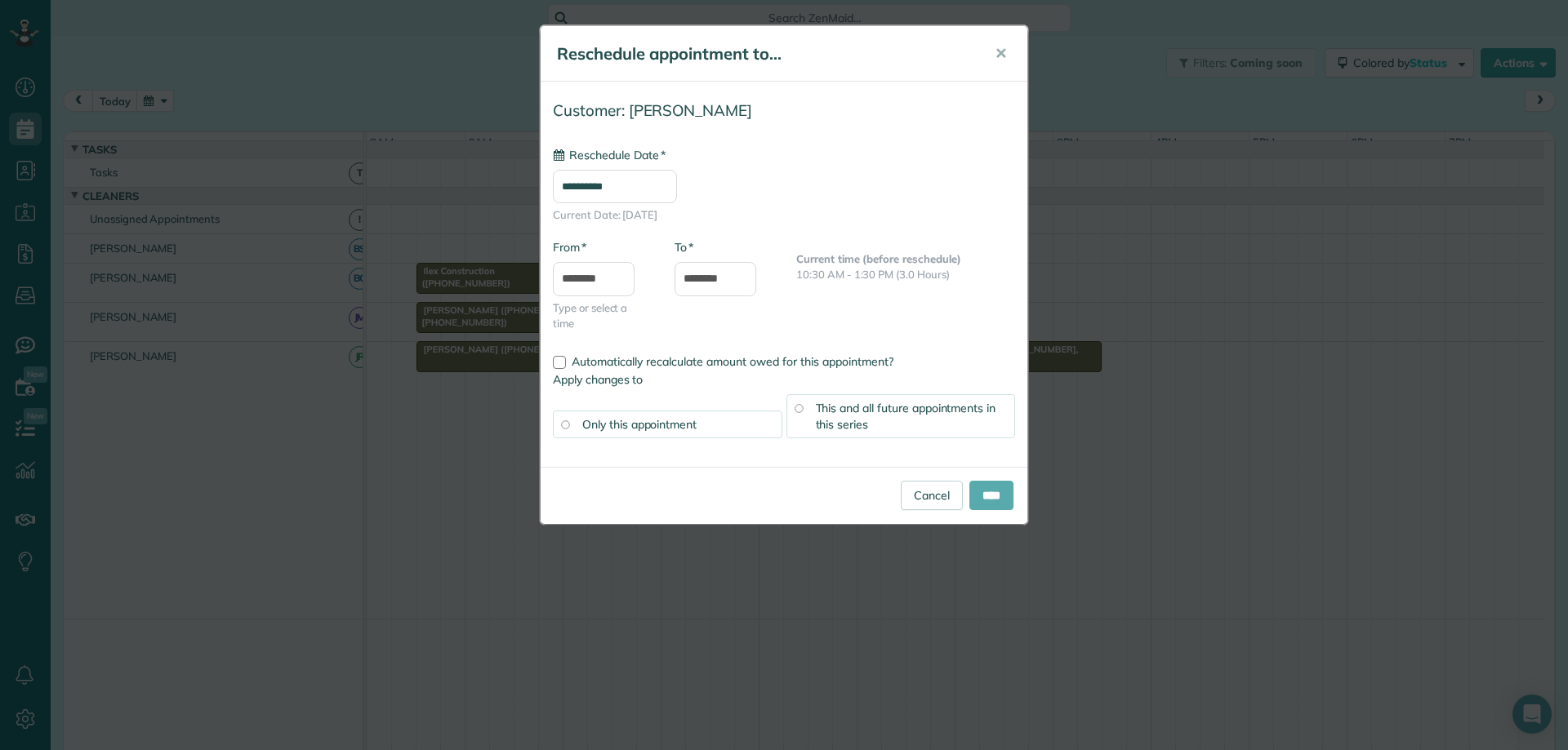
type input "**********"
click at [995, 489] on input "****" at bounding box center [991, 495] width 44 height 30
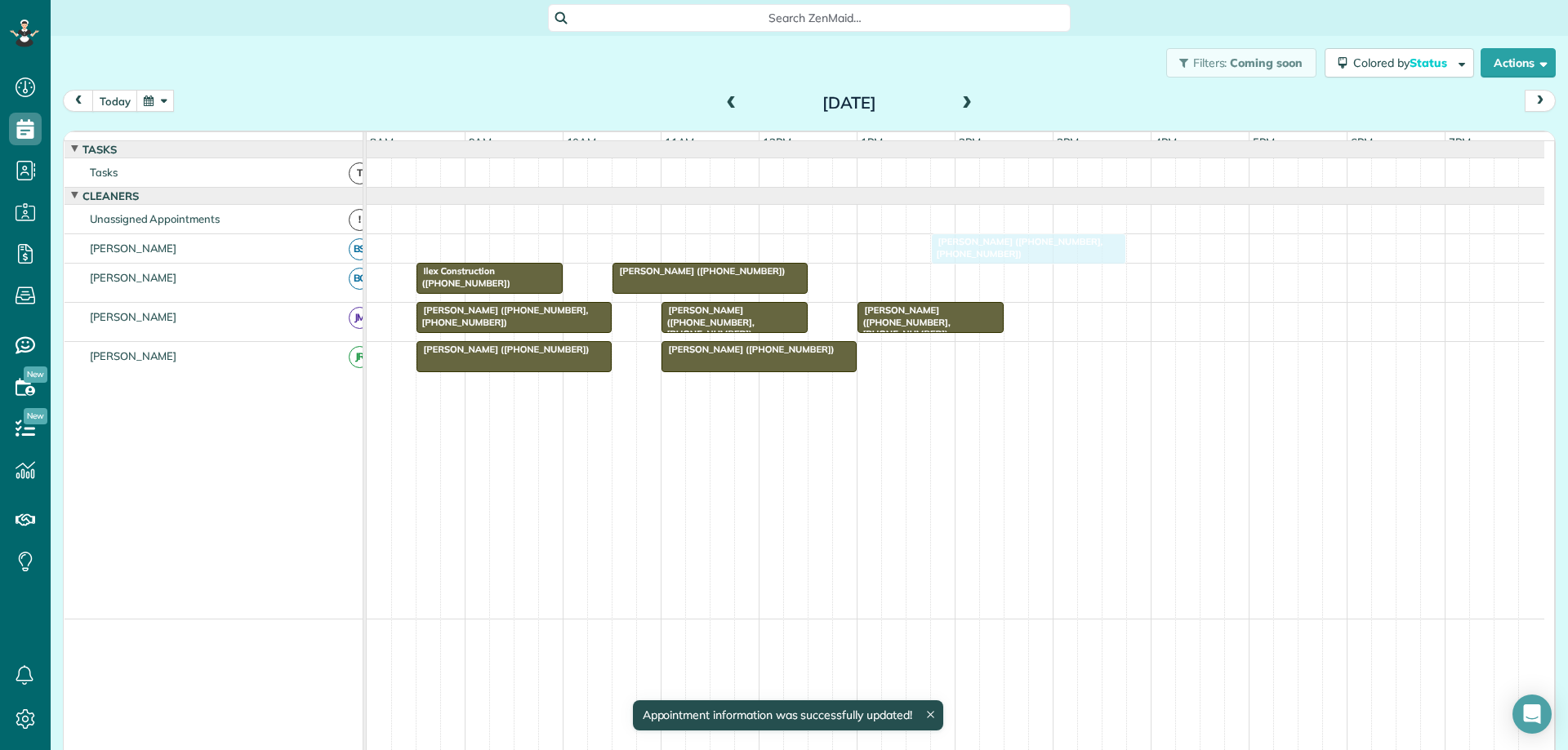
drag, startPoint x: 985, startPoint y: 370, endPoint x: 999, endPoint y: 281, distance: 90.1
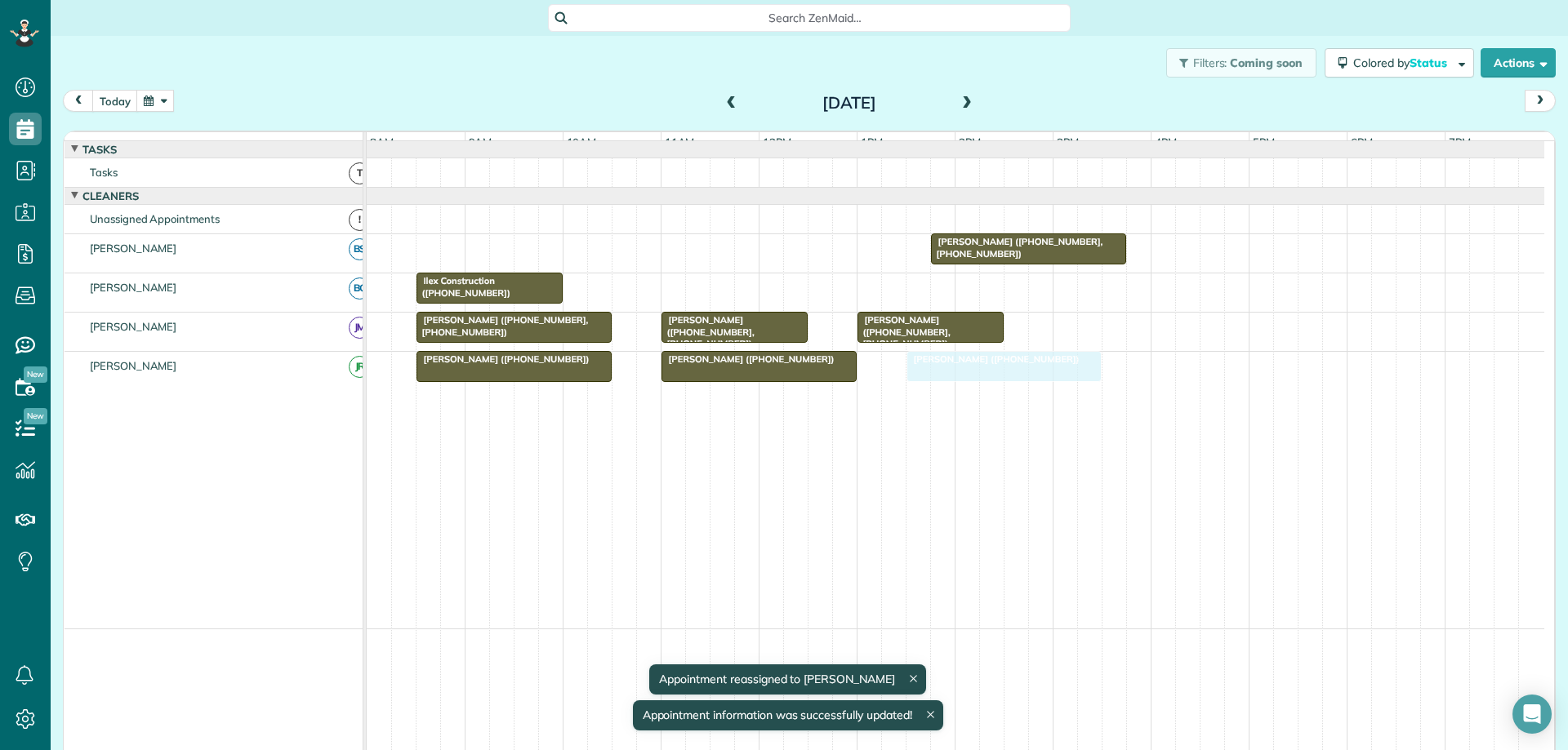
drag, startPoint x: 694, startPoint y: 305, endPoint x: 980, endPoint y: 404, distance: 302.6
click at [980, 404] on tbody "[PERSON_NAME] ([PHONE_NUMBER], [PHONE_NUMBER]) [PERSON_NAME] ([PHONE_NUMBER]) I…" at bounding box center [955, 385] width 1178 height 488
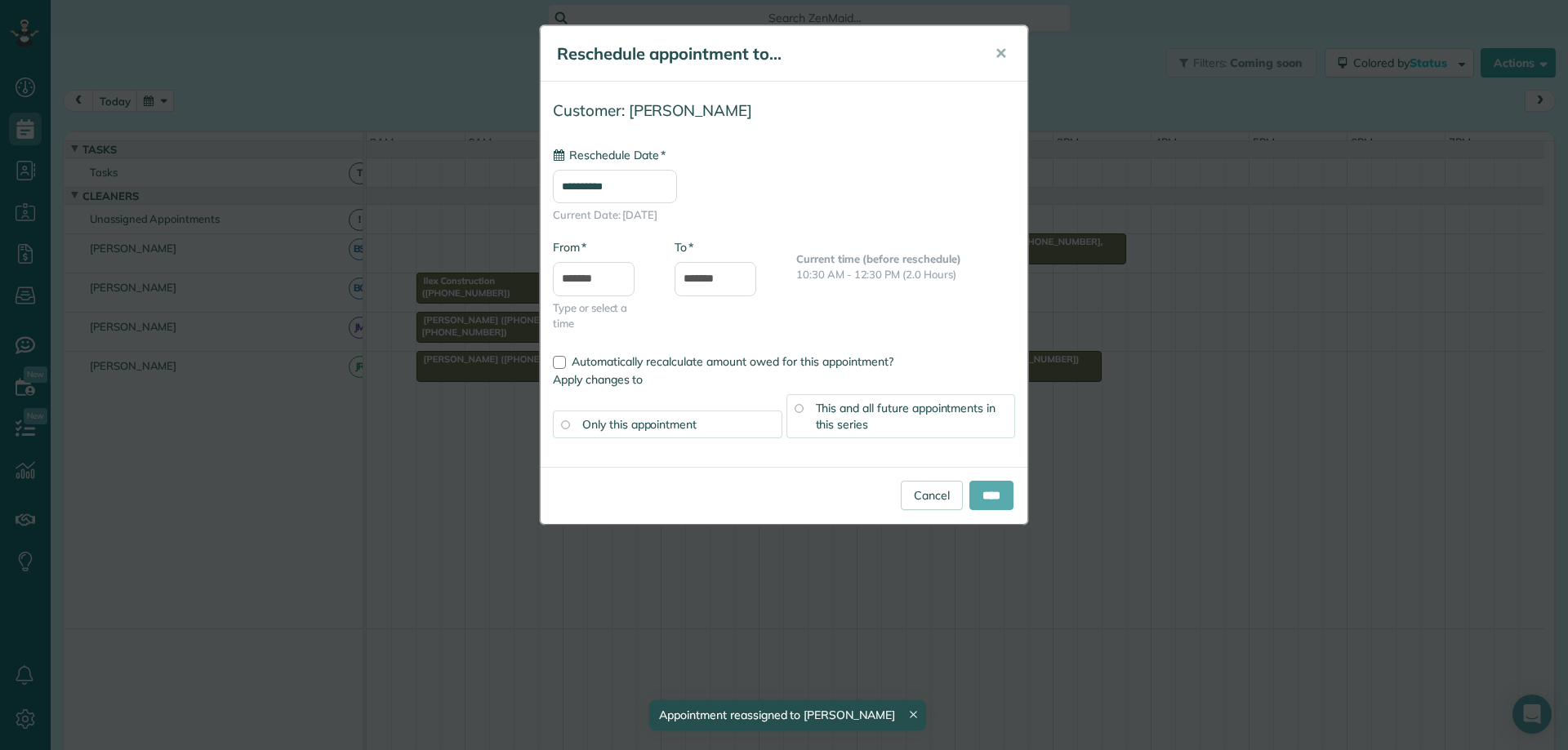
type input "**********"
click at [989, 502] on input "****" at bounding box center [991, 495] width 44 height 30
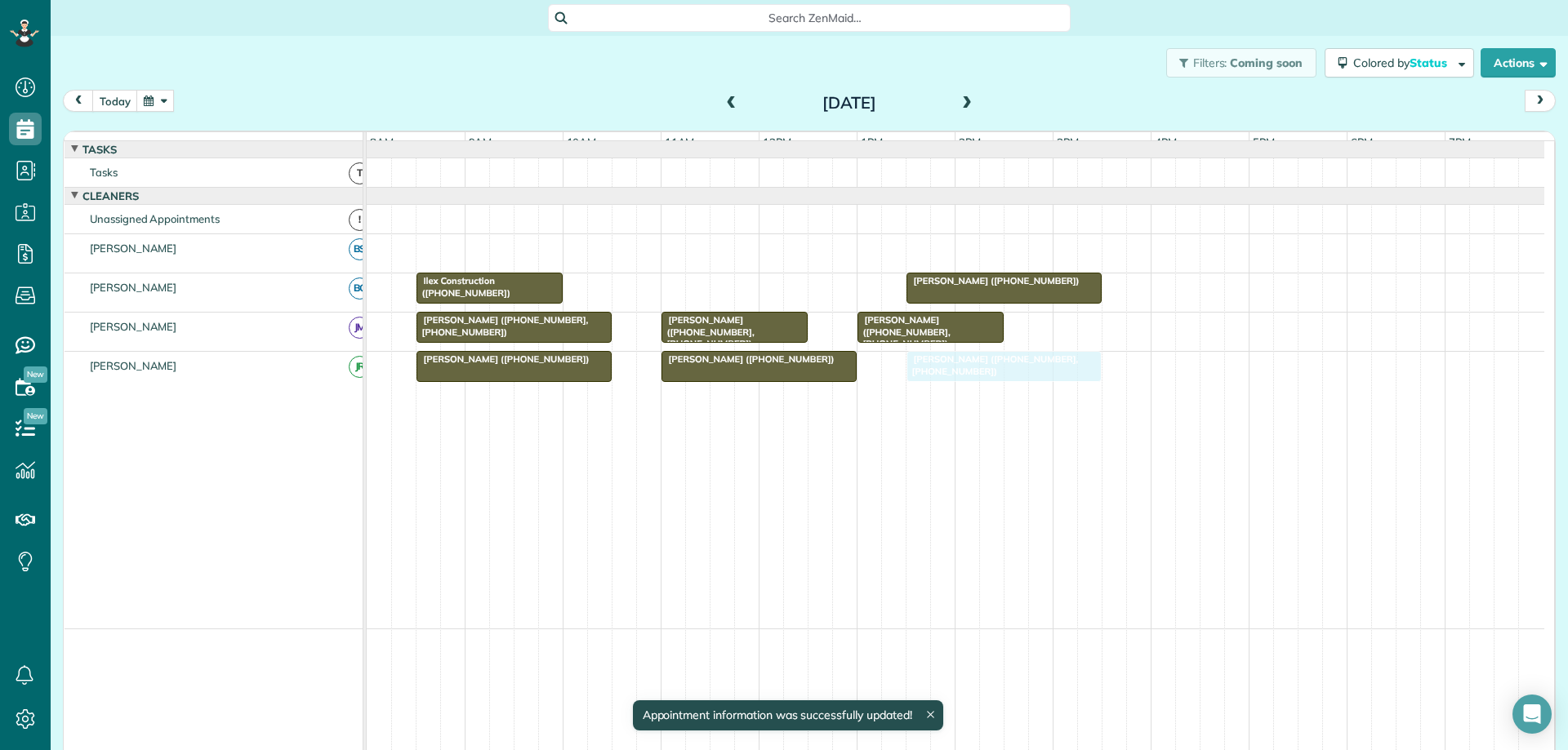
drag, startPoint x: 976, startPoint y: 248, endPoint x: 952, endPoint y: 372, distance: 126.3
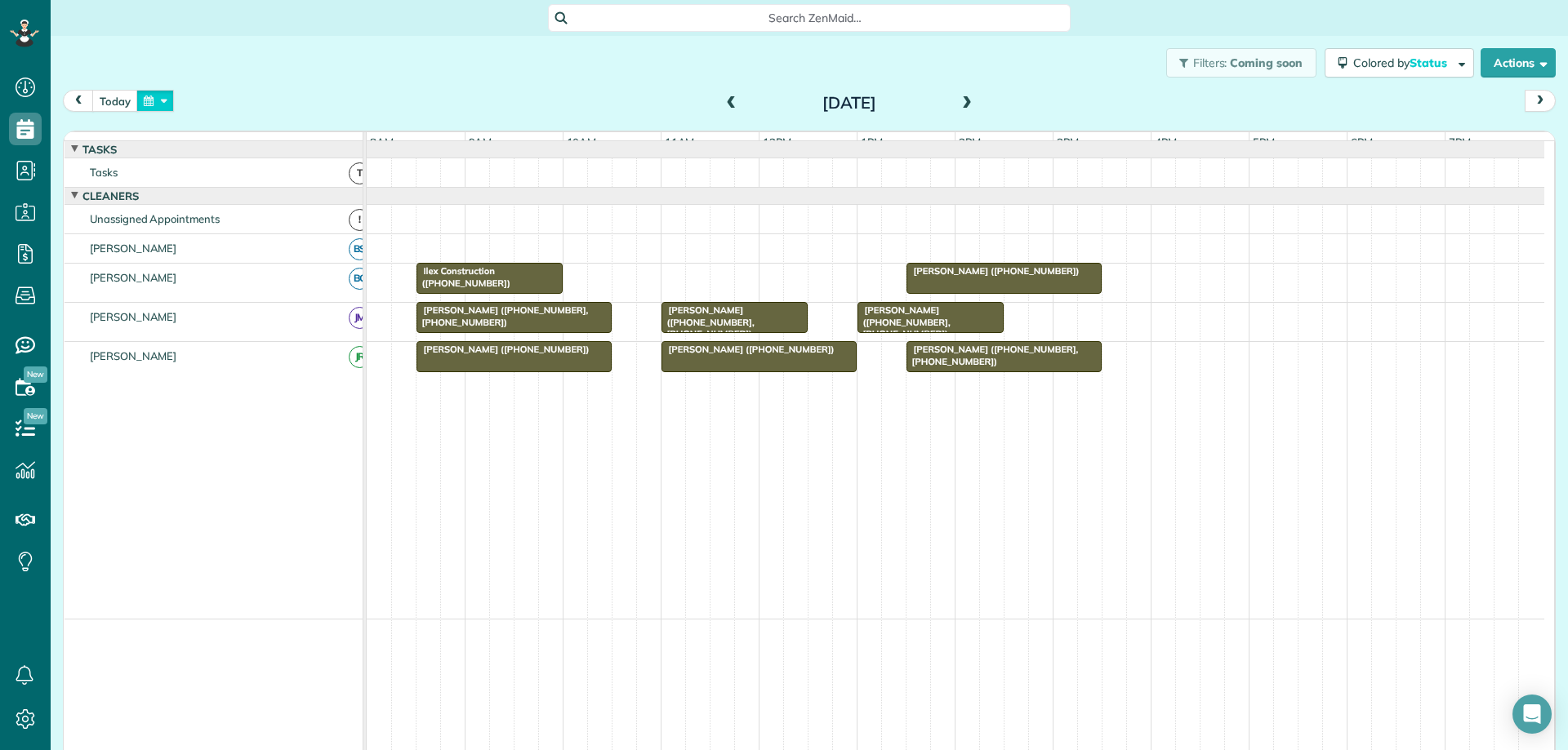
click at [157, 104] on button "button" at bounding box center [154, 100] width 37 height 22
click at [112, 106] on button "today" at bounding box center [115, 100] width 46 height 22
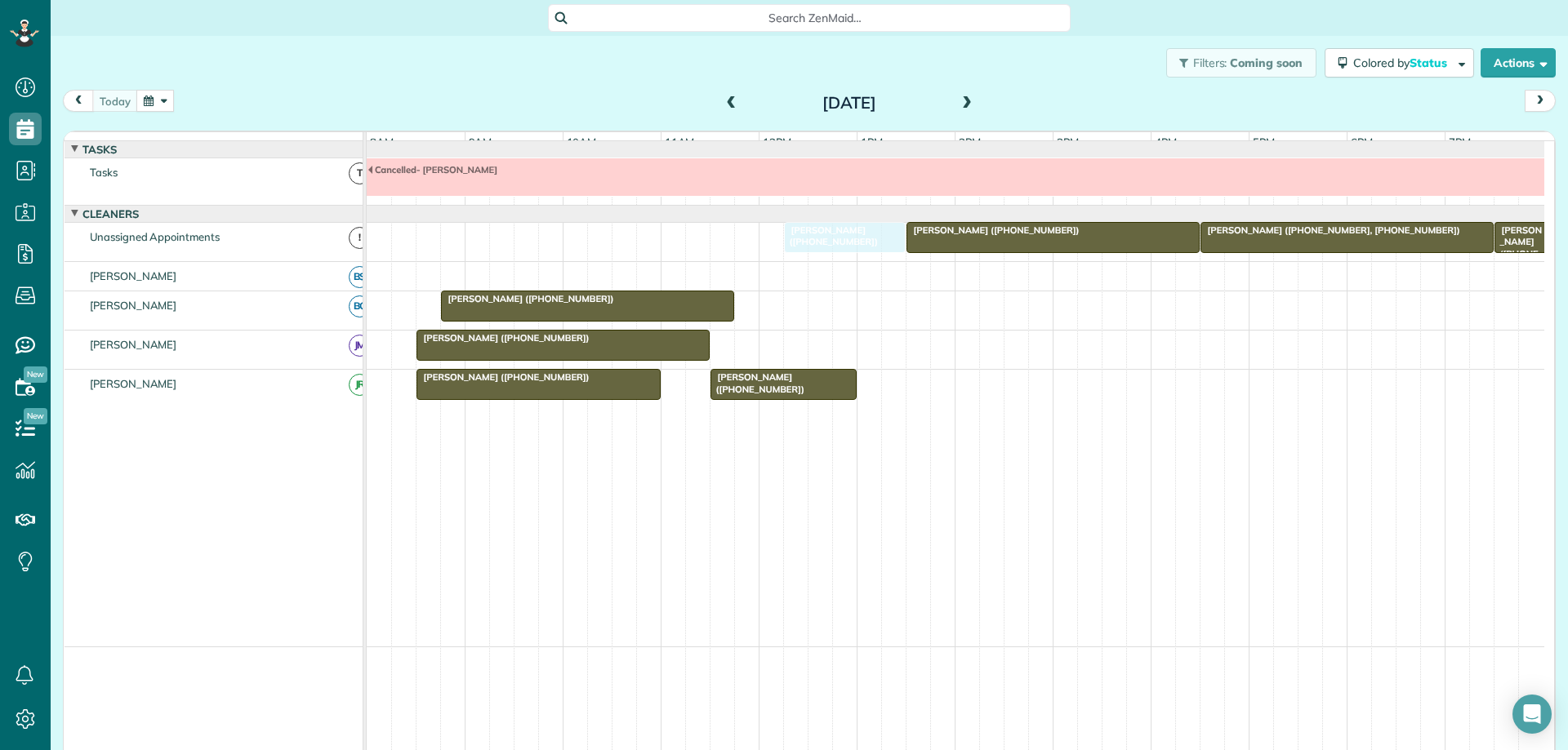
drag, startPoint x: 844, startPoint y: 322, endPoint x: 853, endPoint y: 256, distance: 66.6
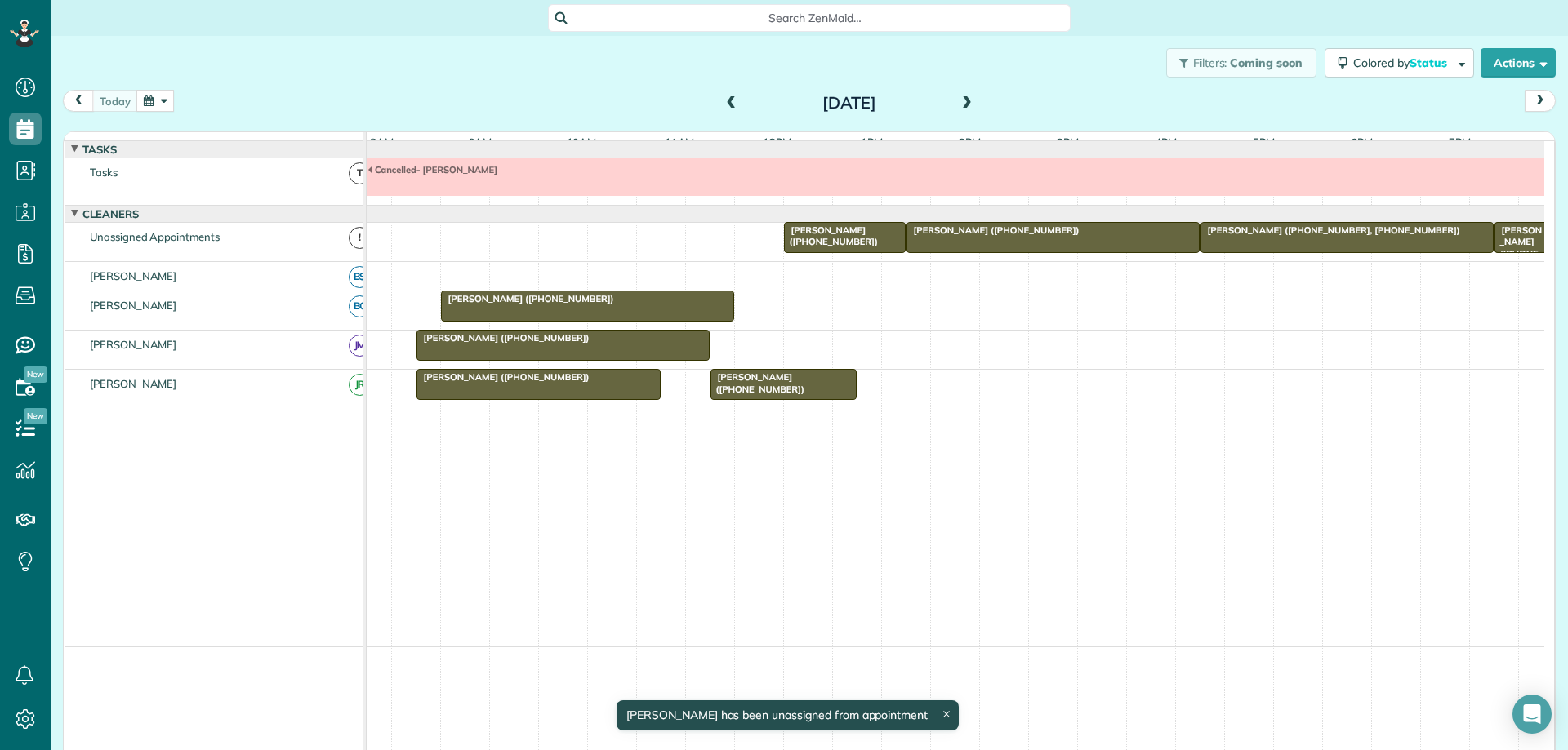
click at [577, 191] on div at bounding box center [955, 176] width 1178 height 37
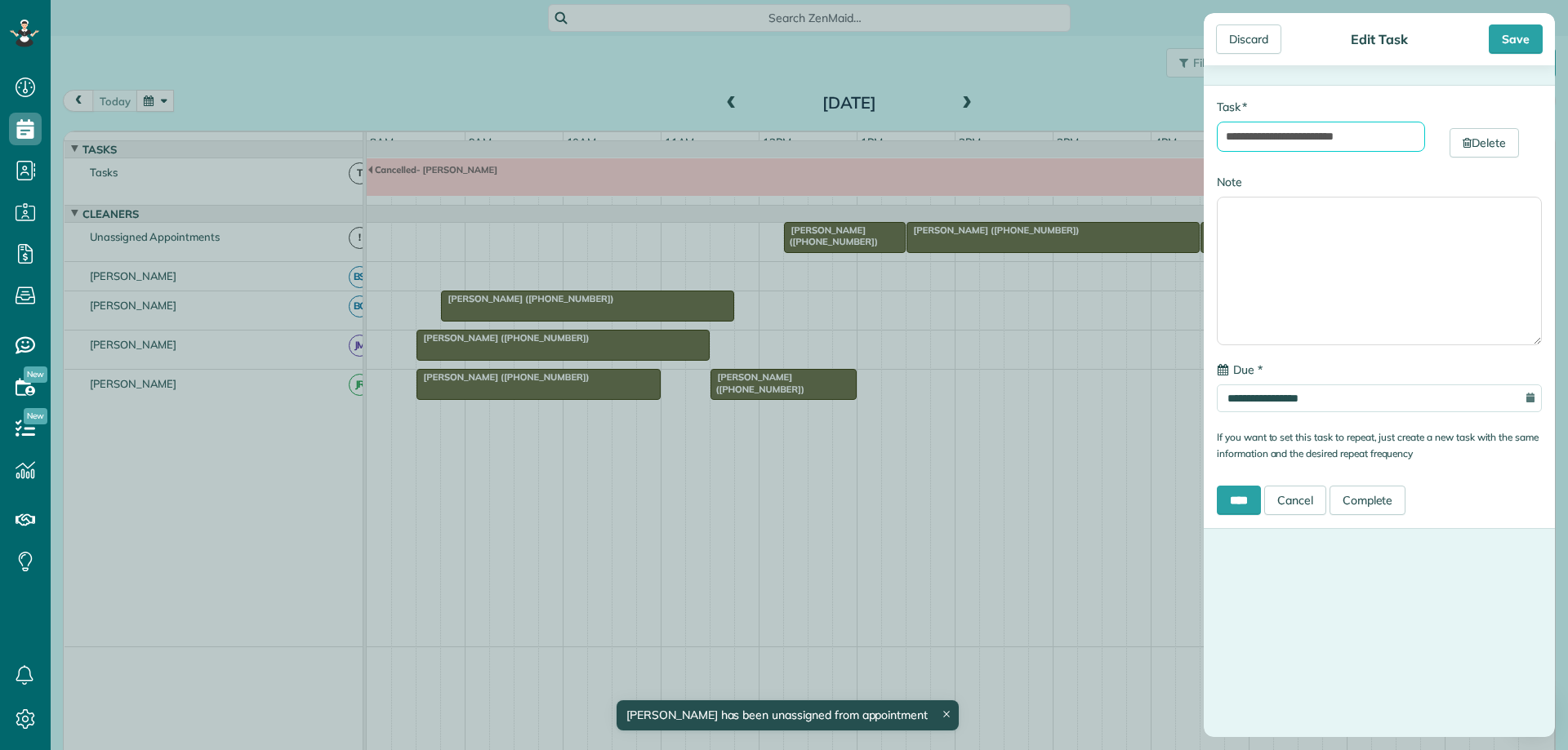
click at [1374, 140] on input "**********" at bounding box center [1320, 137] width 208 height 30
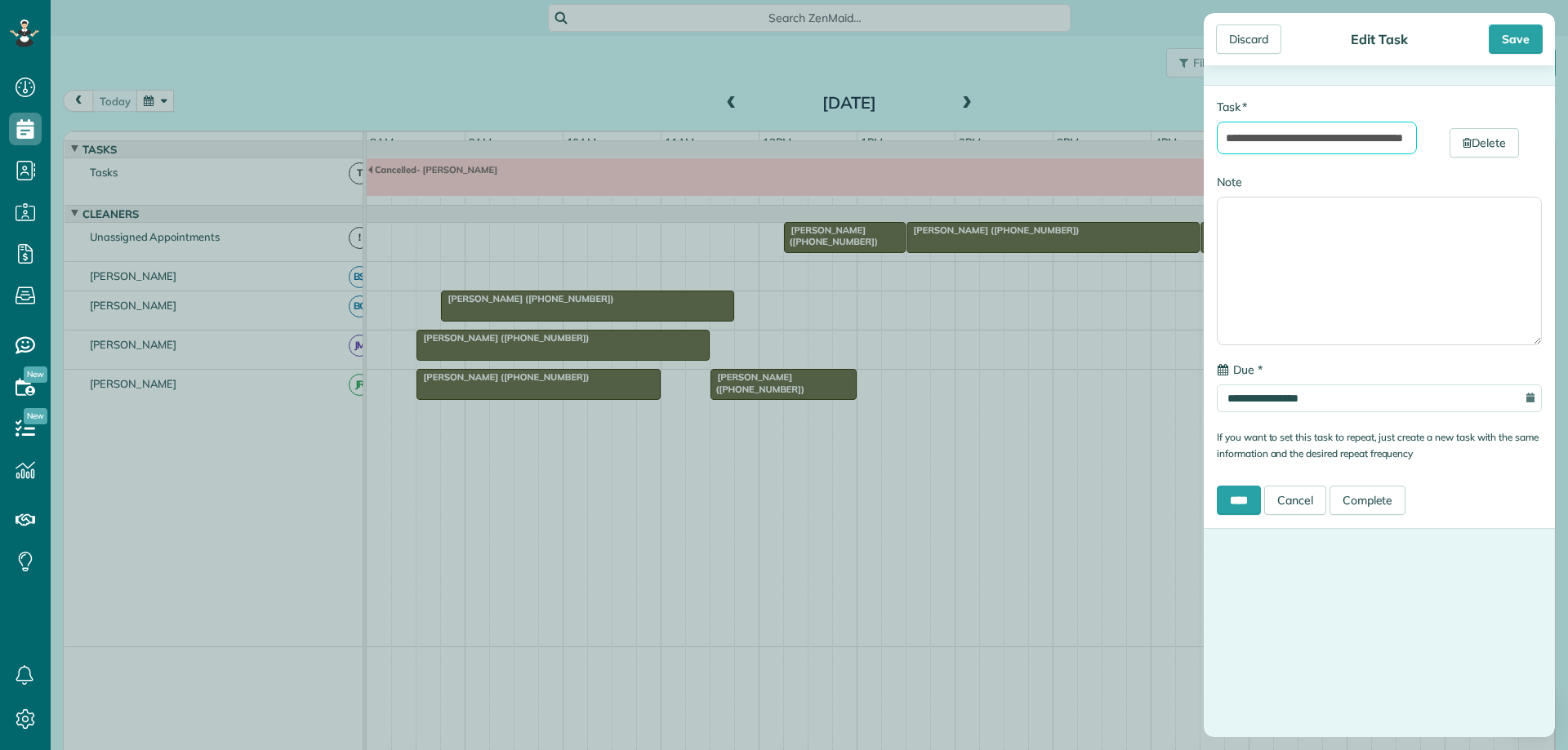
scroll to position [0, 59]
type input "**********"
click at [1260, 497] on input "****" at bounding box center [1239, 500] width 44 height 30
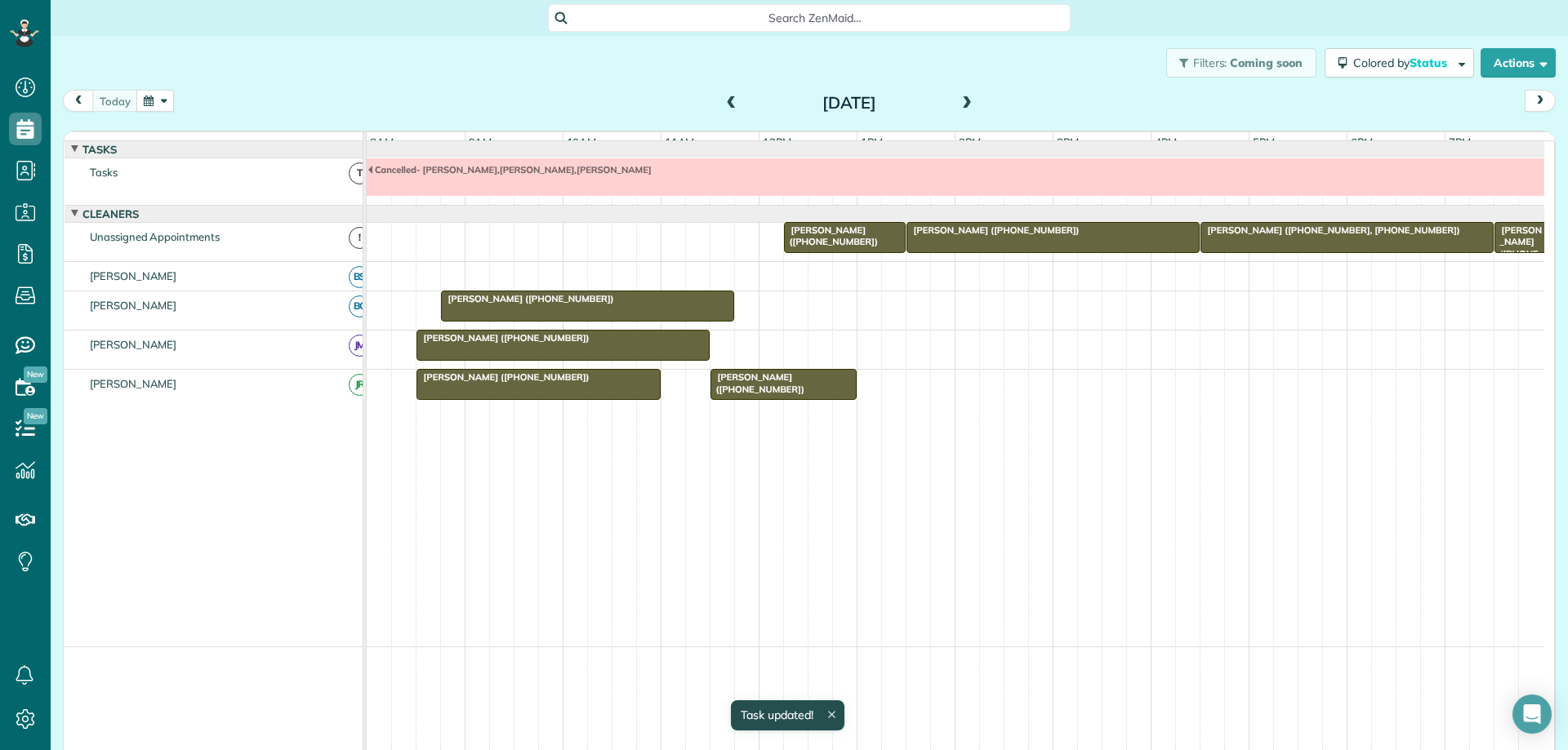
click at [152, 99] on button "button" at bounding box center [154, 100] width 37 height 22
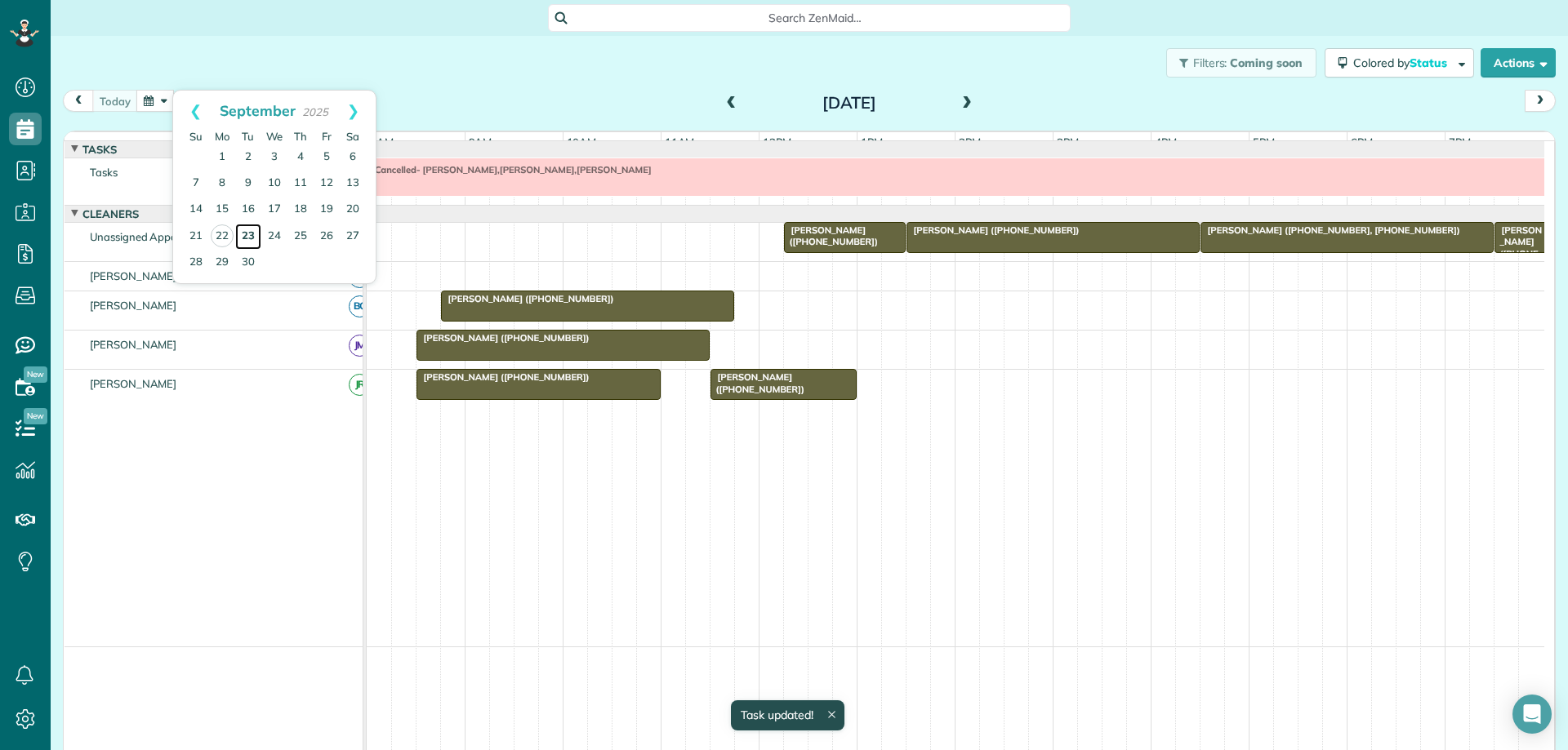
click at [249, 235] on link "23" at bounding box center [248, 236] width 26 height 26
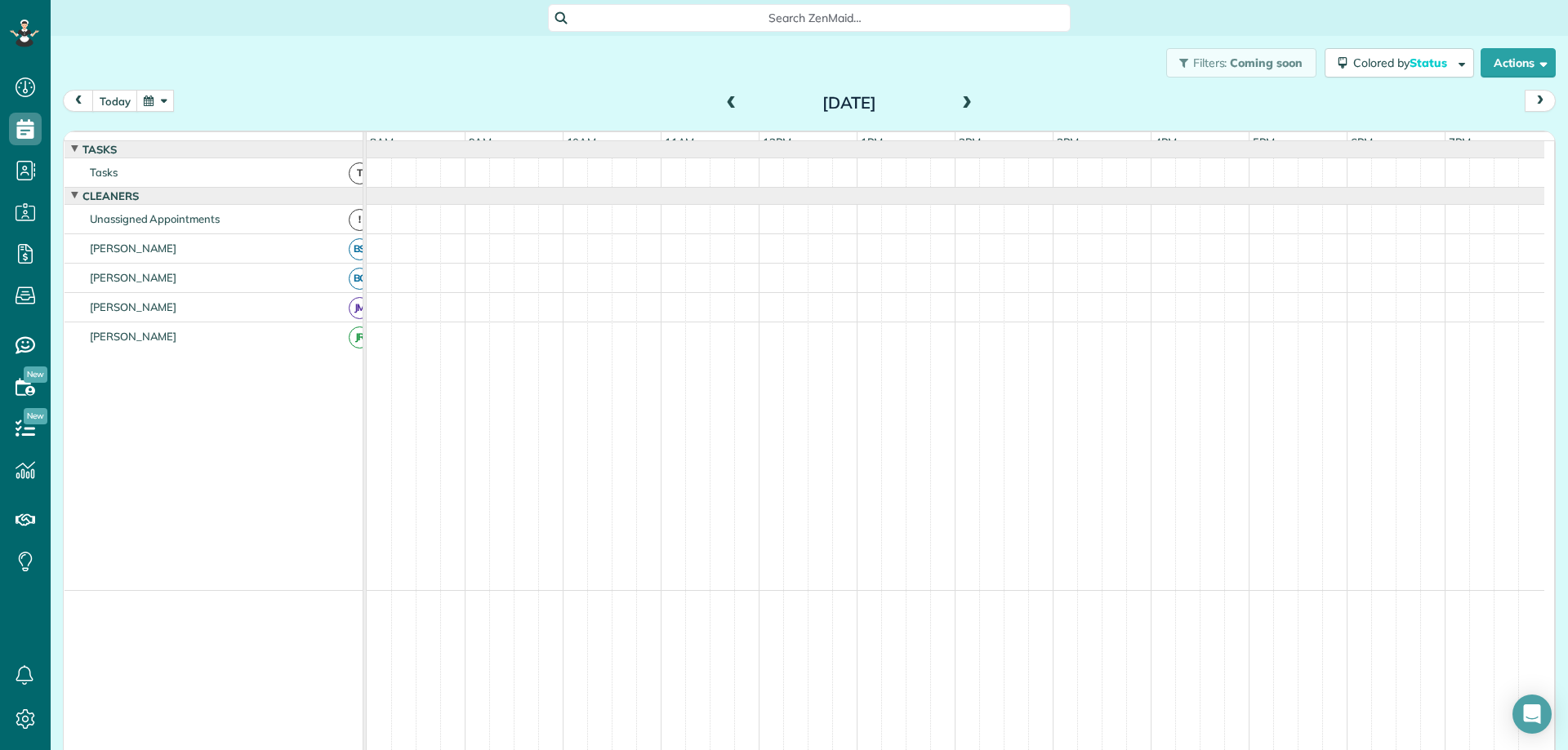
click at [960, 102] on span at bounding box center [966, 103] width 18 height 14
click at [115, 109] on button "today" at bounding box center [115, 100] width 46 height 22
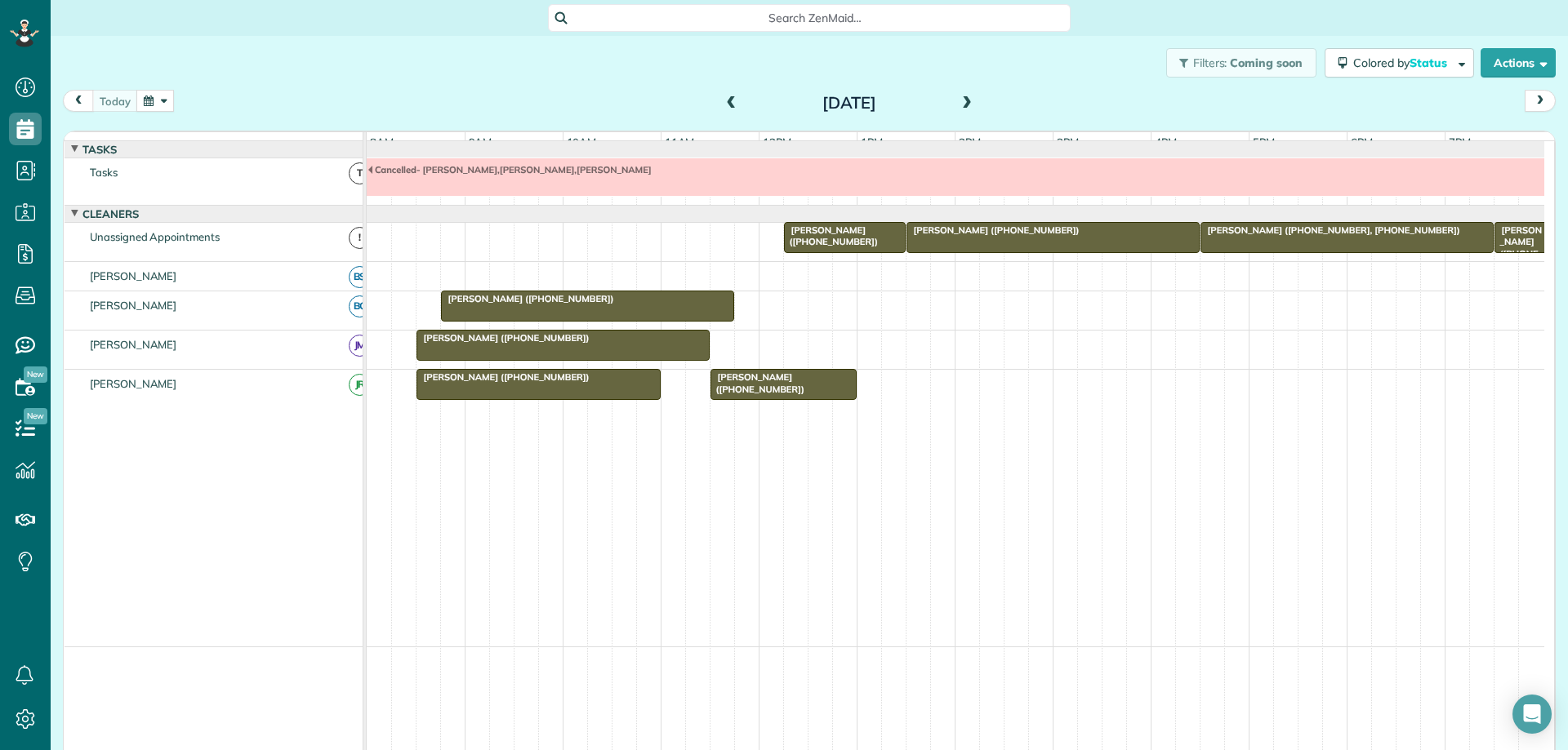
click at [958, 106] on span at bounding box center [966, 103] width 18 height 14
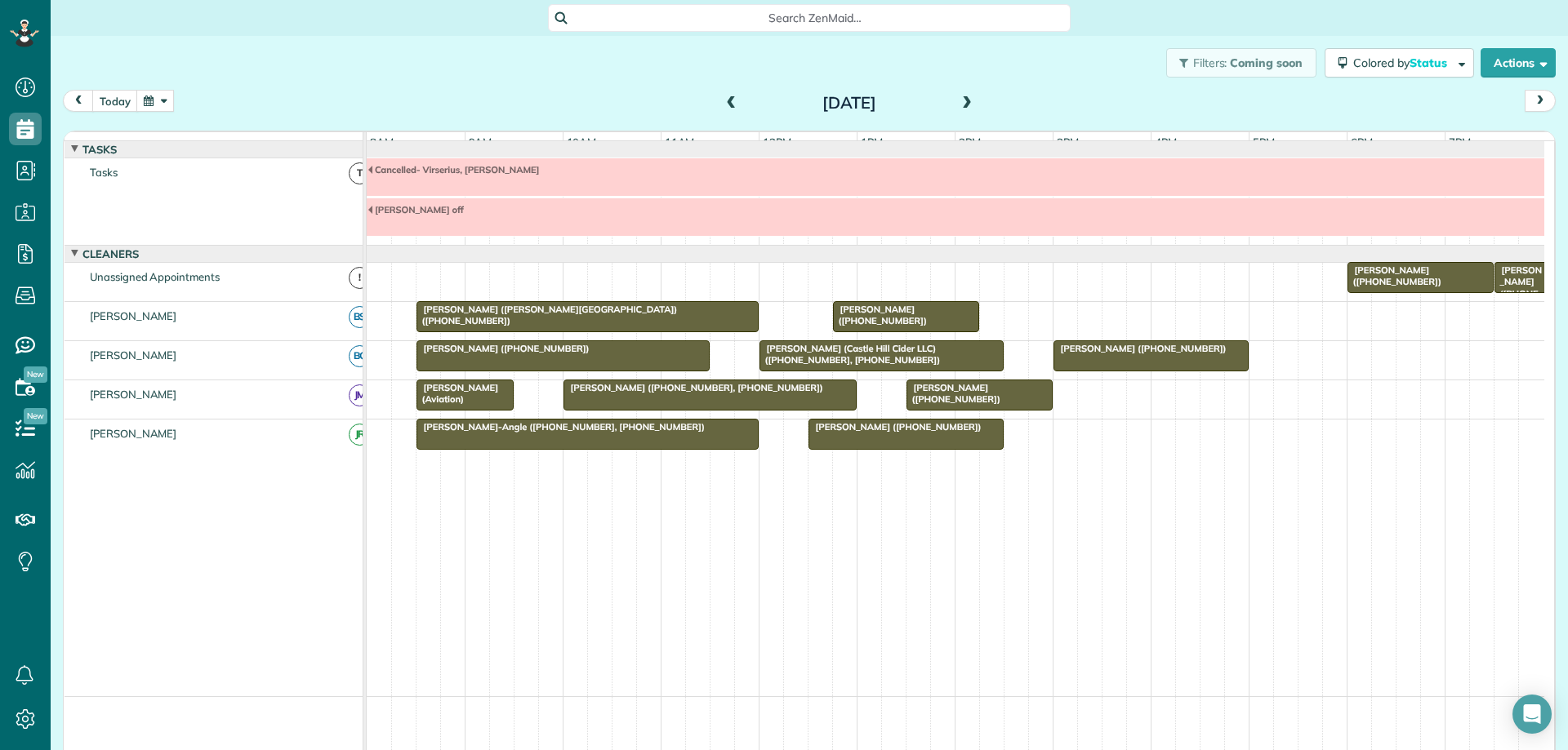
click at [958, 111] on span at bounding box center [966, 104] width 18 height 25
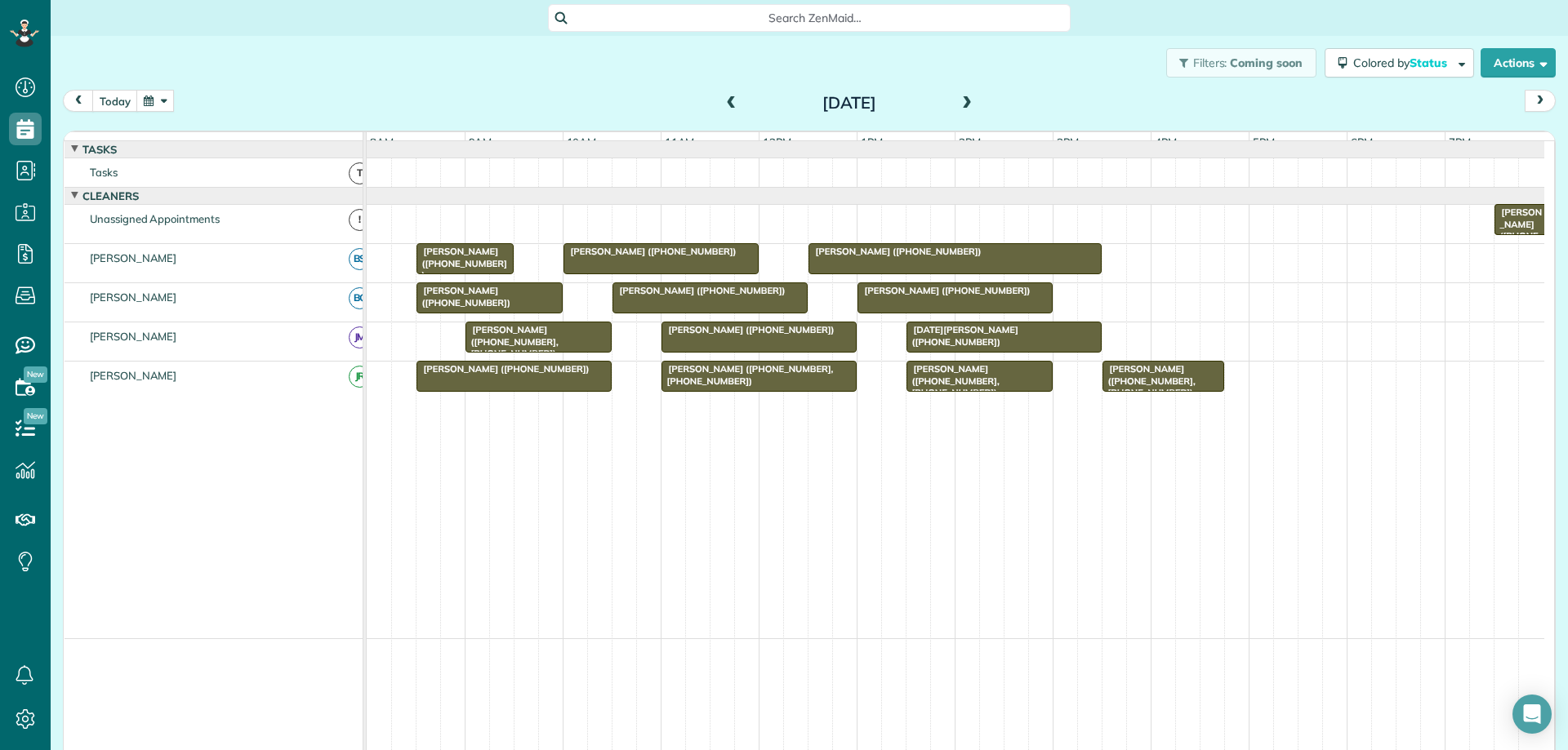
click at [928, 257] on span "[PERSON_NAME] ([PHONE_NUMBER])" at bounding box center [895, 251] width 175 height 11
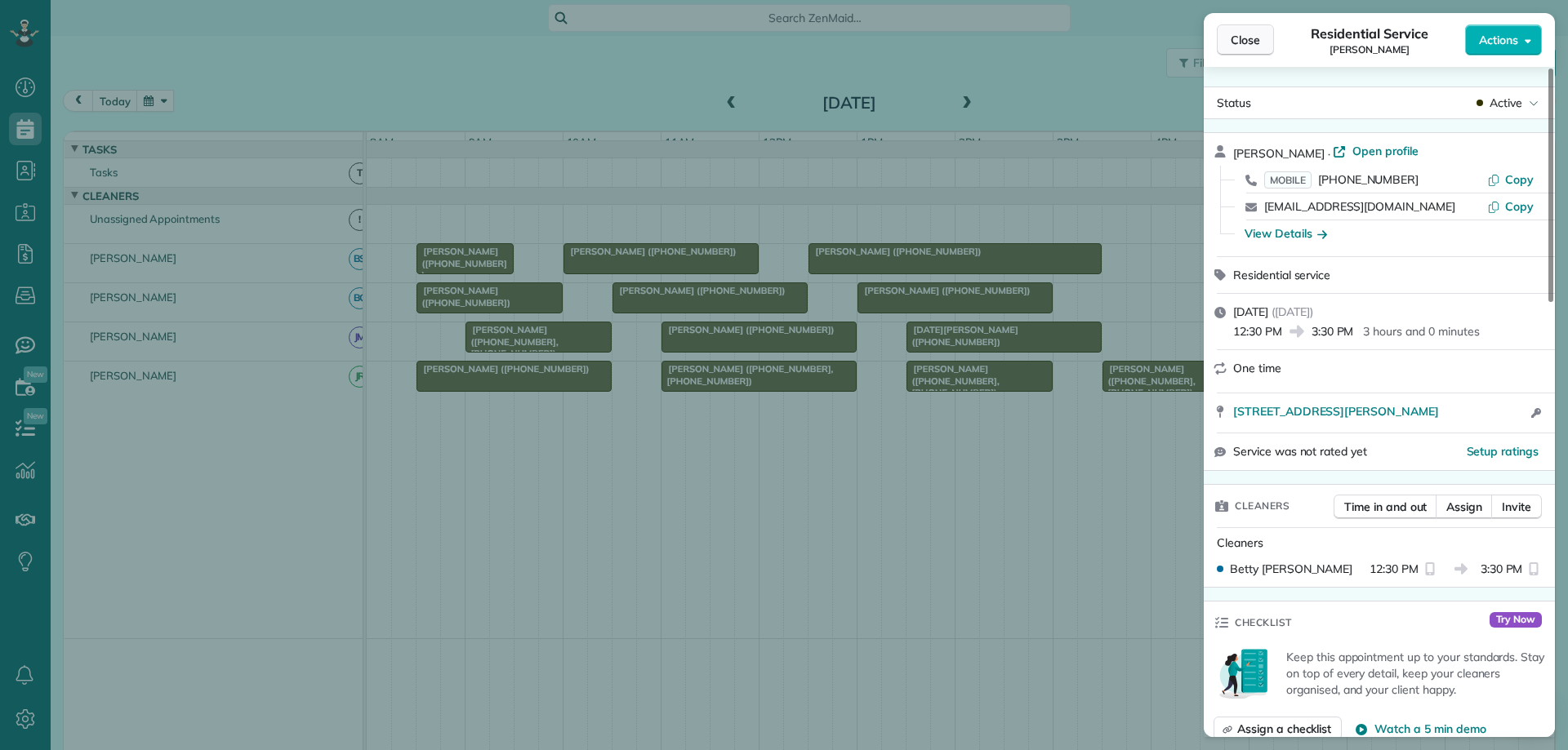
click at [1259, 43] on span "Close" at bounding box center [1245, 39] width 30 height 16
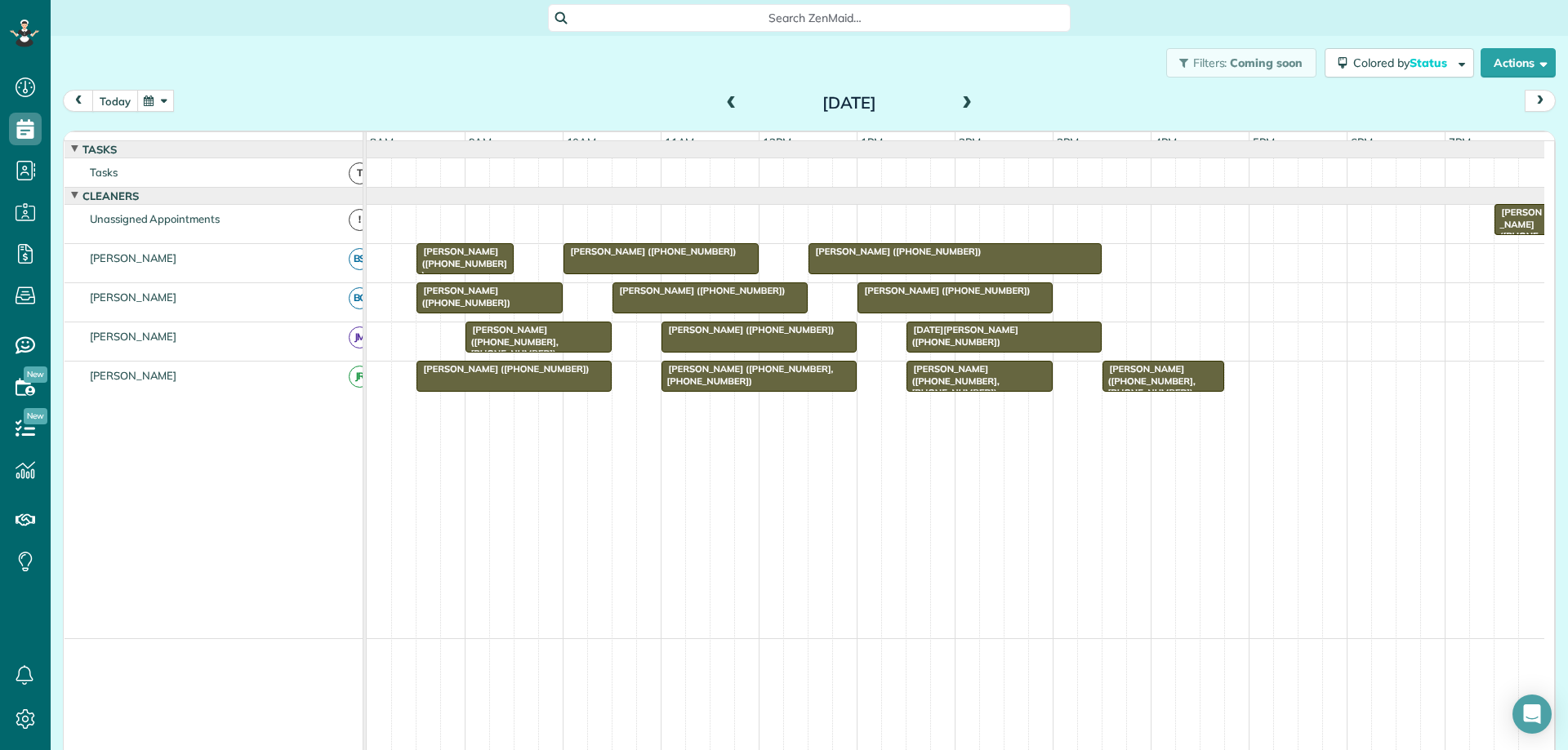
click at [127, 98] on button "today" at bounding box center [115, 100] width 46 height 22
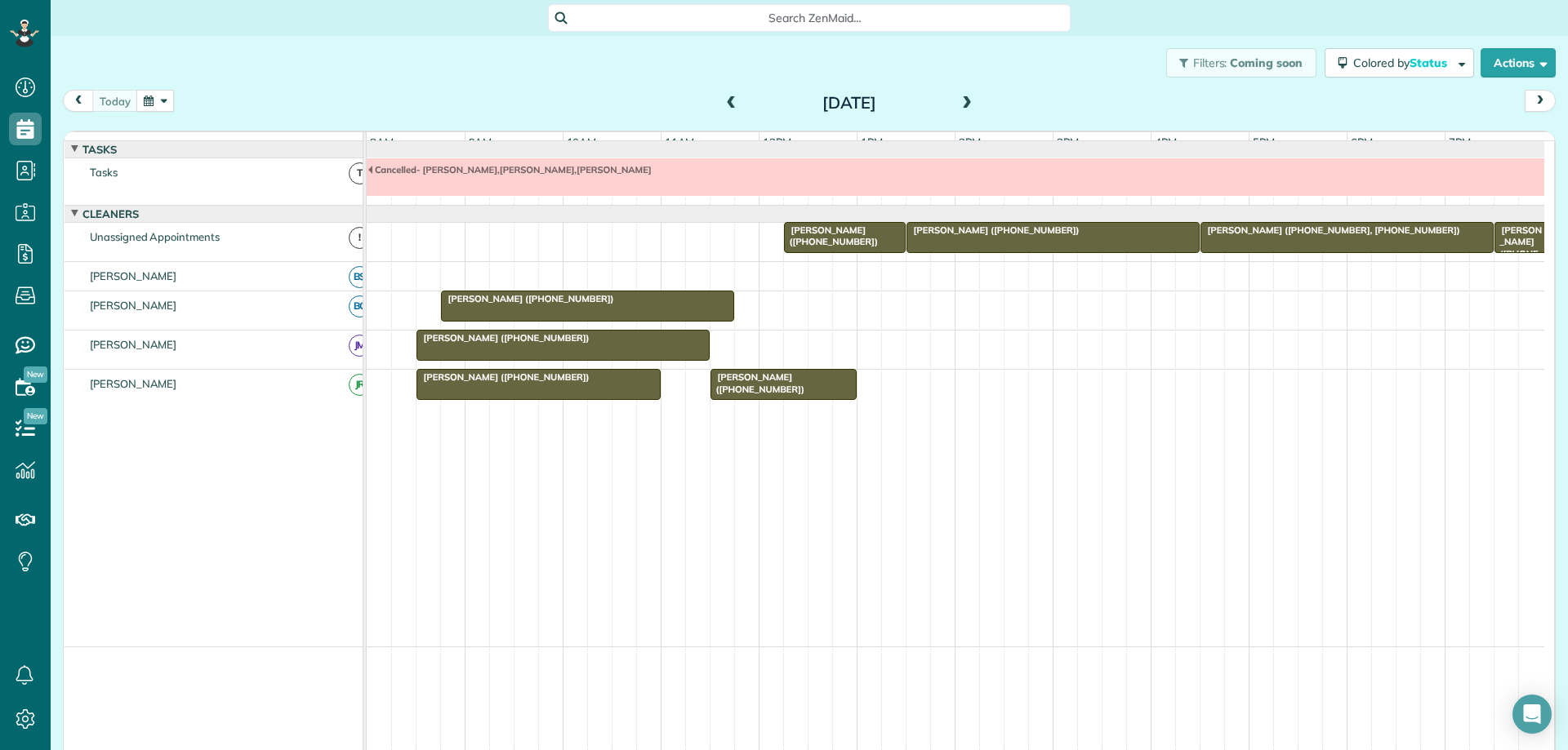
click at [571, 305] on span "[PERSON_NAME] ([PHONE_NUMBER])" at bounding box center [527, 299] width 175 height 11
